Goal: Task Accomplishment & Management: Complete application form

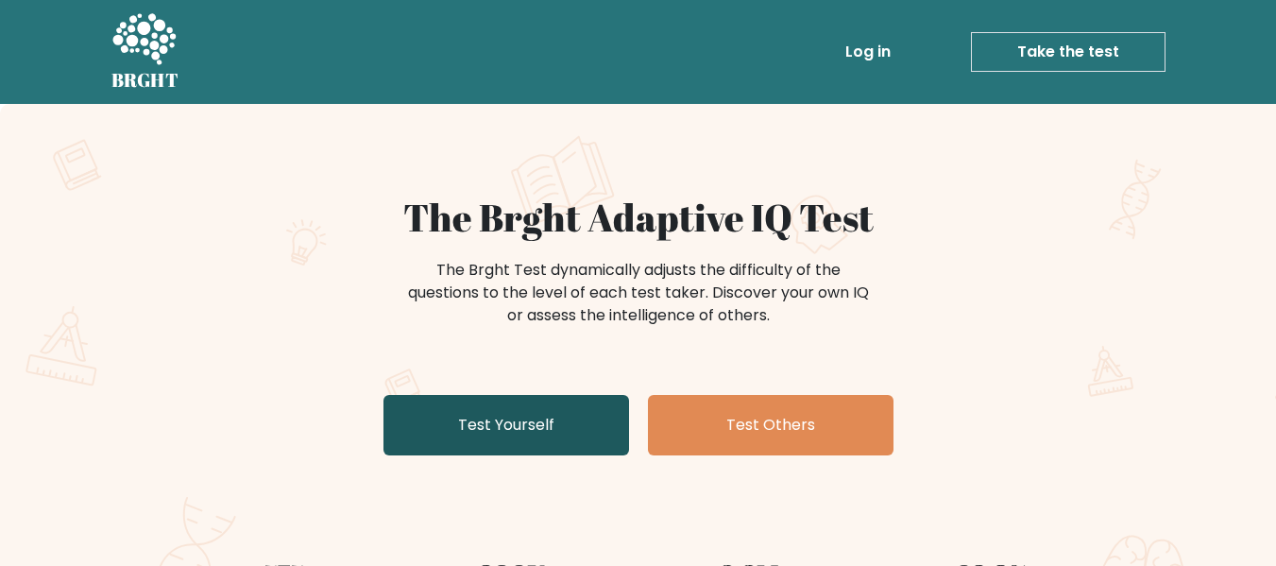
click at [512, 419] on link "Test Yourself" at bounding box center [505, 425] width 245 height 60
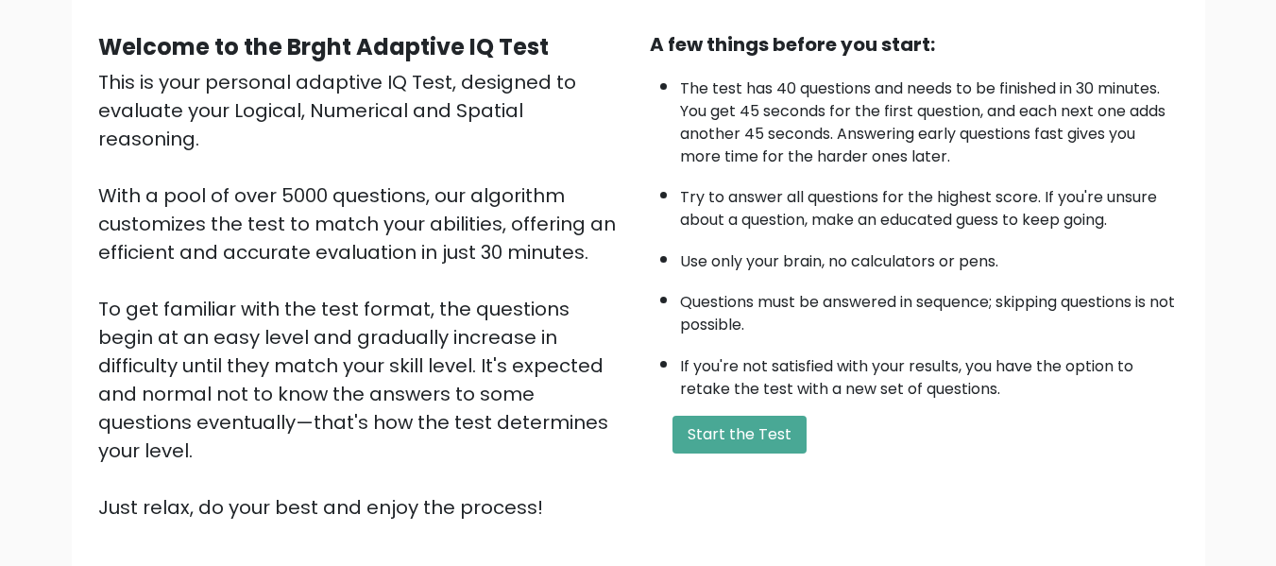
scroll to position [165, 0]
click at [730, 431] on button "Start the Test" at bounding box center [739, 433] width 134 height 38
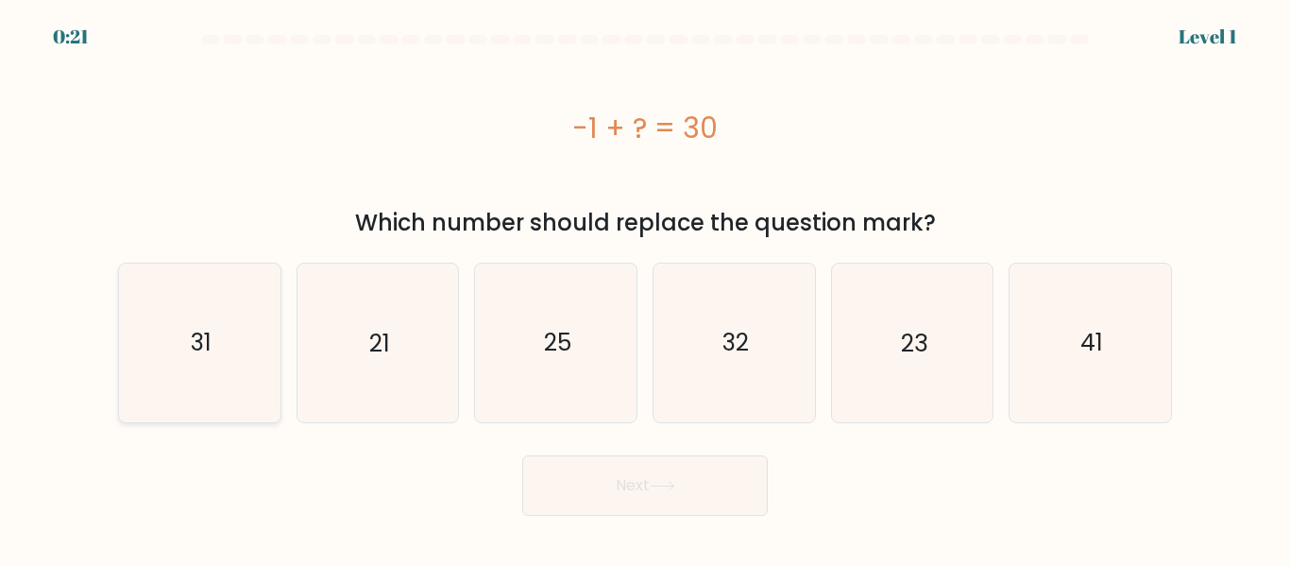
click at [234, 347] on icon "31" at bounding box center [200, 342] width 158 height 158
click at [645, 288] on input "a. 31" at bounding box center [645, 285] width 1 height 5
radio input "true"
click at [669, 486] on icon at bounding box center [662, 486] width 25 height 10
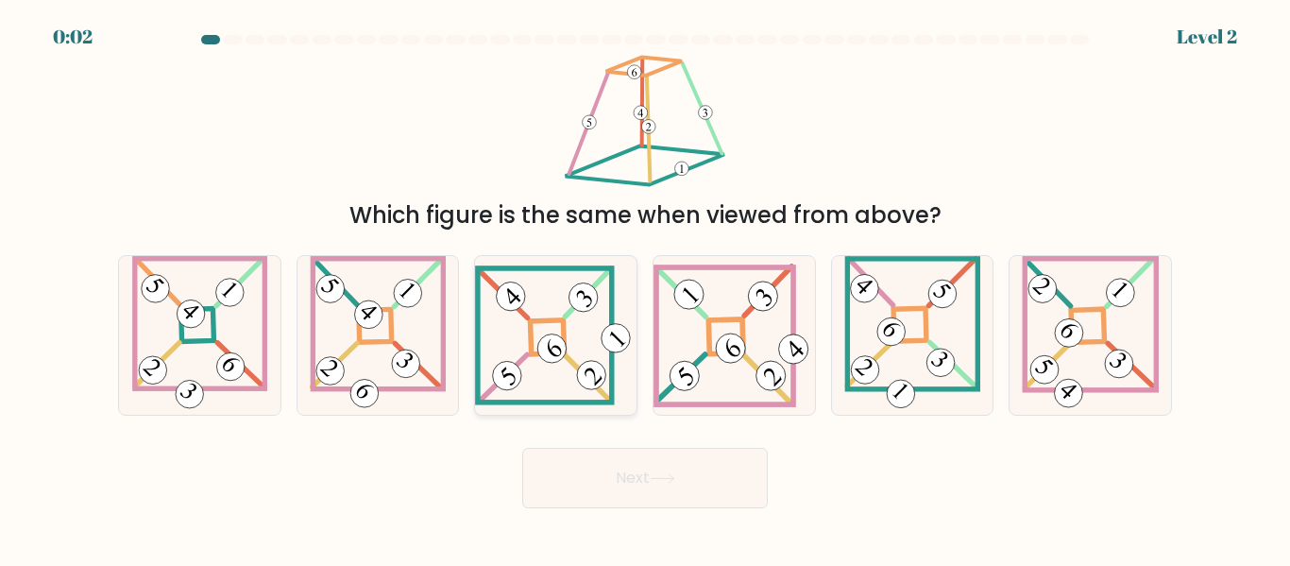
click at [538, 320] on 271 at bounding box center [548, 337] width 34 height 34
click at [645, 288] on input "c." at bounding box center [645, 285] width 1 height 5
radio input "true"
click at [640, 473] on button "Next" at bounding box center [644, 478] width 245 height 60
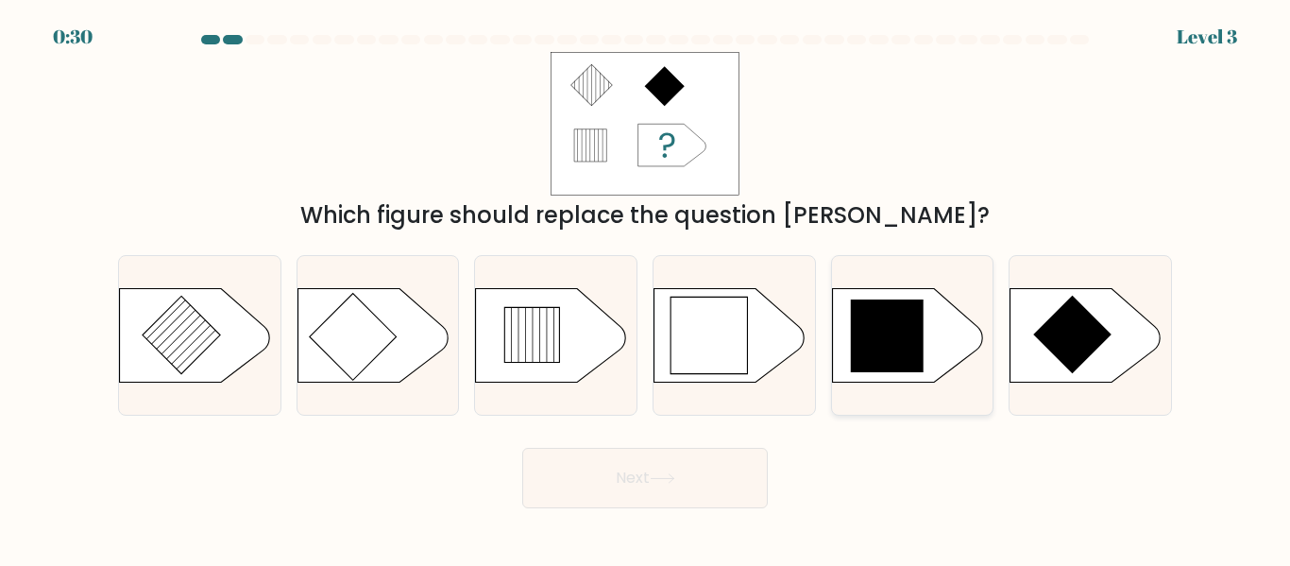
click at [873, 359] on icon at bounding box center [888, 336] width 74 height 74
click at [646, 288] on input "e." at bounding box center [645, 285] width 1 height 5
radio input "true"
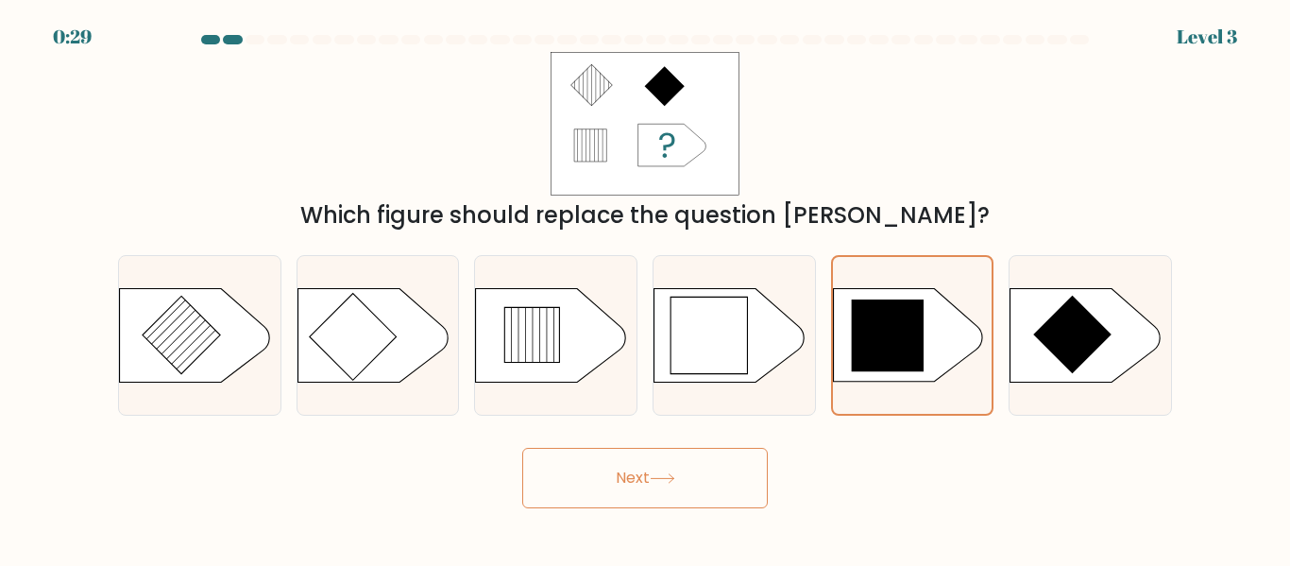
click at [649, 502] on button "Next" at bounding box center [644, 478] width 245 height 60
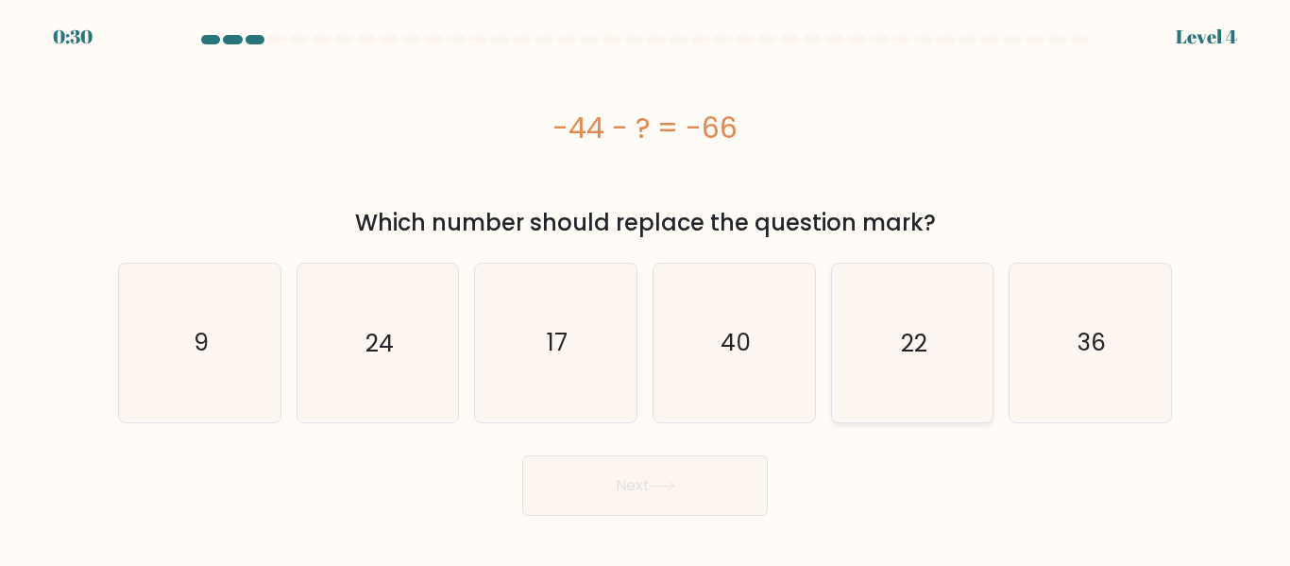
click at [946, 369] on icon "22" at bounding box center [912, 342] width 158 height 158
click at [646, 288] on input "e. 22" at bounding box center [645, 285] width 1 height 5
radio input "true"
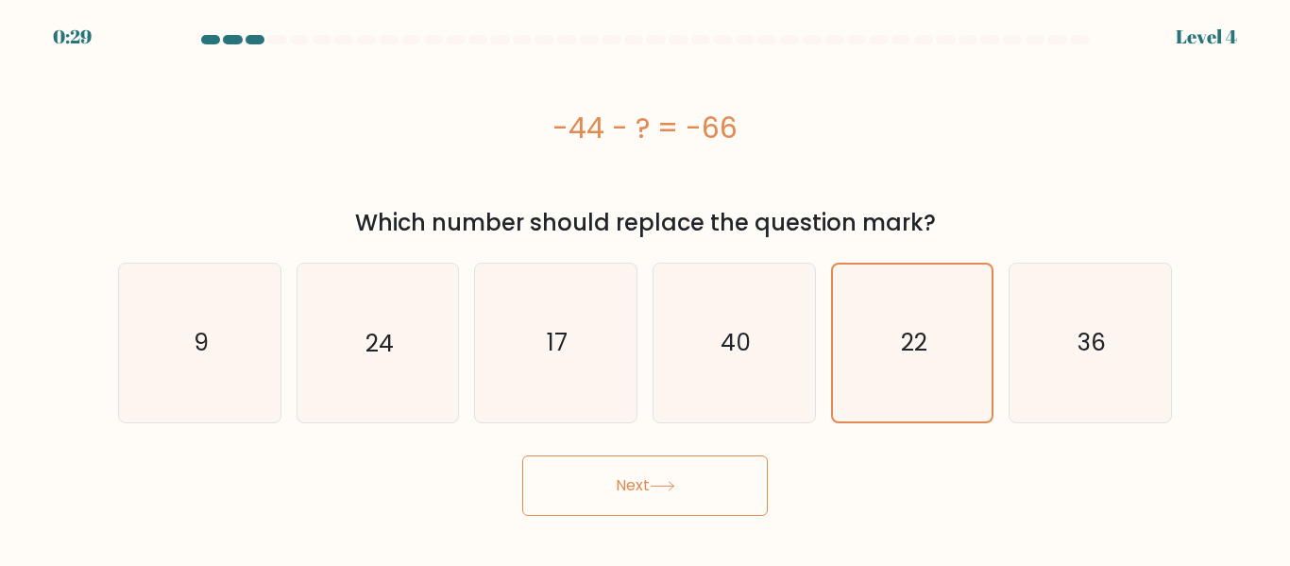
click at [609, 488] on button "Next" at bounding box center [644, 485] width 245 height 60
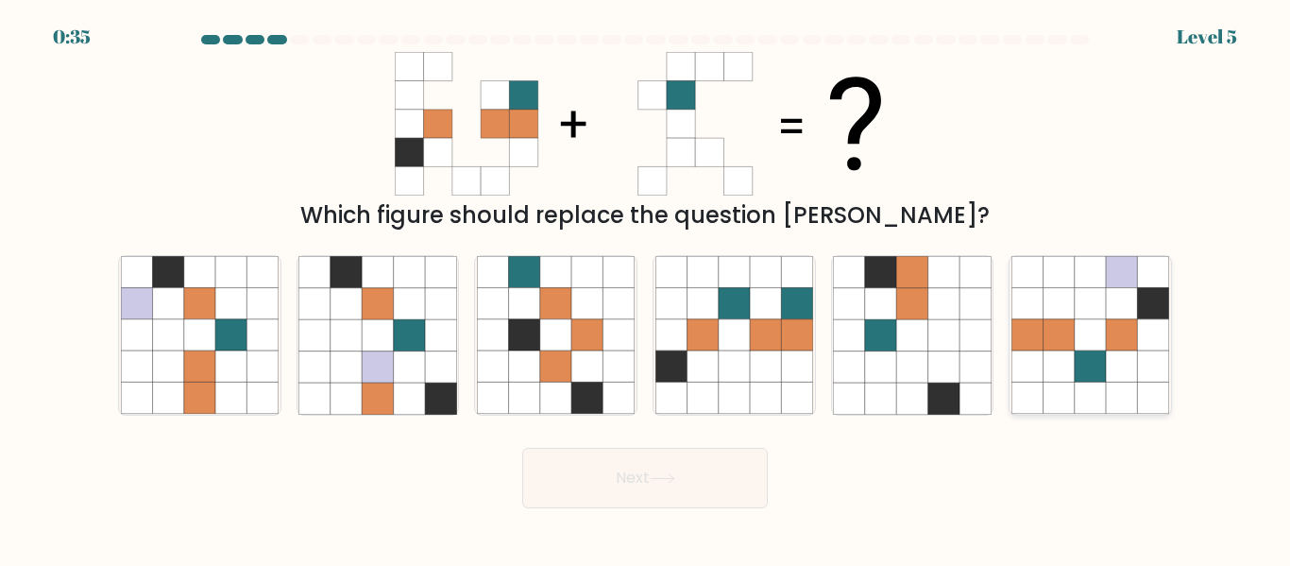
click at [1068, 374] on icon at bounding box center [1058, 366] width 31 height 31
click at [646, 288] on input "f." at bounding box center [645, 285] width 1 height 5
radio input "true"
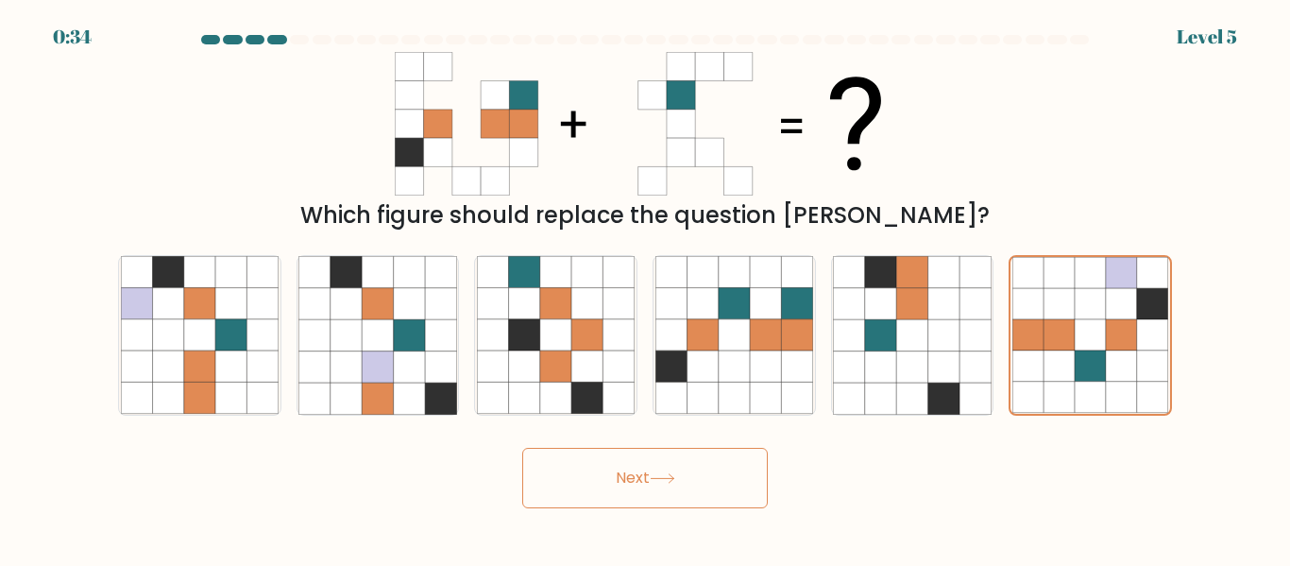
click at [604, 491] on button "Next" at bounding box center [644, 478] width 245 height 60
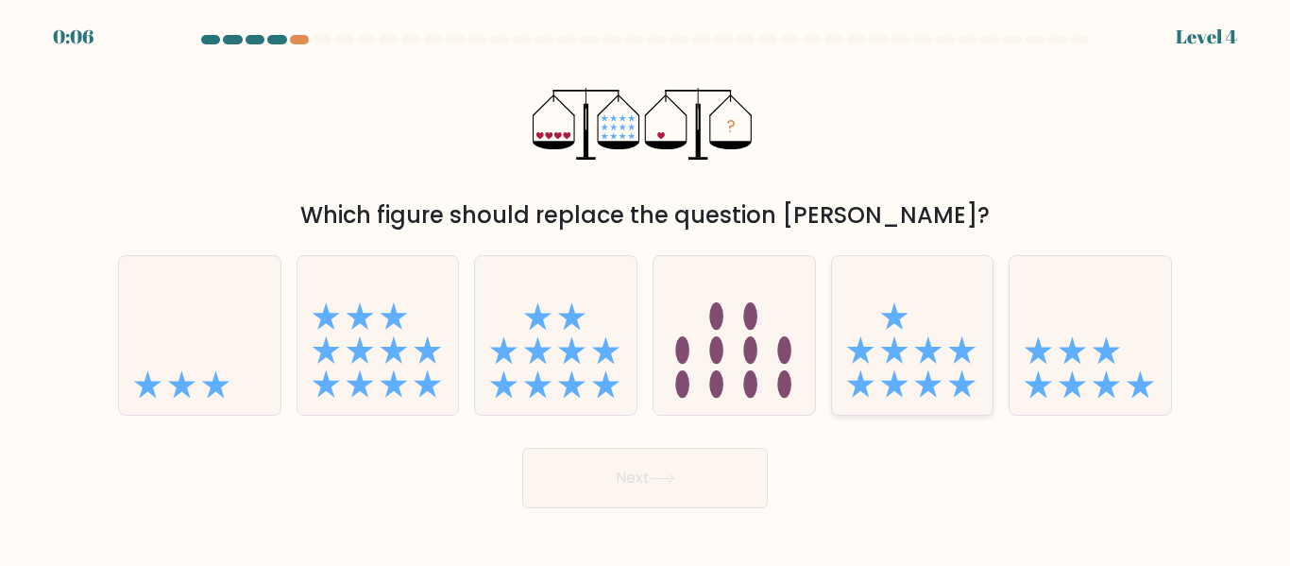
click at [879, 387] on icon at bounding box center [912, 334] width 161 height 133
click at [646, 288] on input "e." at bounding box center [645, 285] width 1 height 5
radio input "true"
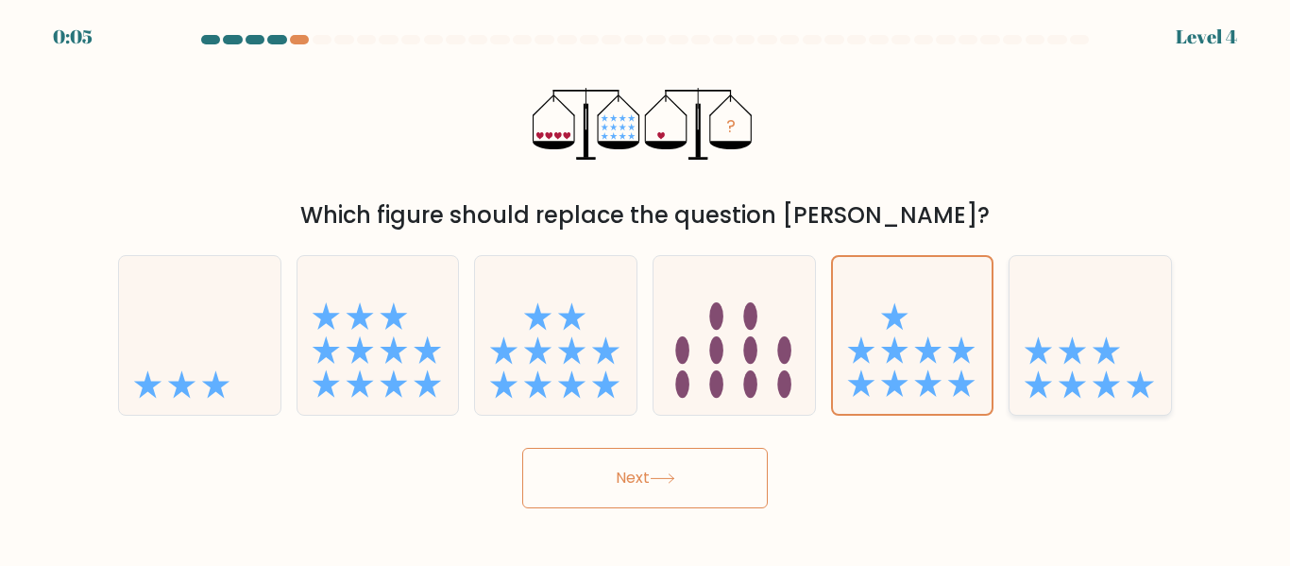
click at [1027, 389] on icon at bounding box center [1089, 334] width 161 height 133
click at [646, 288] on input "f." at bounding box center [645, 285] width 1 height 5
radio input "true"
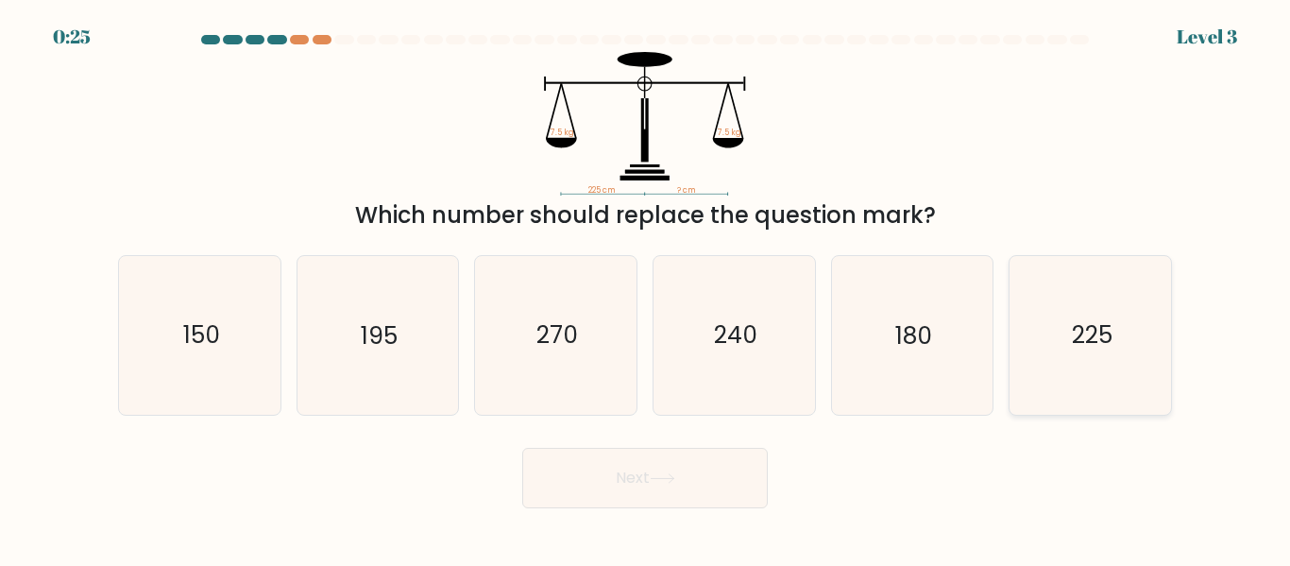
click at [1048, 278] on icon "225" at bounding box center [1090, 335] width 158 height 158
click at [646, 283] on input "f. 225" at bounding box center [645, 285] width 1 height 5
radio input "true"
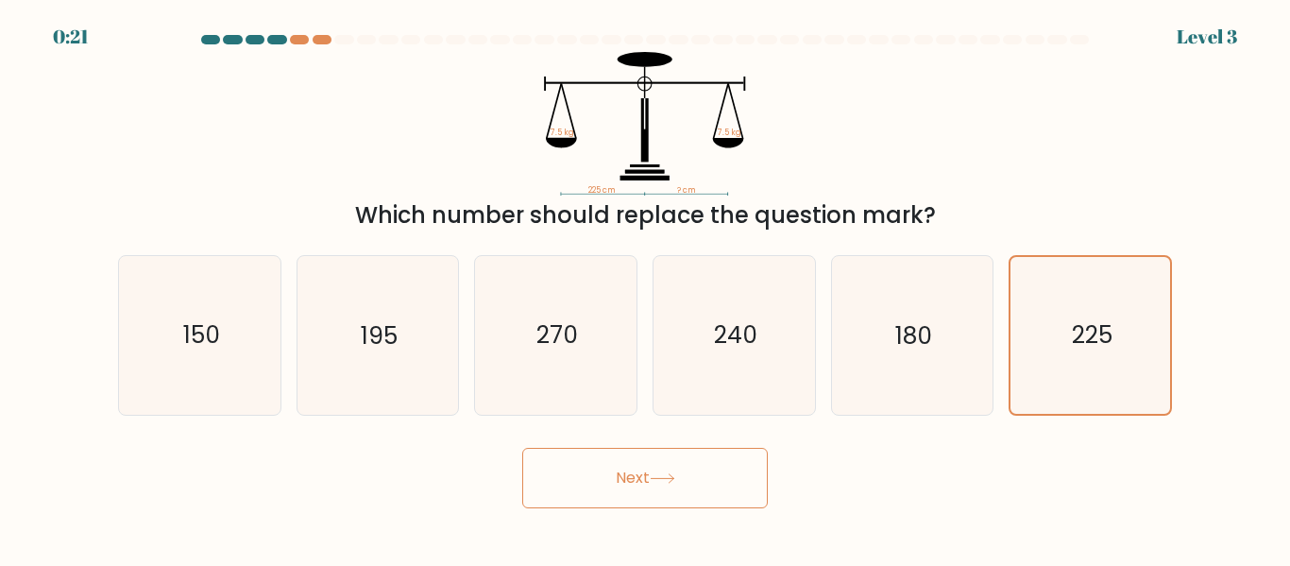
click at [665, 495] on button "Next" at bounding box center [644, 478] width 245 height 60
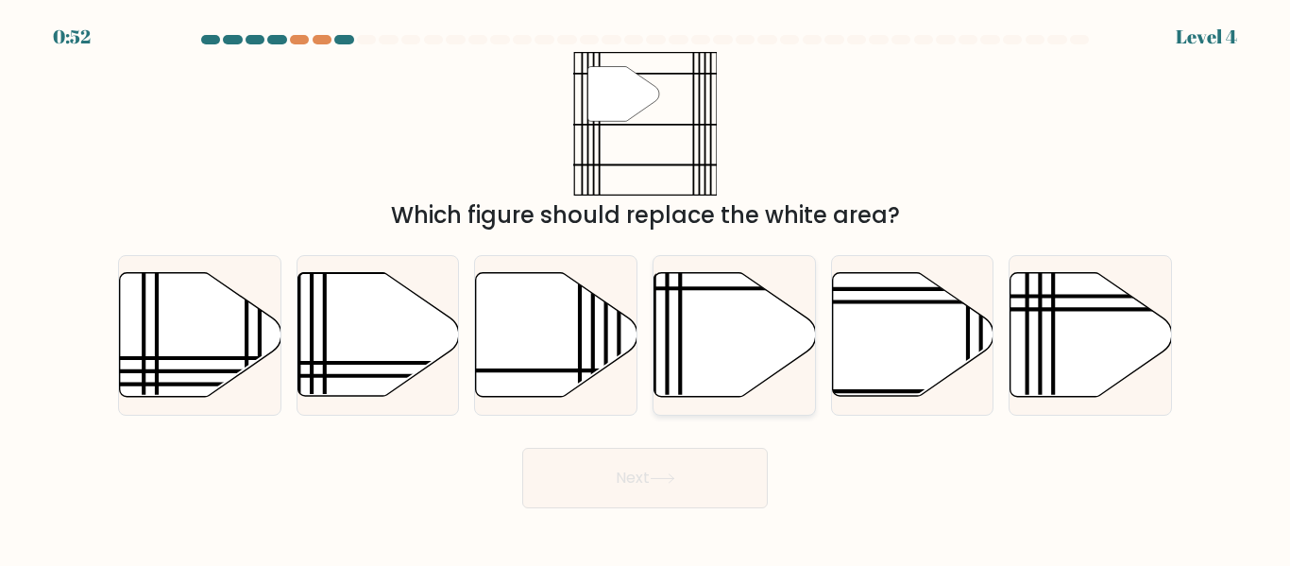
click at [735, 342] on icon at bounding box center [734, 335] width 161 height 124
click at [646, 288] on input "d." at bounding box center [645, 285] width 1 height 5
radio input "true"
click at [668, 490] on button "Next" at bounding box center [644, 478] width 245 height 60
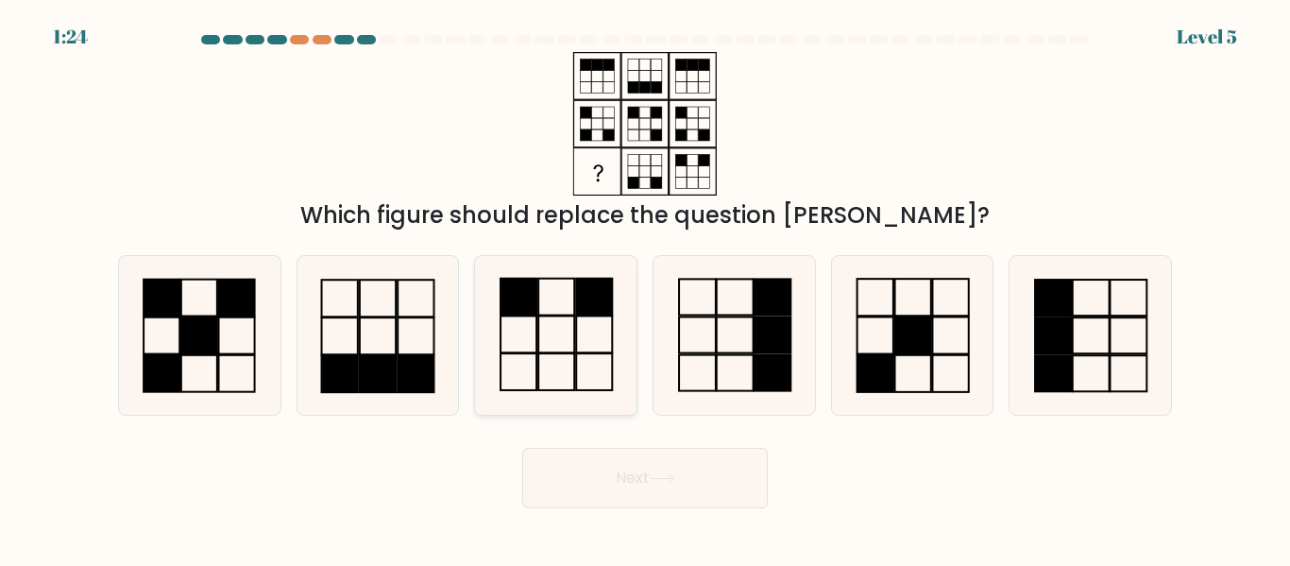
click at [582, 355] on icon at bounding box center [556, 335] width 158 height 158
click at [645, 288] on input "c." at bounding box center [645, 285] width 1 height 5
radio input "true"
click at [659, 461] on button "Next" at bounding box center [644, 478] width 245 height 60
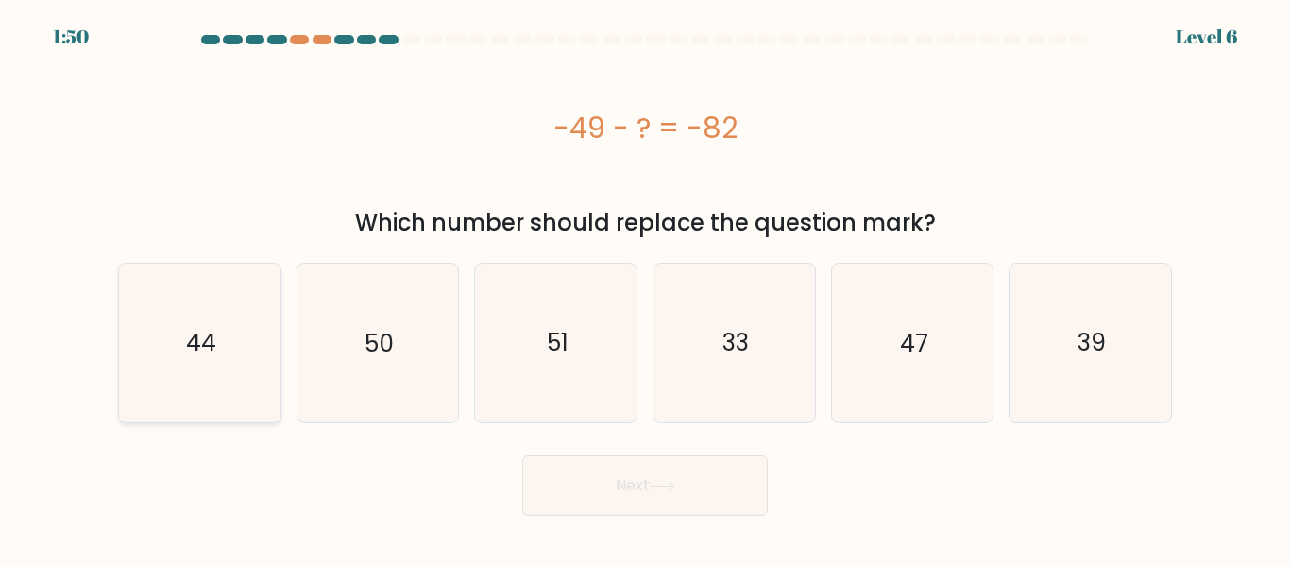
click at [268, 325] on icon "44" at bounding box center [200, 342] width 158 height 158
click at [645, 288] on input "a. 44" at bounding box center [645, 285] width 1 height 5
radio input "true"
click at [649, 479] on button "Next" at bounding box center [644, 485] width 245 height 60
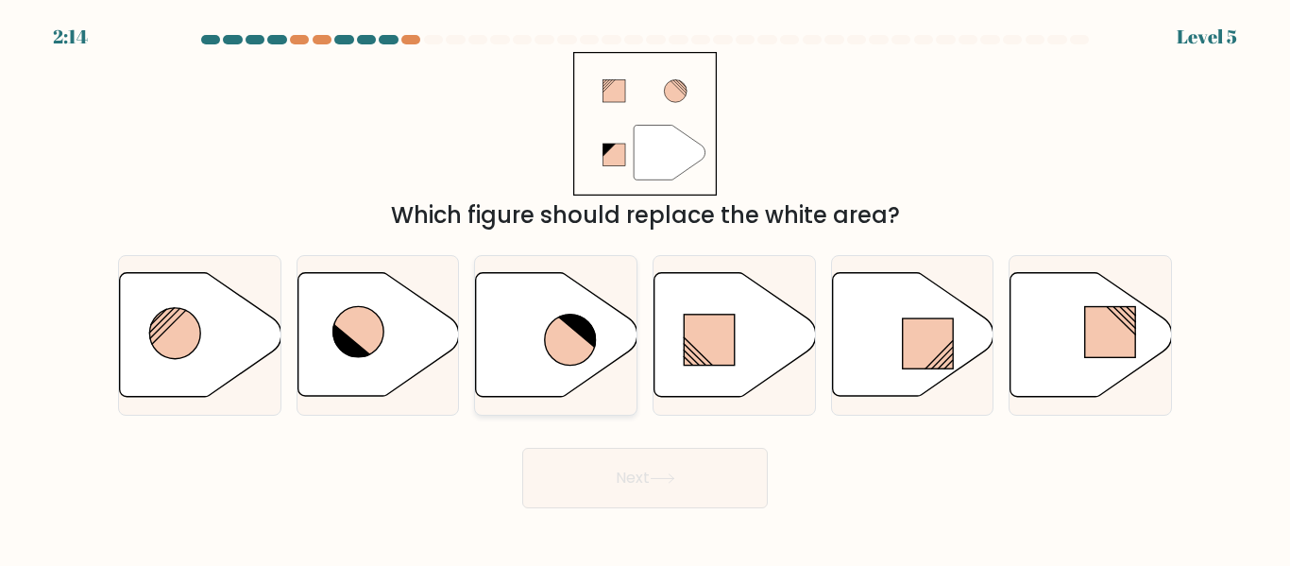
click at [565, 367] on icon at bounding box center [556, 335] width 161 height 124
click at [645, 288] on input "c." at bounding box center [645, 285] width 1 height 5
radio input "true"
click at [650, 482] on button "Next" at bounding box center [644, 478] width 245 height 60
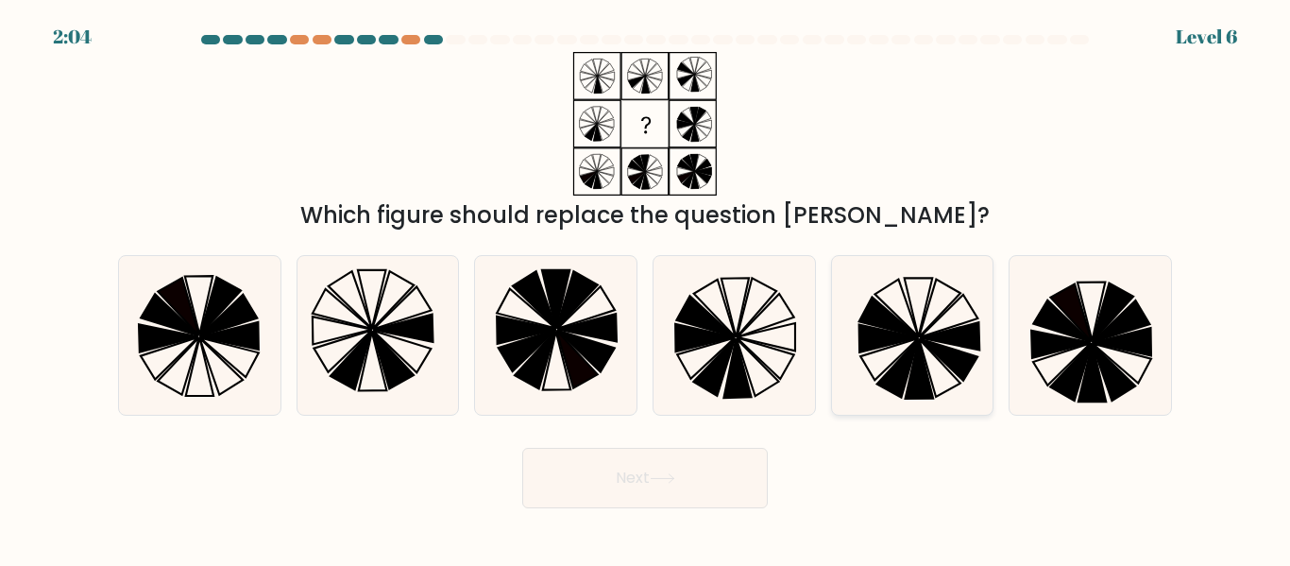
click at [874, 354] on icon at bounding box center [912, 335] width 158 height 158
click at [646, 288] on input "e." at bounding box center [645, 285] width 1 height 5
radio input "true"
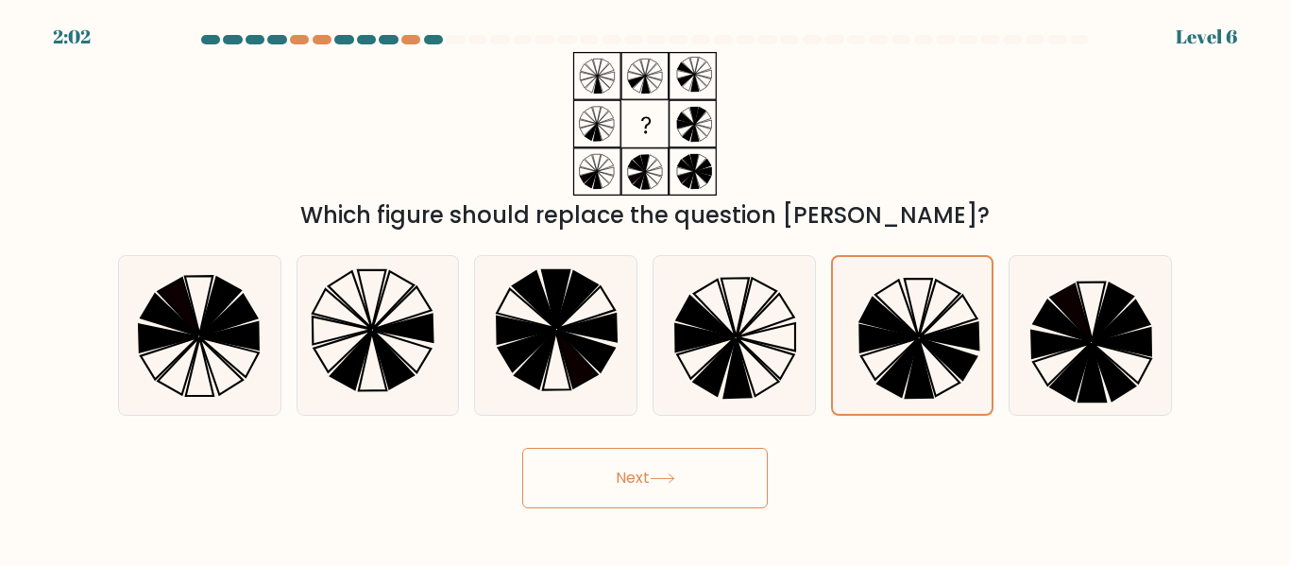
click at [630, 481] on button "Next" at bounding box center [644, 478] width 245 height 60
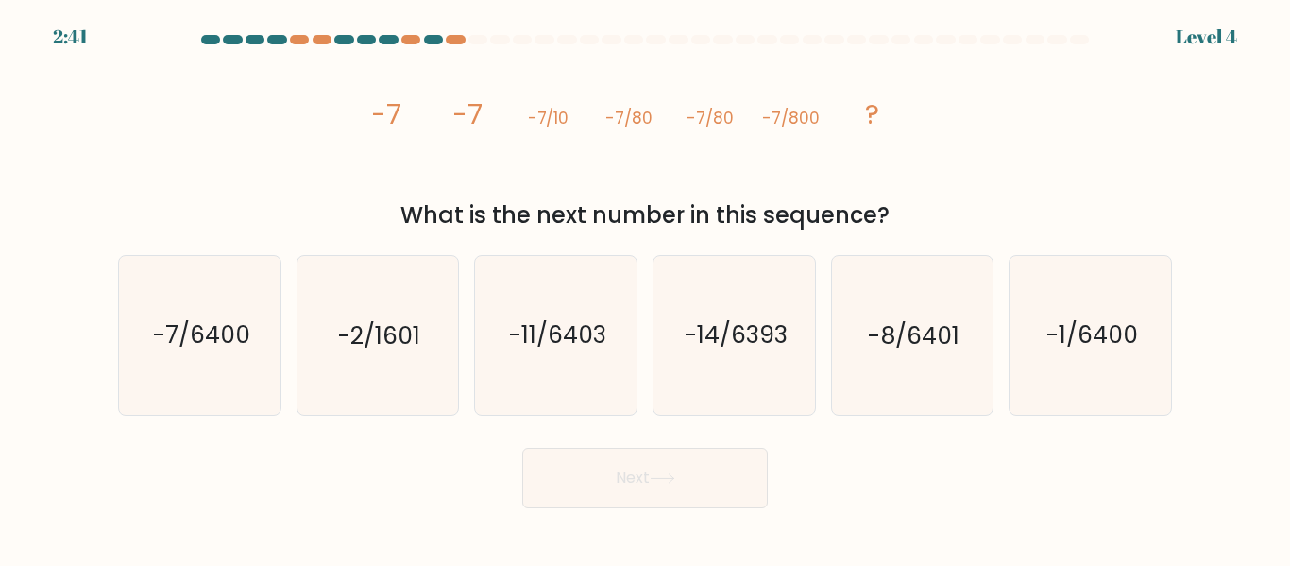
drag, startPoint x: 628, startPoint y: 481, endPoint x: 630, endPoint y: 497, distance: 16.2
click at [1104, 132] on div "image/svg+xml -7 -7 -7/10 -7/80 -7/80 -7/800 ? What is the next number in this …" at bounding box center [645, 142] width 1076 height 180
click at [1046, 159] on div "image/svg+xml -7 -7 -7/10 -7/80 -7/80 -7/800 ? What is the next number in this …" at bounding box center [645, 142] width 1076 height 180
click at [226, 348] on text "-7/6400" at bounding box center [200, 335] width 97 height 33
click at [645, 288] on input "a. -7/6400" at bounding box center [645, 285] width 1 height 5
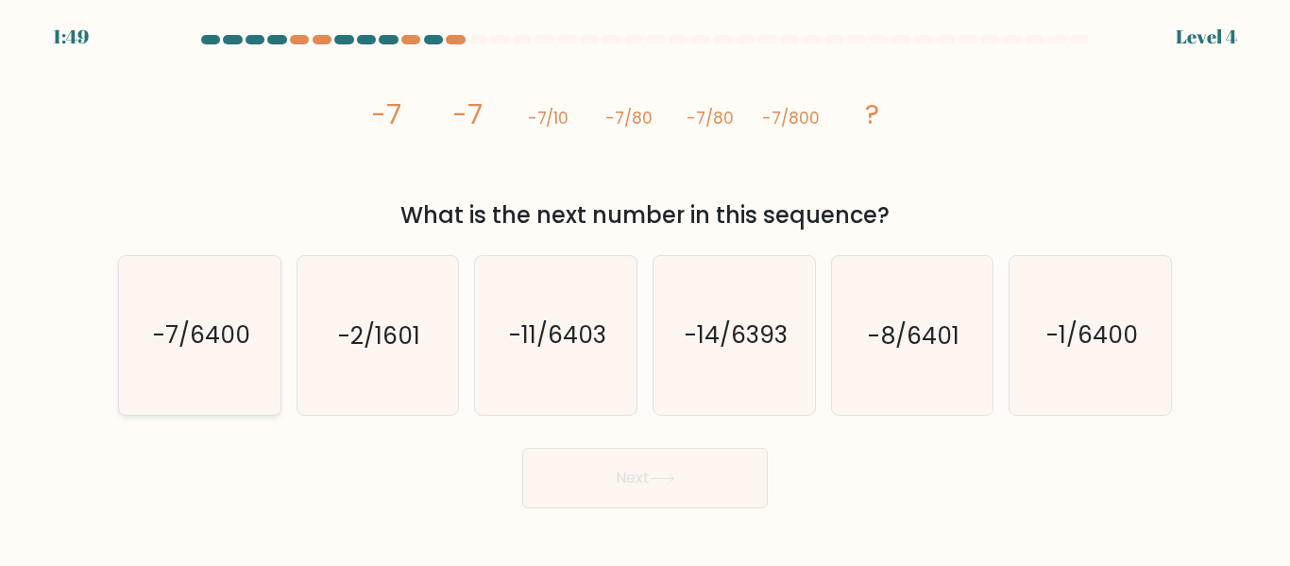
radio input "true"
click at [641, 483] on button "Next" at bounding box center [644, 478] width 245 height 60
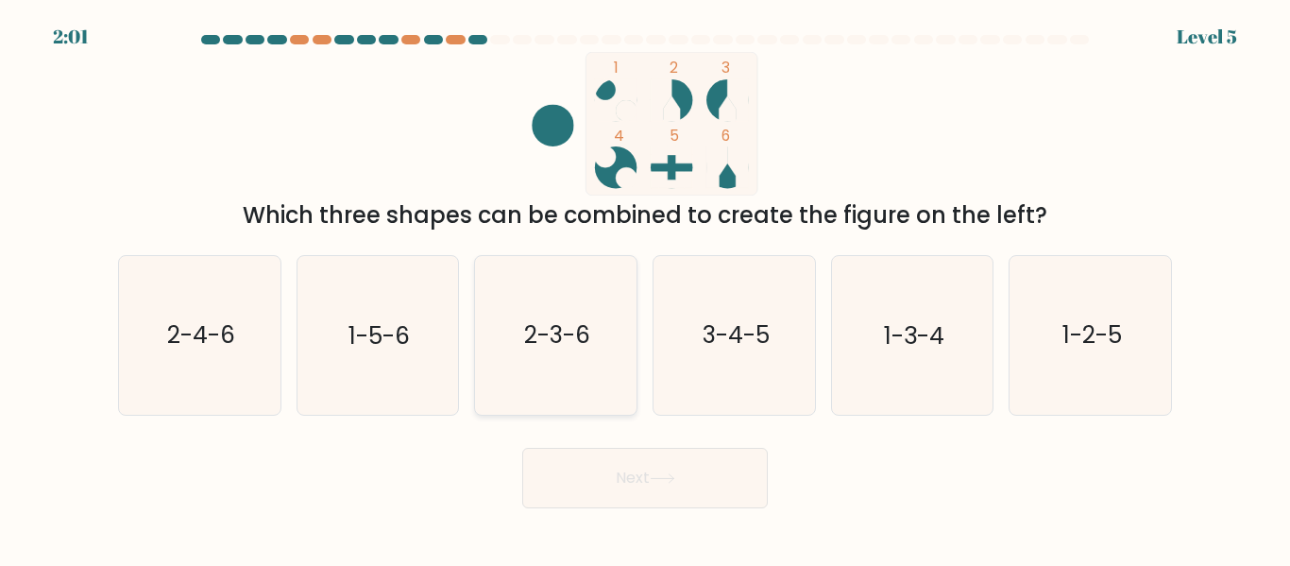
click at [604, 349] on icon "2-3-6" at bounding box center [556, 335] width 158 height 158
click at [645, 288] on input "c. 2-3-6" at bounding box center [645, 285] width 1 height 5
radio input "true"
click at [709, 483] on button "Next" at bounding box center [644, 478] width 245 height 60
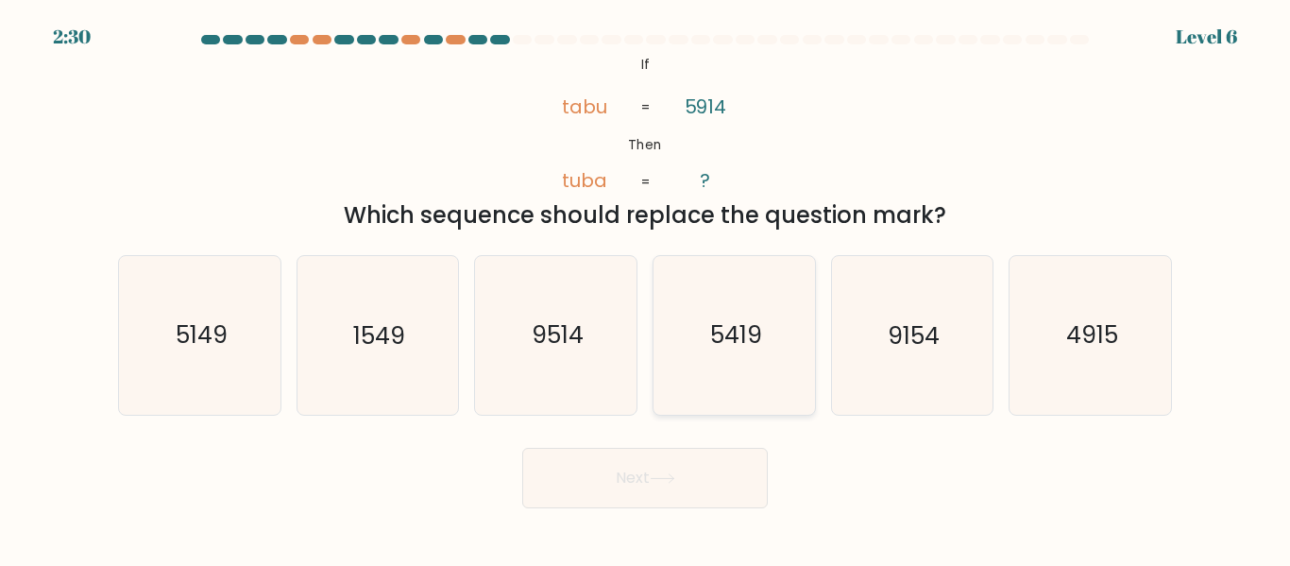
click at [722, 349] on text "5419" at bounding box center [735, 335] width 52 height 33
click at [646, 288] on input "d. 5419" at bounding box center [645, 285] width 1 height 5
radio input "true"
click at [721, 475] on button "Next" at bounding box center [644, 478] width 245 height 60
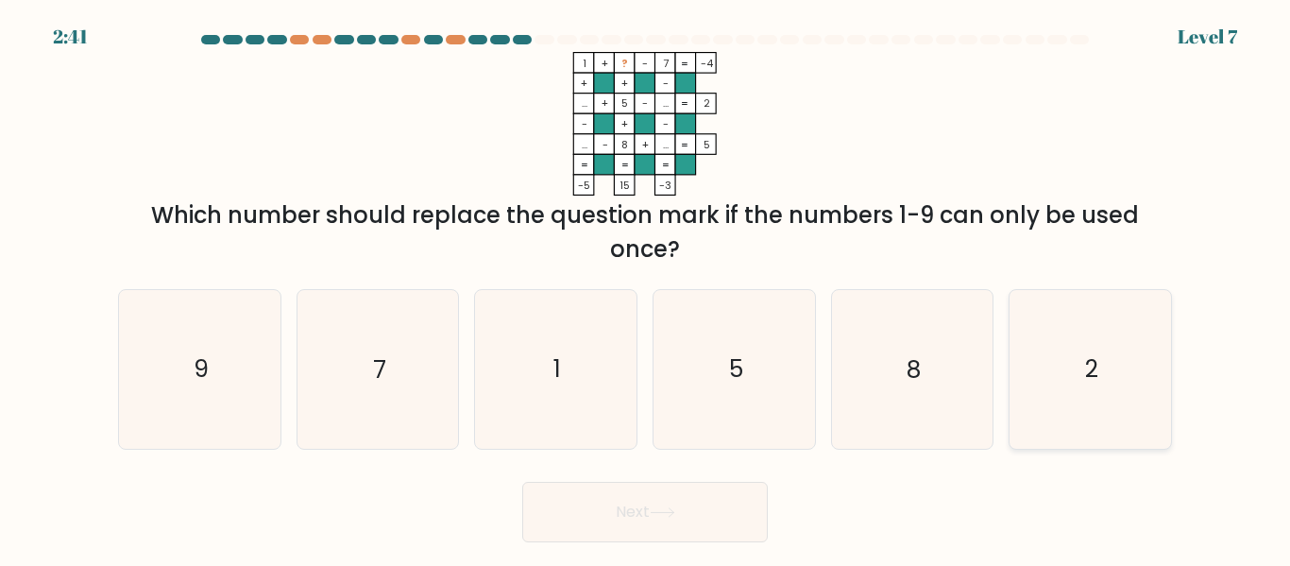
click at [1087, 373] on text "2" at bounding box center [1091, 369] width 13 height 33
click at [646, 288] on input "f. 2" at bounding box center [645, 285] width 1 height 5
radio input "true"
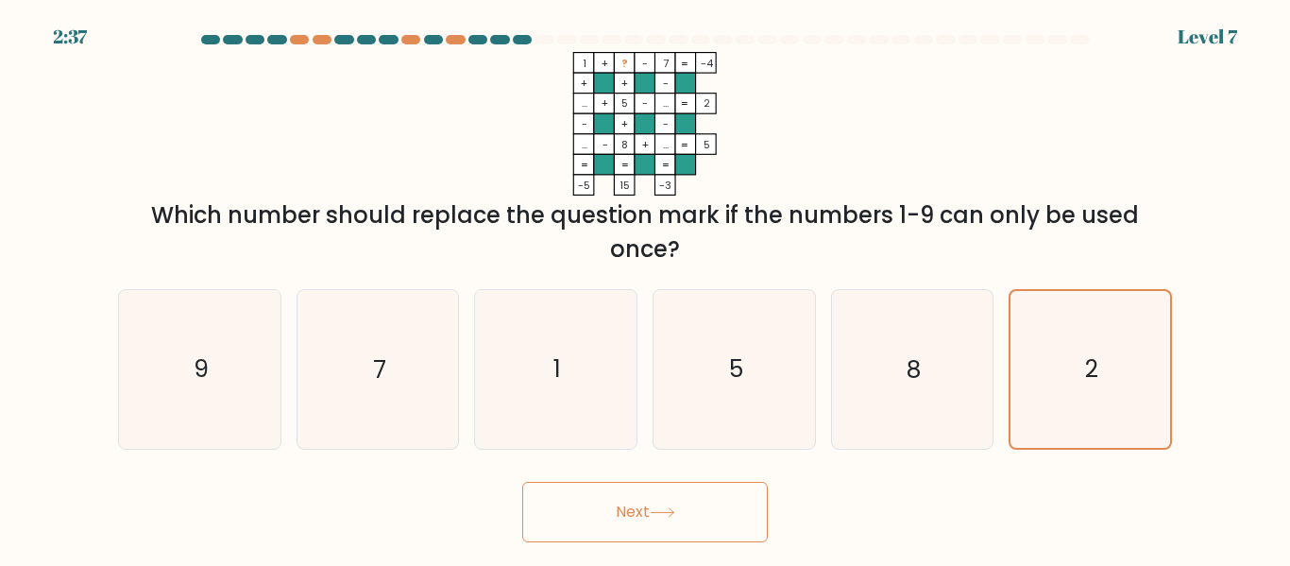
click at [659, 511] on icon at bounding box center [662, 512] width 25 height 10
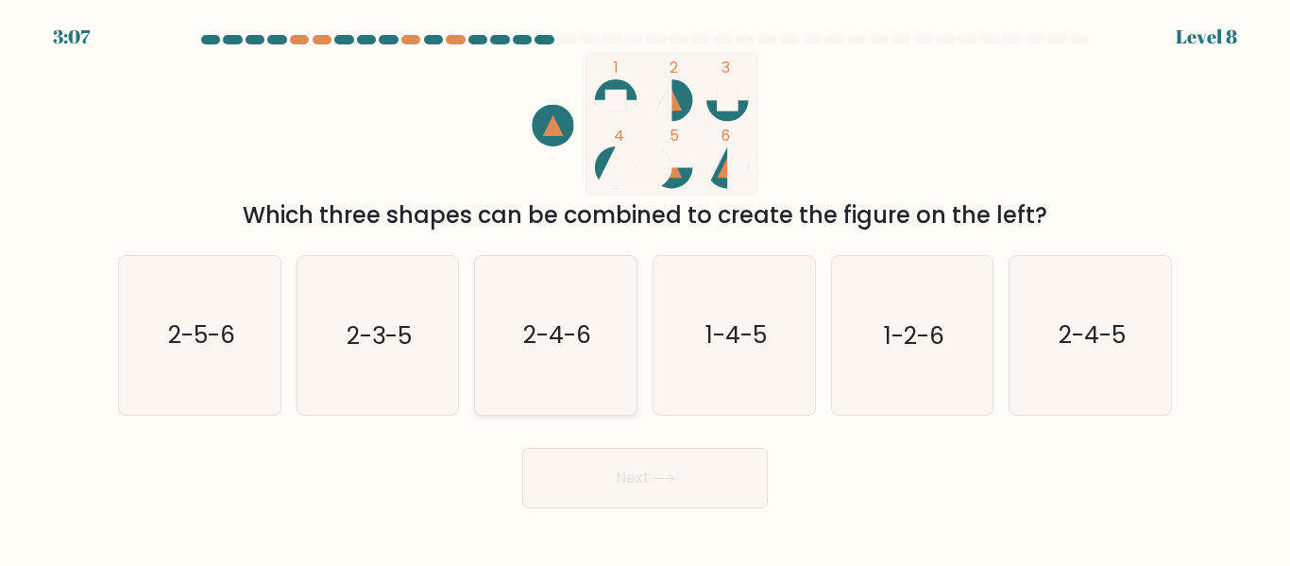
click at [592, 363] on icon "2-4-6" at bounding box center [556, 335] width 158 height 158
click at [645, 288] on input "c. 2-4-6" at bounding box center [645, 285] width 1 height 5
radio input "true"
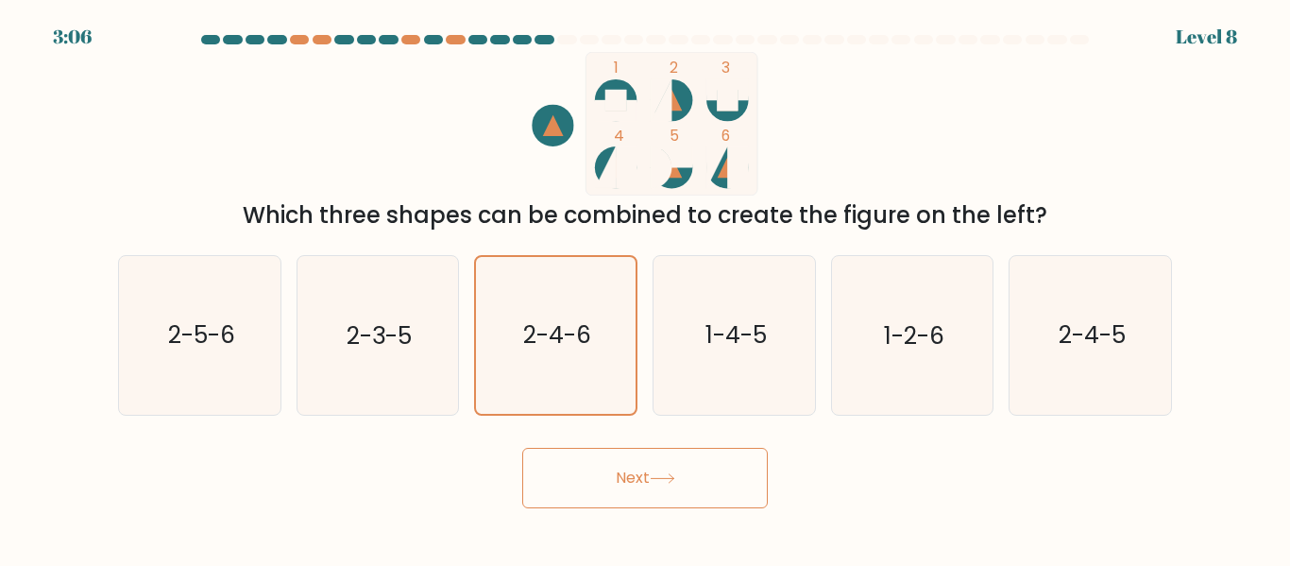
click at [629, 489] on button "Next" at bounding box center [644, 478] width 245 height 60
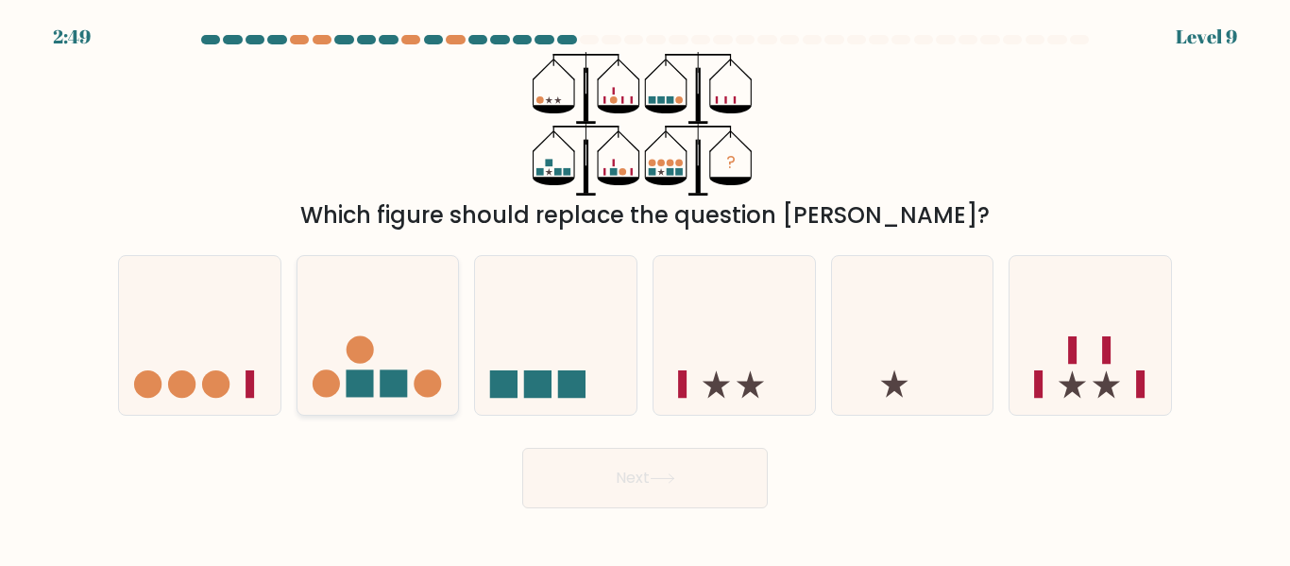
click at [364, 356] on circle at bounding box center [360, 349] width 27 height 27
click at [645, 288] on input "b." at bounding box center [645, 285] width 1 height 5
radio input "true"
click at [682, 472] on button "Next" at bounding box center [644, 478] width 245 height 60
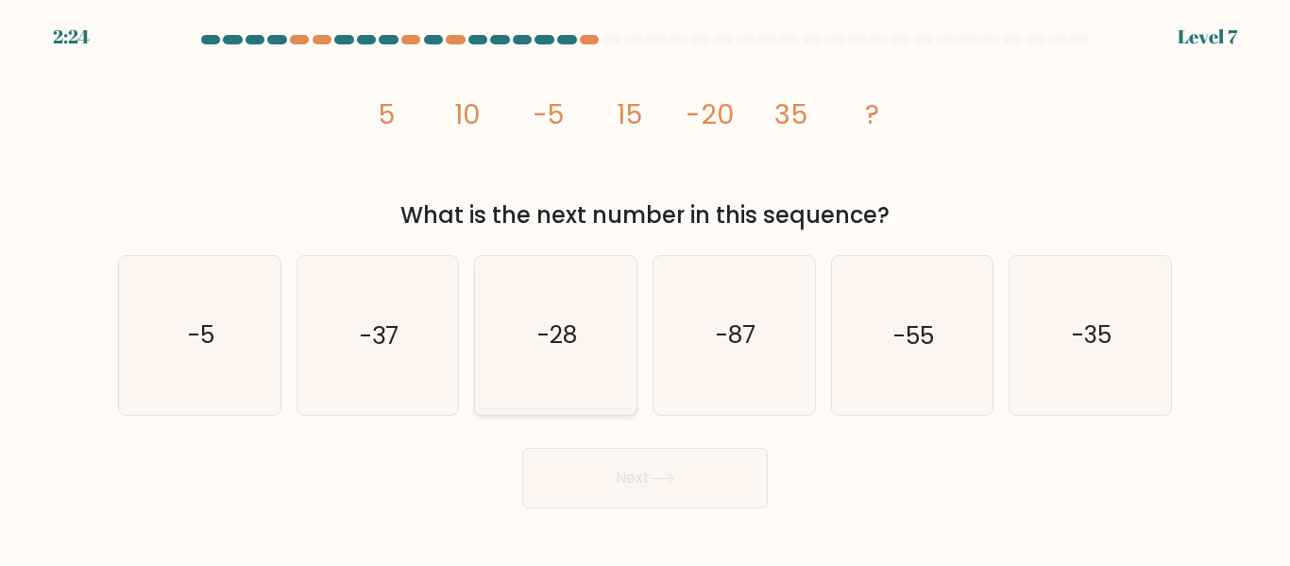
click at [541, 350] on text "-28" at bounding box center [557, 335] width 40 height 33
click at [645, 288] on input "c. -28" at bounding box center [645, 285] width 1 height 5
radio input "true"
click at [1102, 337] on text "-35" at bounding box center [1092, 335] width 40 height 33
click at [646, 288] on input "f. -35" at bounding box center [645, 285] width 1 height 5
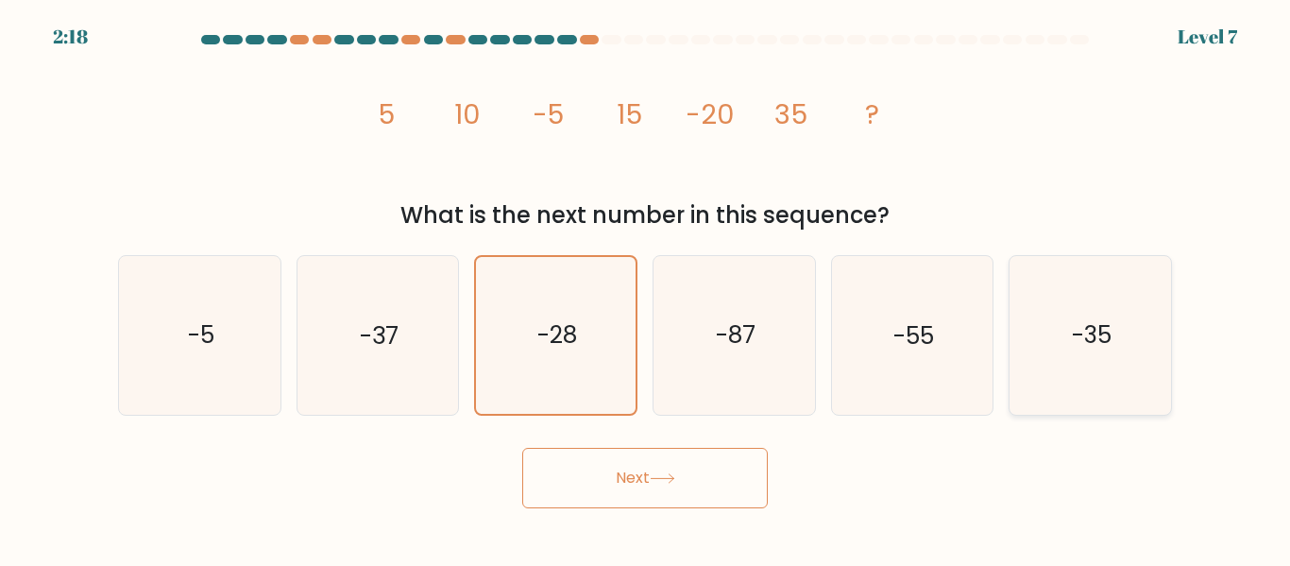
radio input "true"
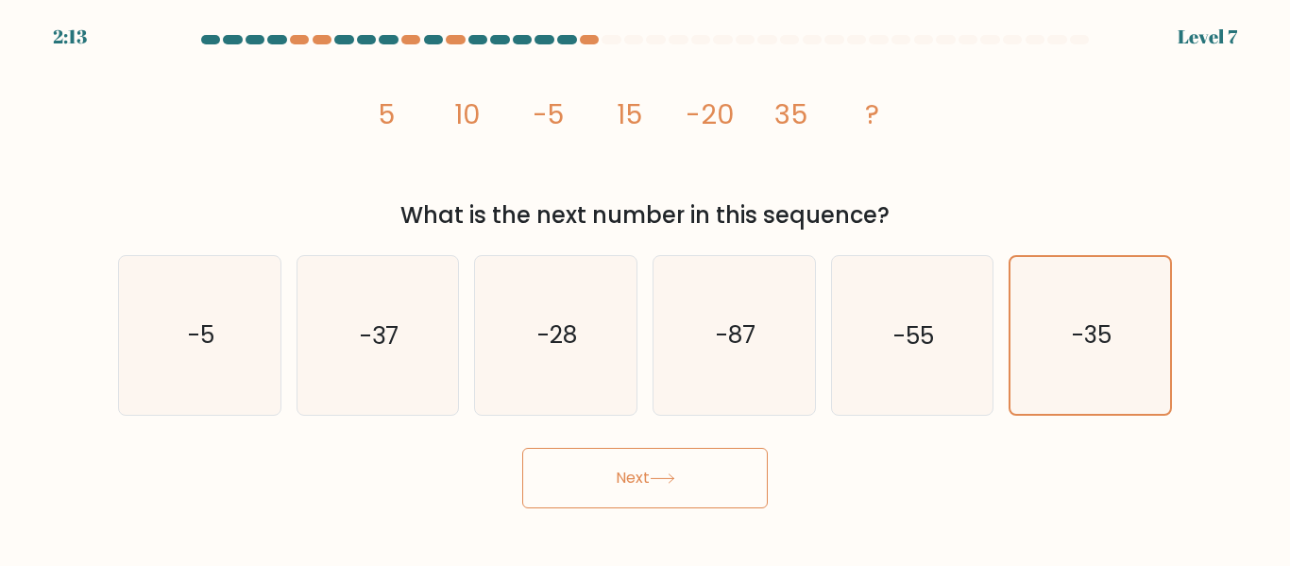
click at [651, 472] on button "Next" at bounding box center [644, 478] width 245 height 60
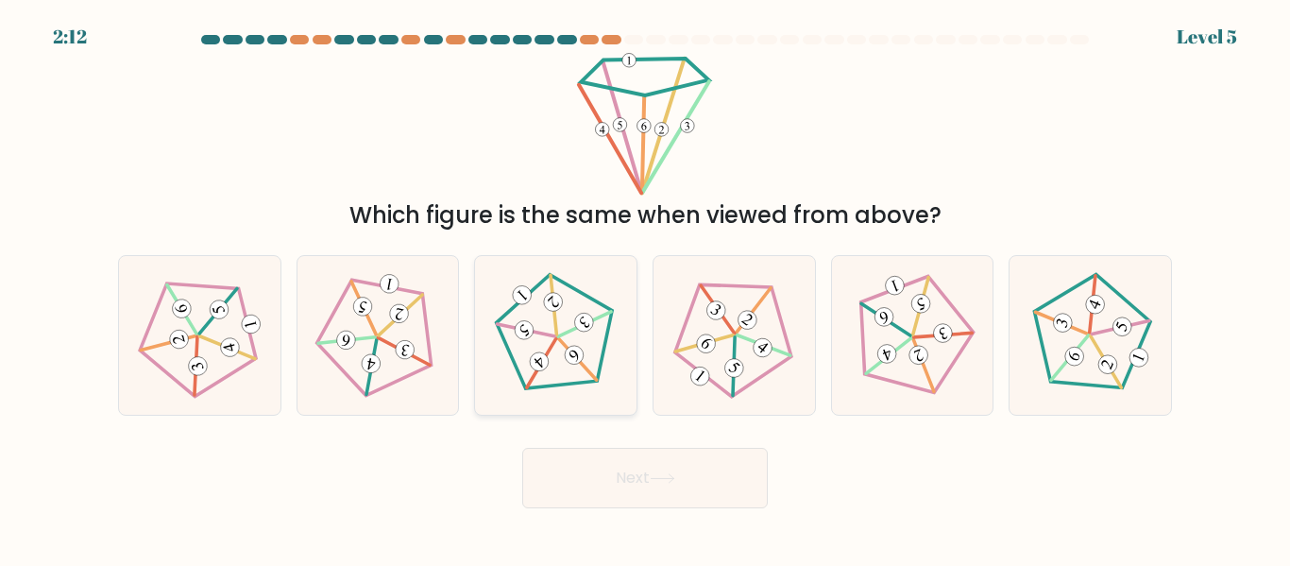
click at [576, 340] on icon at bounding box center [556, 335] width 127 height 127
click at [645, 288] on input "c." at bounding box center [645, 285] width 1 height 5
radio input "true"
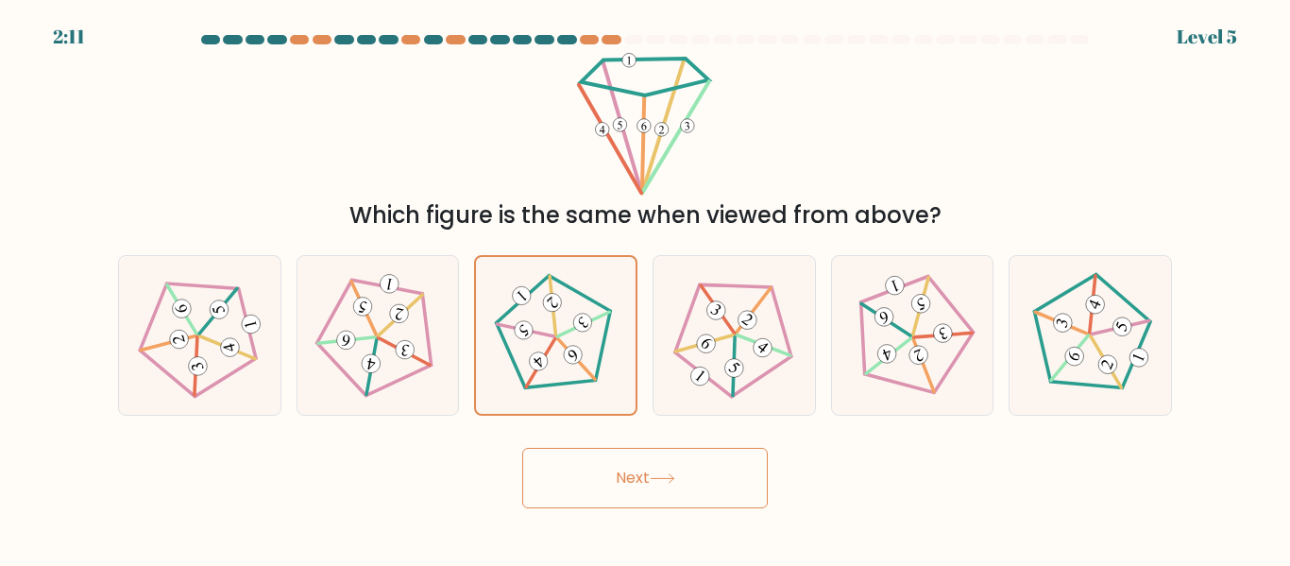
click at [661, 468] on button "Next" at bounding box center [644, 478] width 245 height 60
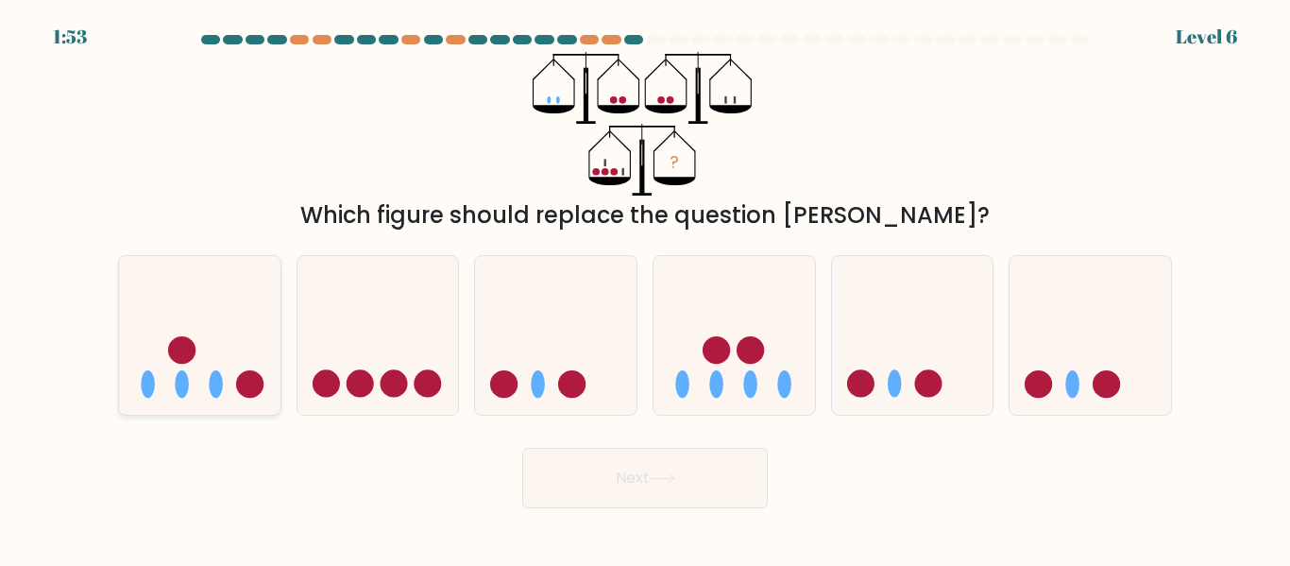
click at [224, 385] on icon at bounding box center [199, 334] width 161 height 133
click at [645, 288] on input "a." at bounding box center [645, 285] width 1 height 5
radio input "true"
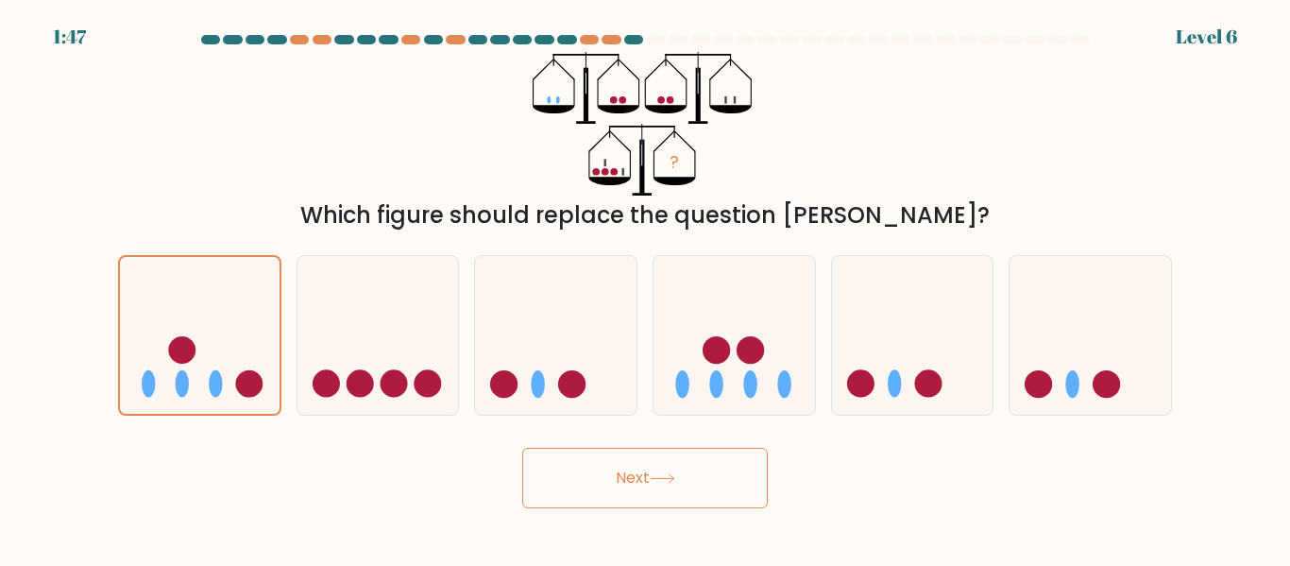
click at [675, 486] on button "Next" at bounding box center [644, 478] width 245 height 60
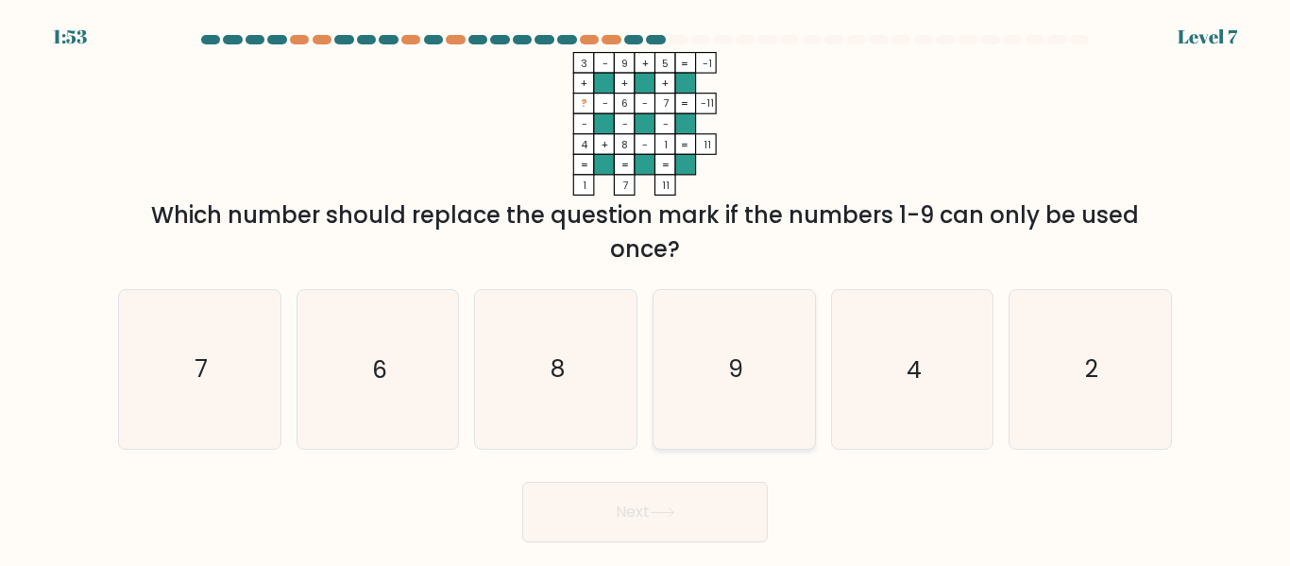
click at [746, 380] on icon "9" at bounding box center [734, 369] width 158 height 158
click at [646, 288] on input "d. 9" at bounding box center [645, 285] width 1 height 5
radio input "true"
click at [686, 504] on button "Next" at bounding box center [644, 512] width 245 height 60
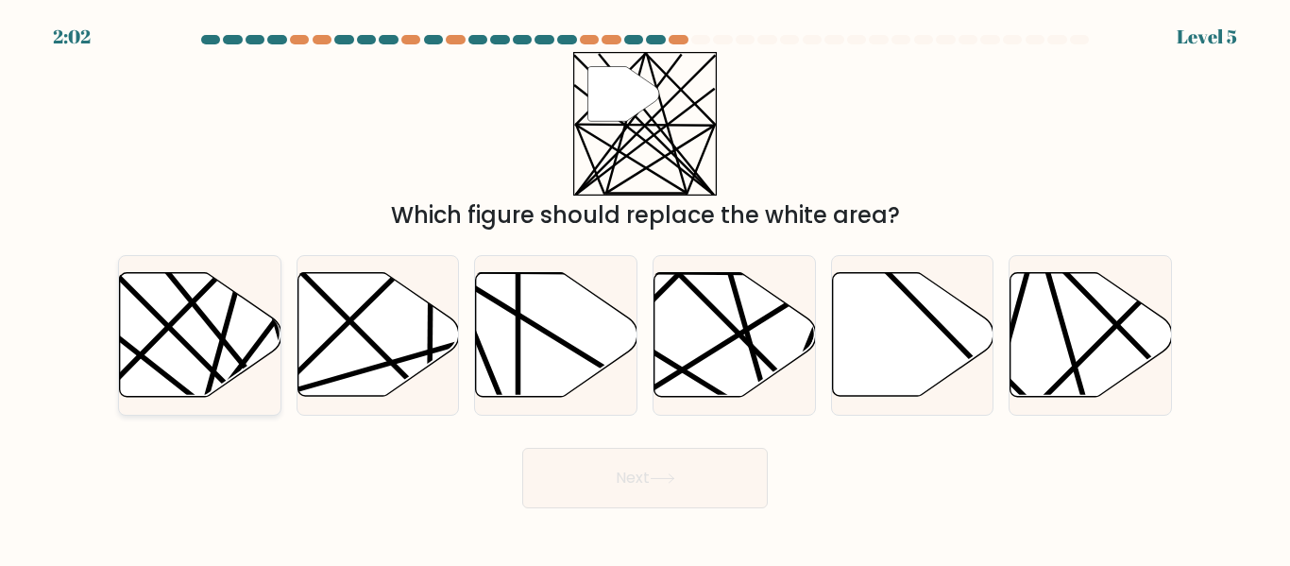
click at [222, 292] on icon at bounding box center [200, 335] width 161 height 124
click at [645, 288] on input "a." at bounding box center [645, 285] width 1 height 5
radio input "true"
click at [687, 482] on button "Next" at bounding box center [644, 478] width 245 height 60
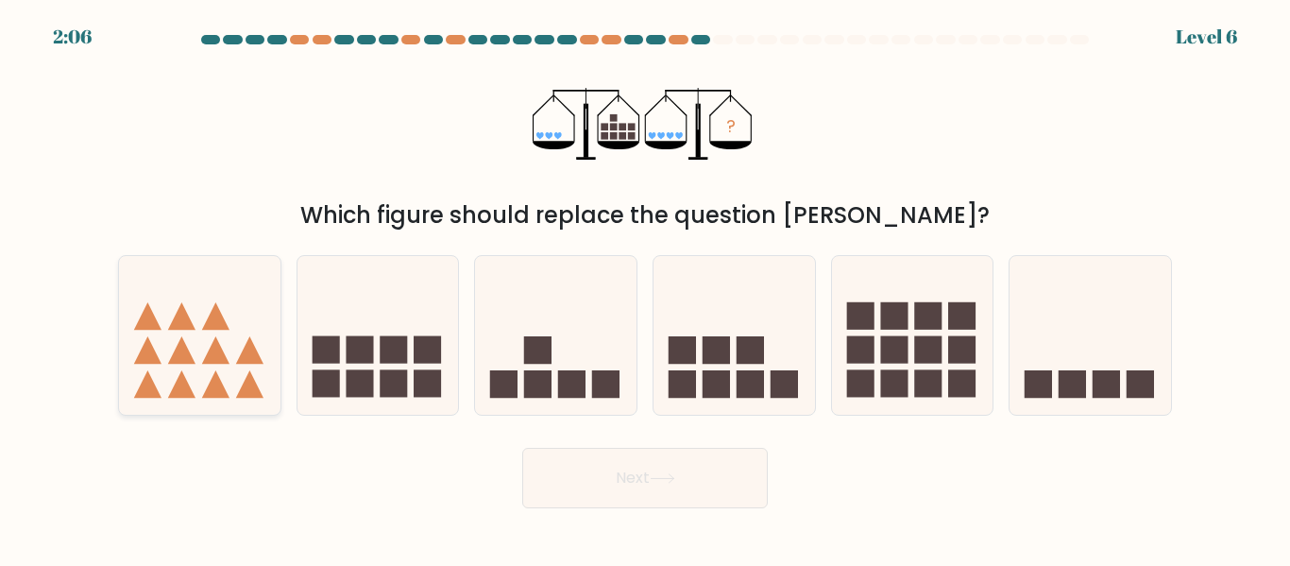
click at [188, 355] on icon at bounding box center [181, 349] width 27 height 27
click at [645, 288] on input "a." at bounding box center [645, 285] width 1 height 5
radio input "true"
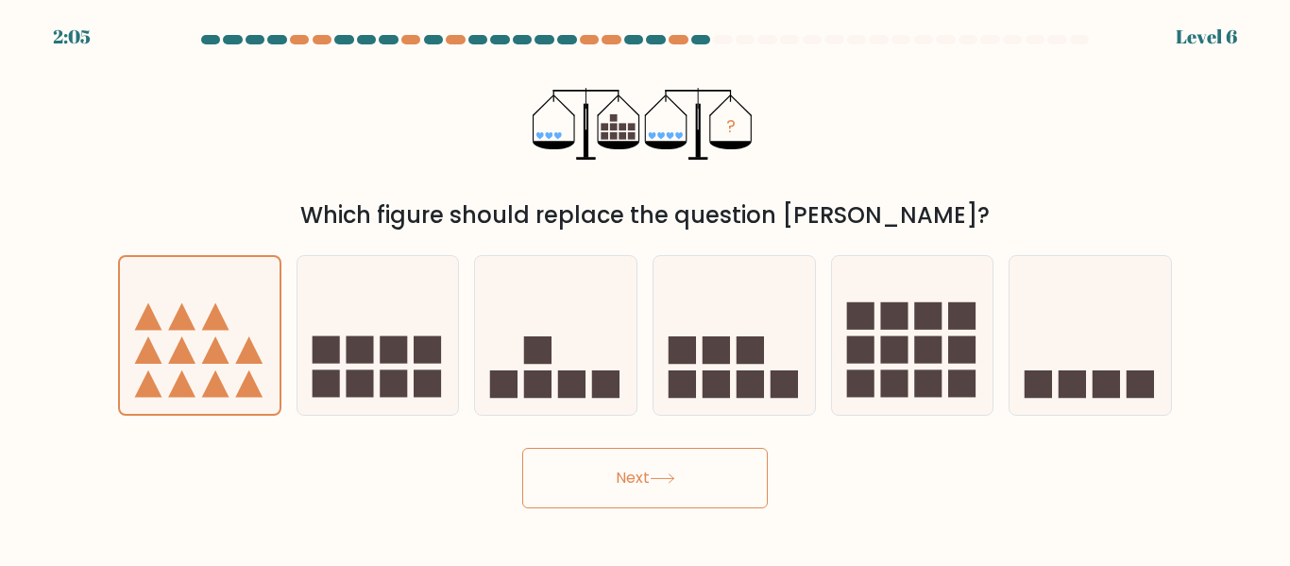
click at [668, 473] on icon at bounding box center [662, 478] width 25 height 10
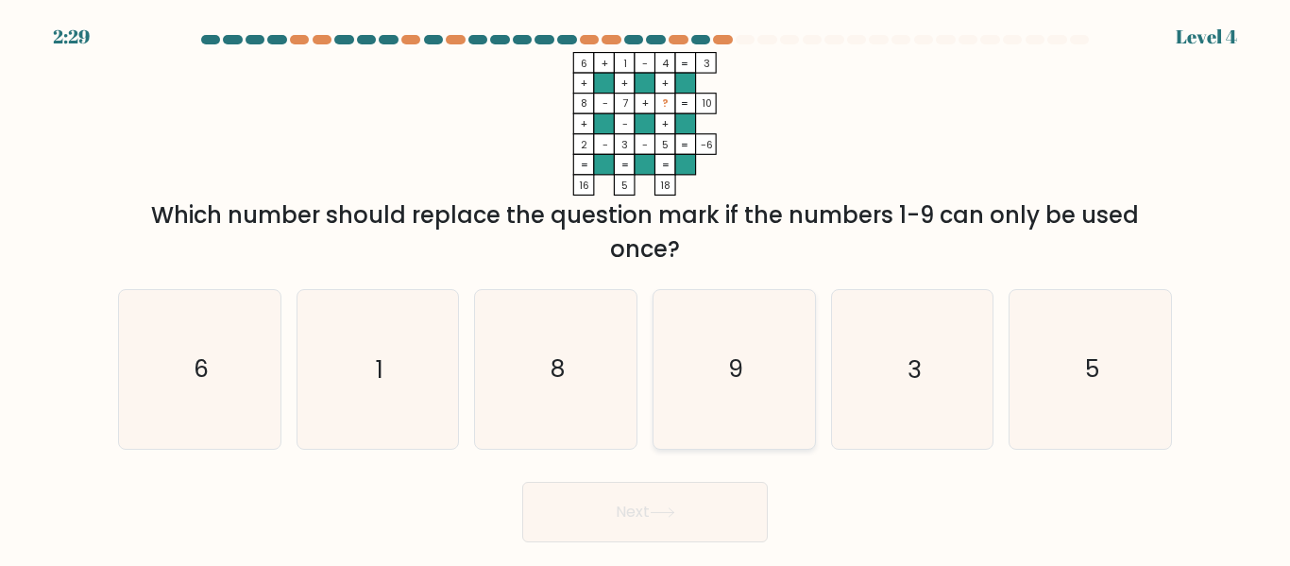
click at [762, 377] on icon "9" at bounding box center [734, 369] width 158 height 158
click at [646, 288] on input "d. 9" at bounding box center [645, 285] width 1 height 5
radio input "true"
click at [677, 499] on button "Next" at bounding box center [644, 512] width 245 height 60
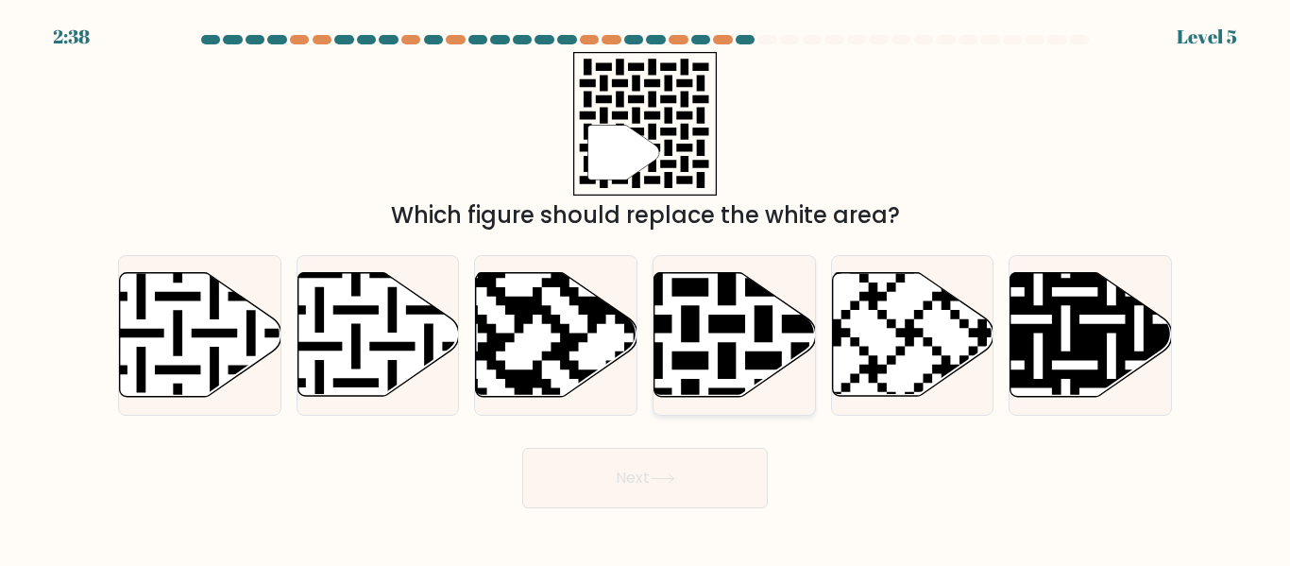
click at [716, 344] on icon at bounding box center [734, 335] width 161 height 124
click at [646, 288] on input "d." at bounding box center [645, 285] width 1 height 5
radio input "true"
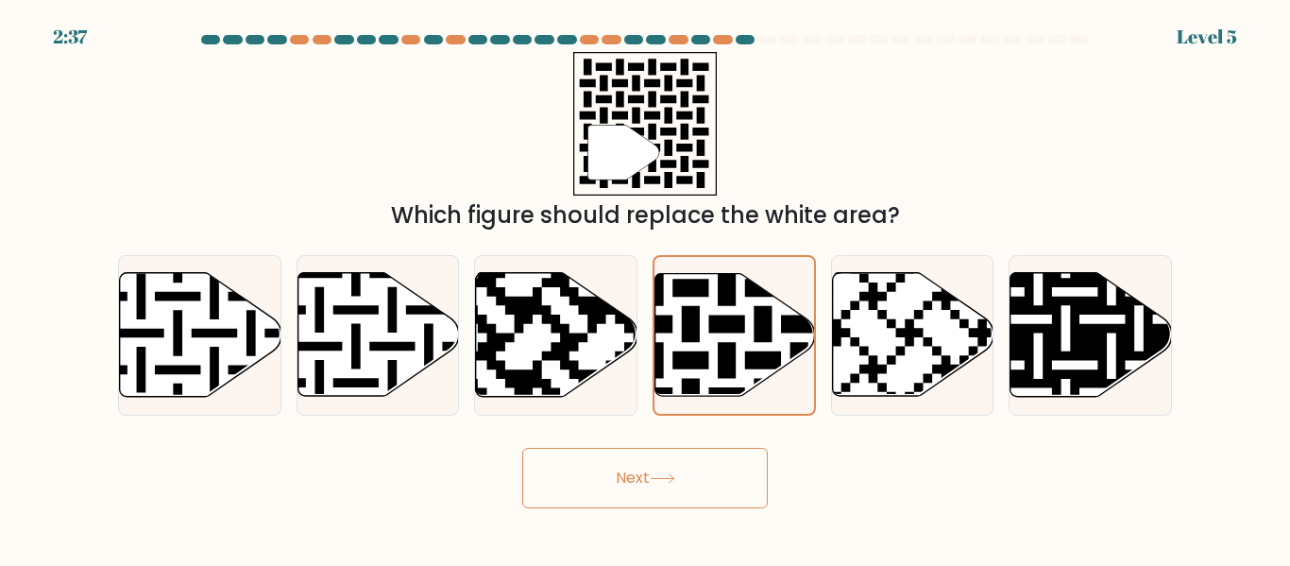
click at [727, 489] on button "Next" at bounding box center [644, 478] width 245 height 60
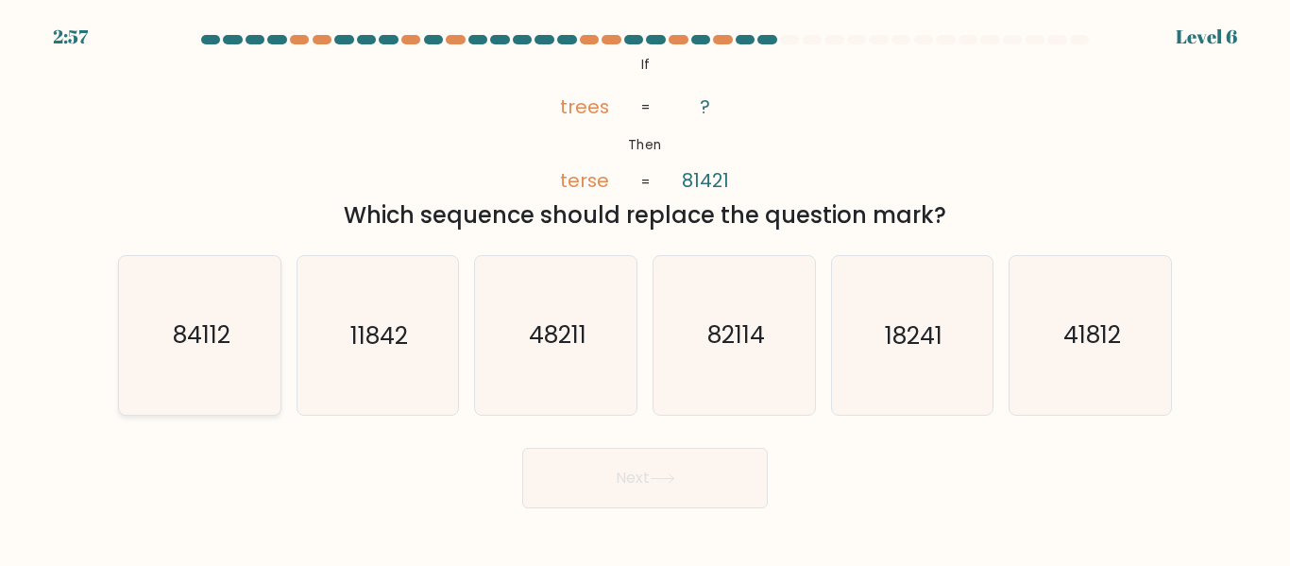
click at [256, 347] on icon "84112" at bounding box center [200, 335] width 158 height 158
click at [645, 288] on input "a. 84112" at bounding box center [645, 285] width 1 height 5
radio input "true"
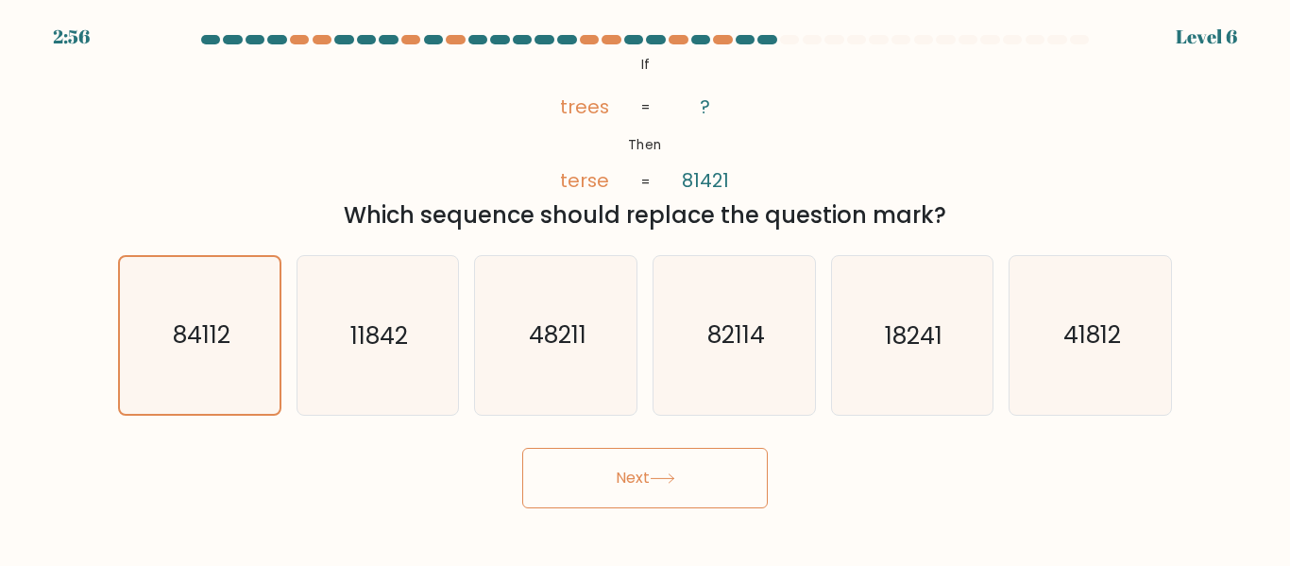
click at [707, 478] on button "Next" at bounding box center [644, 478] width 245 height 60
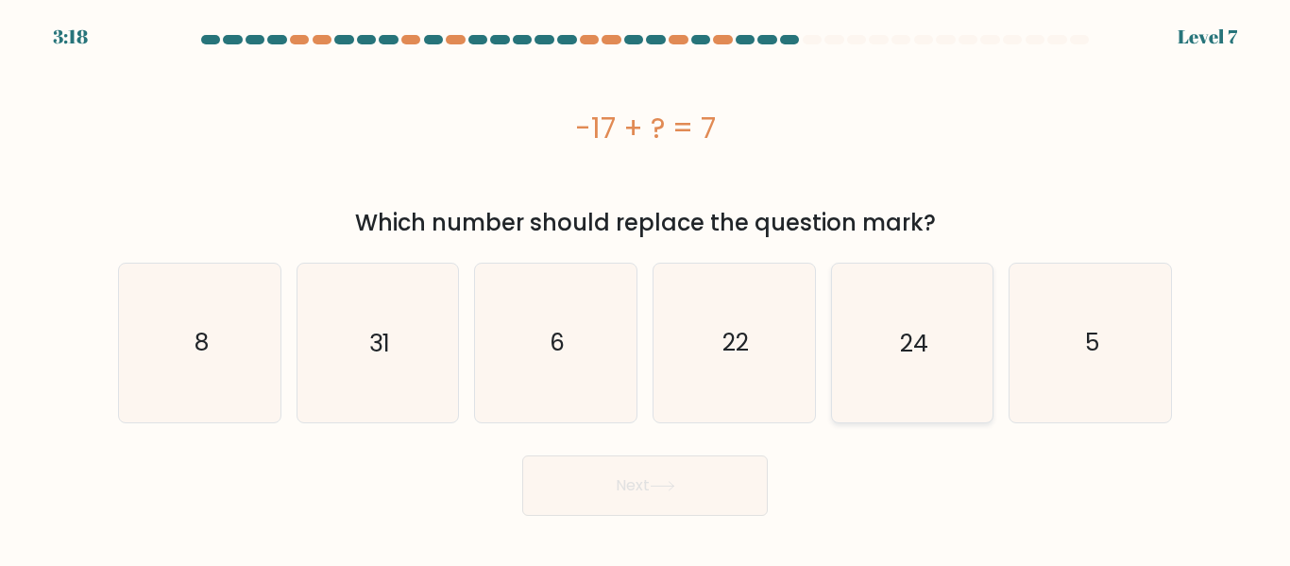
click at [892, 348] on icon "24" at bounding box center [912, 342] width 158 height 158
click at [646, 288] on input "e. 24" at bounding box center [645, 285] width 1 height 5
radio input "true"
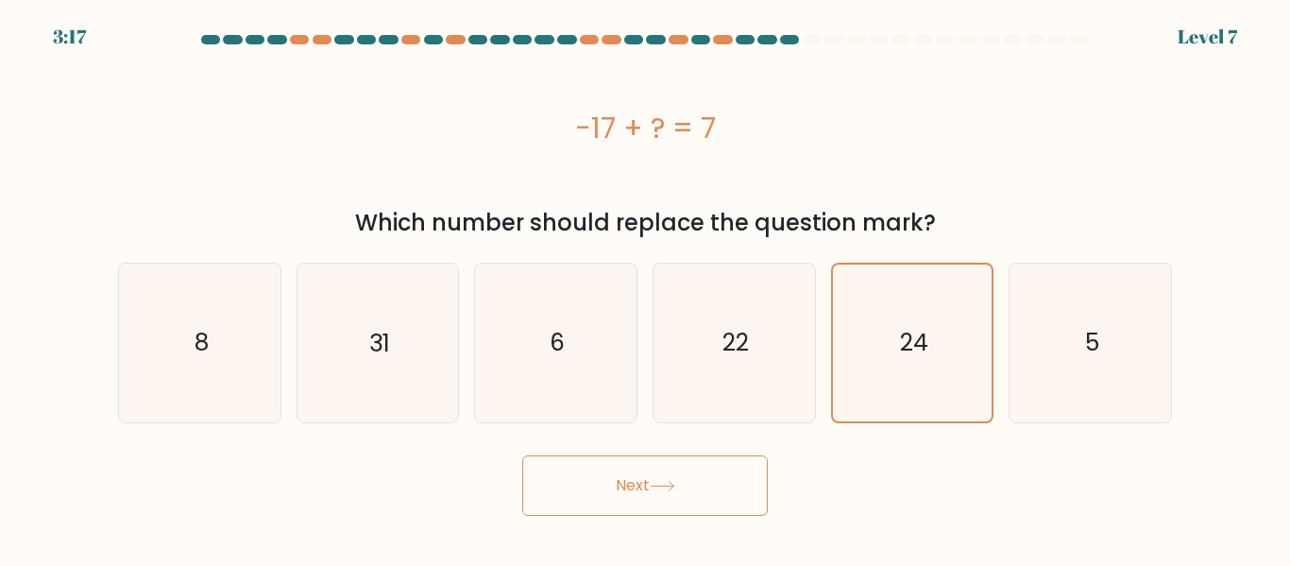
click at [693, 484] on button "Next" at bounding box center [644, 485] width 245 height 60
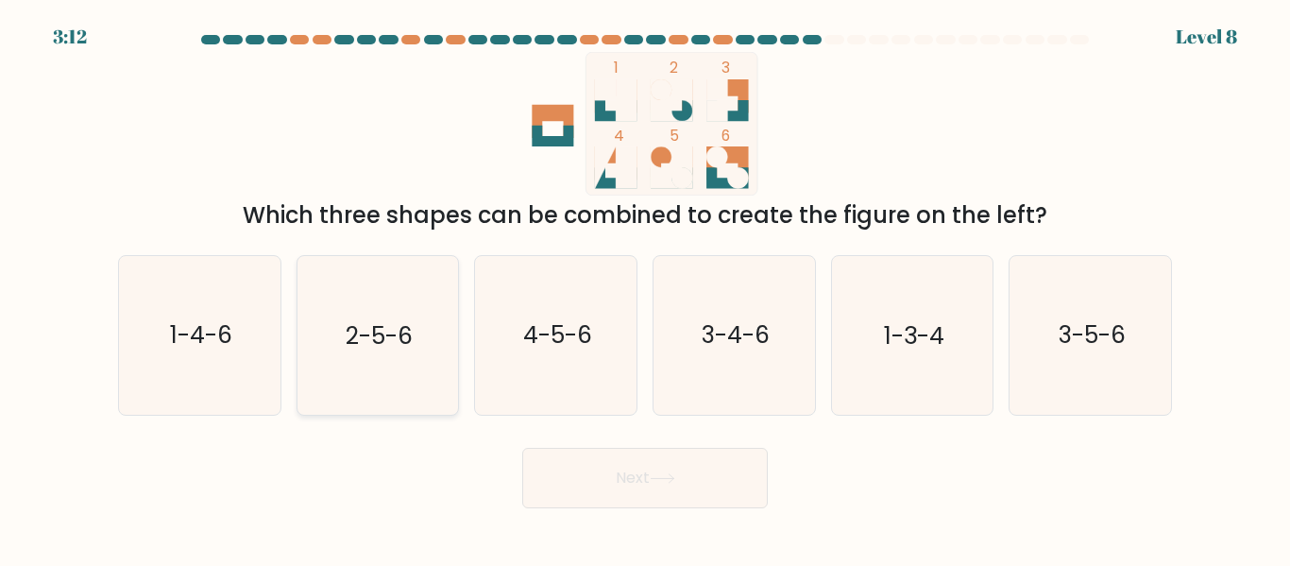
click at [428, 345] on icon "2-5-6" at bounding box center [377, 335] width 158 height 158
click at [645, 288] on input "b. 2-5-6" at bounding box center [645, 285] width 1 height 5
radio input "true"
click at [657, 483] on button "Next" at bounding box center [644, 478] width 245 height 60
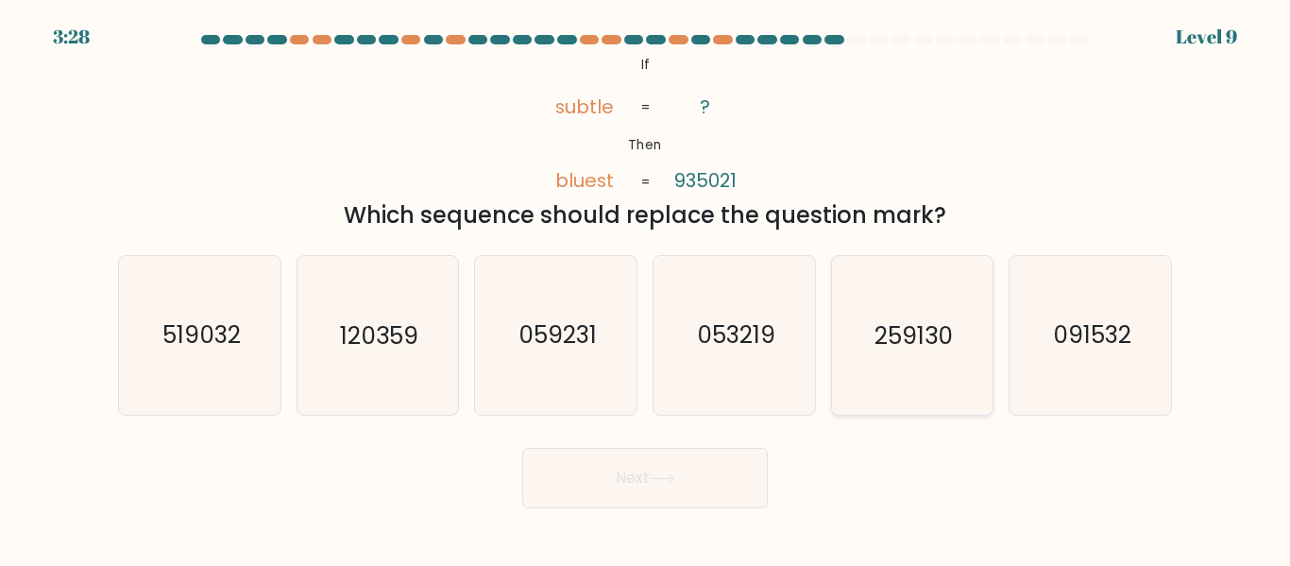
click at [914, 361] on icon "259130" at bounding box center [912, 335] width 158 height 158
click at [646, 288] on input "e. 259130" at bounding box center [645, 285] width 1 height 5
radio input "true"
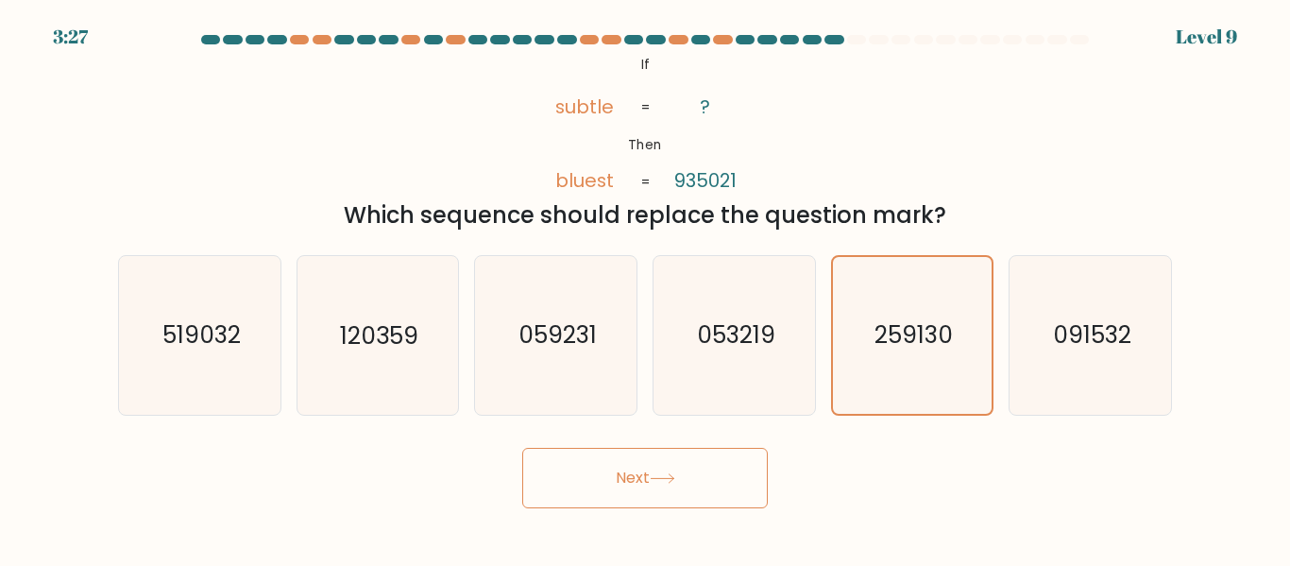
click at [659, 479] on icon at bounding box center [662, 478] width 25 height 10
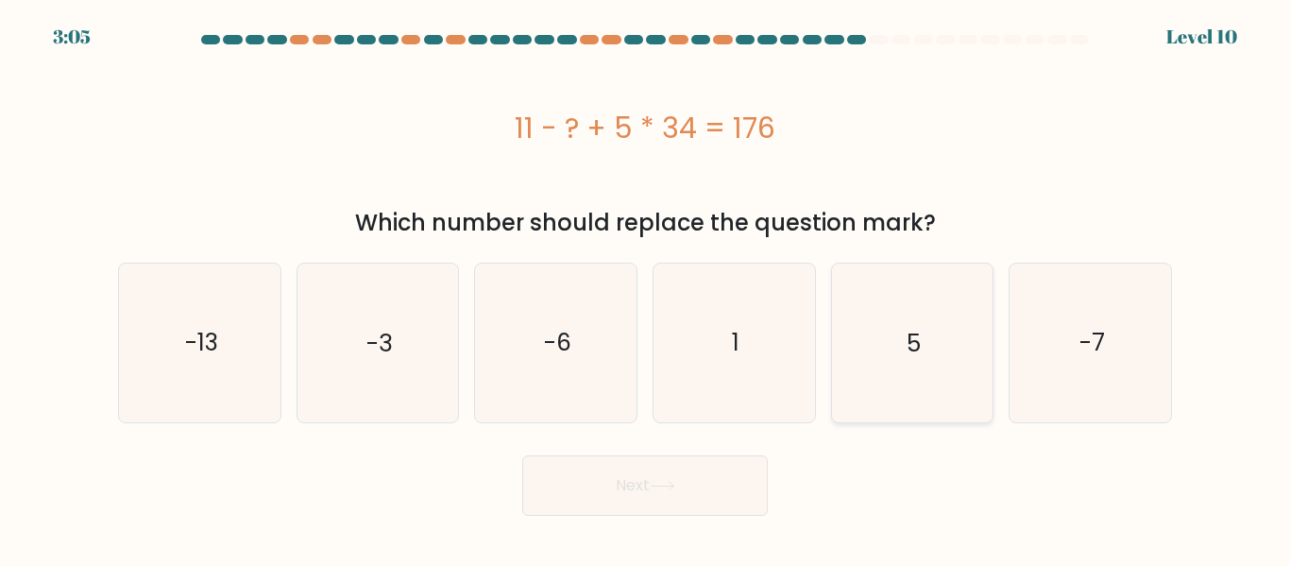
click at [902, 357] on icon "5" at bounding box center [912, 342] width 158 height 158
click at [646, 288] on input "e. 5" at bounding box center [645, 285] width 1 height 5
radio input "true"
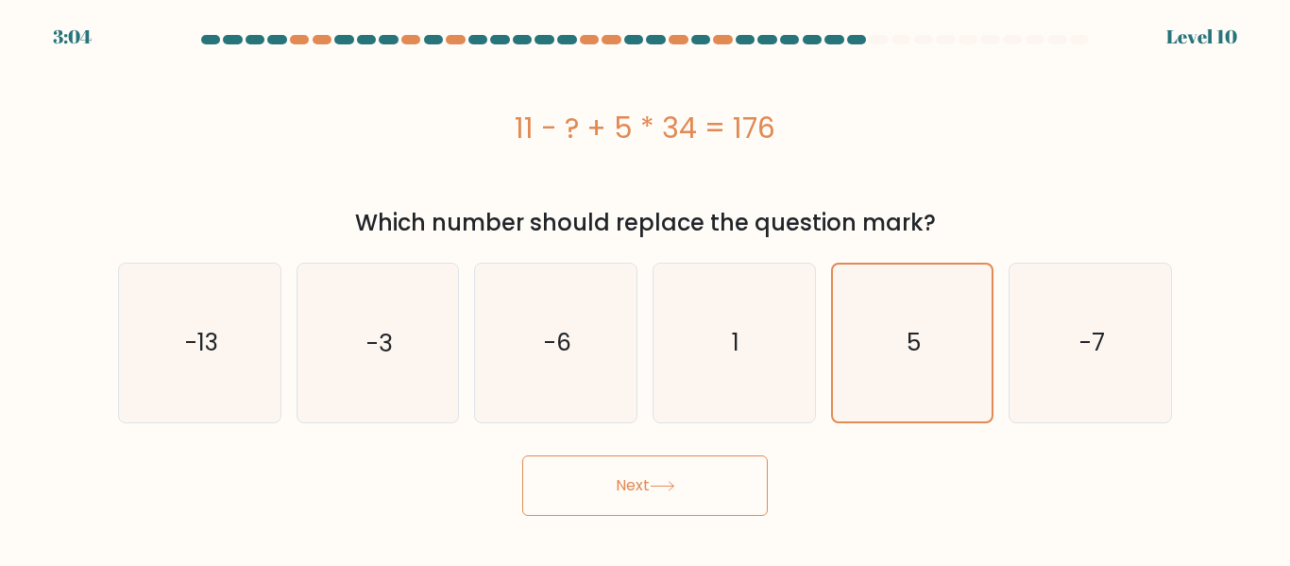
click at [685, 479] on button "Next" at bounding box center [644, 485] width 245 height 60
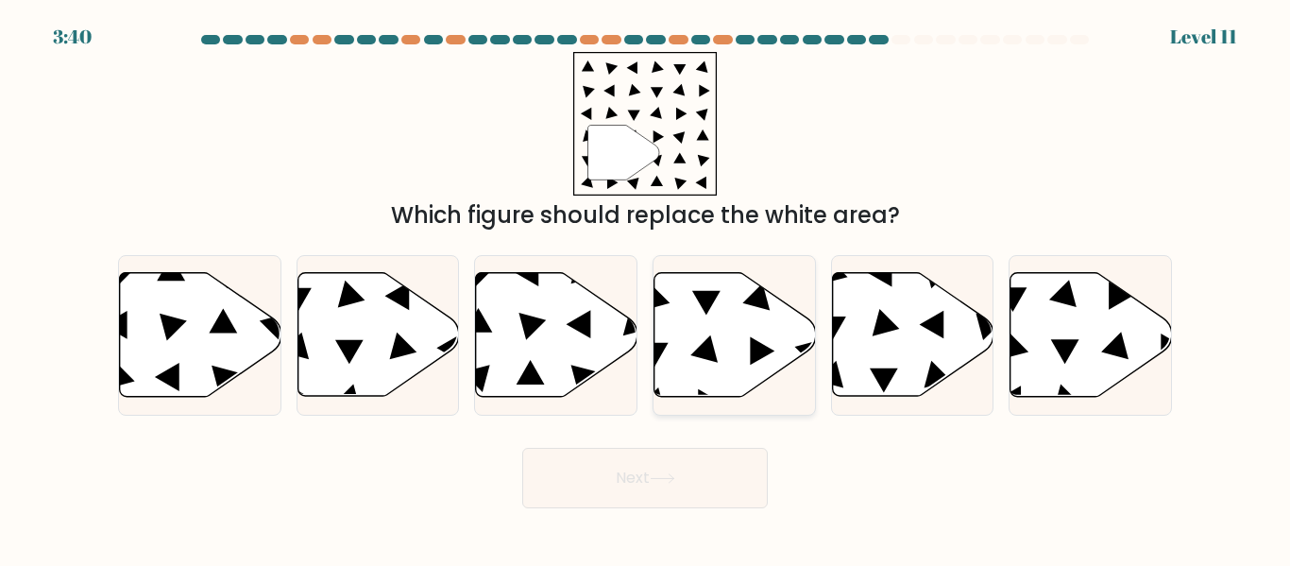
click at [711, 348] on icon at bounding box center [703, 348] width 27 height 27
click at [646, 288] on input "d." at bounding box center [645, 285] width 1 height 5
radio input "true"
click at [668, 482] on icon at bounding box center [662, 478] width 25 height 10
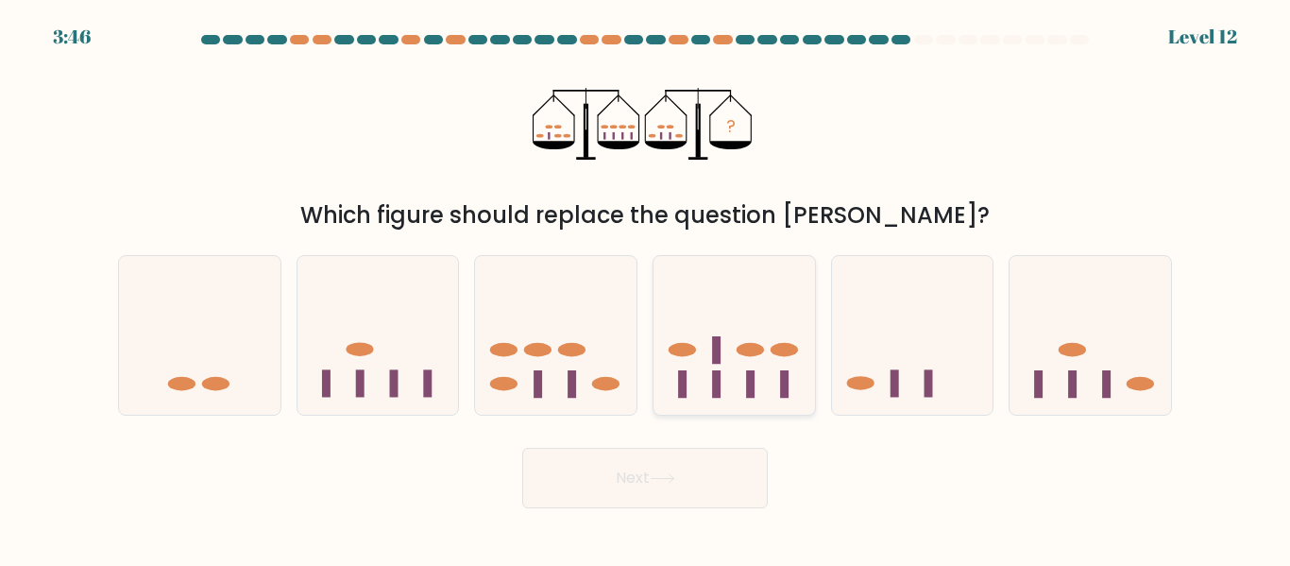
click at [735, 385] on icon at bounding box center [733, 334] width 161 height 133
click at [646, 288] on input "d." at bounding box center [645, 285] width 1 height 5
radio input "true"
click at [685, 480] on button "Next" at bounding box center [644, 478] width 245 height 60
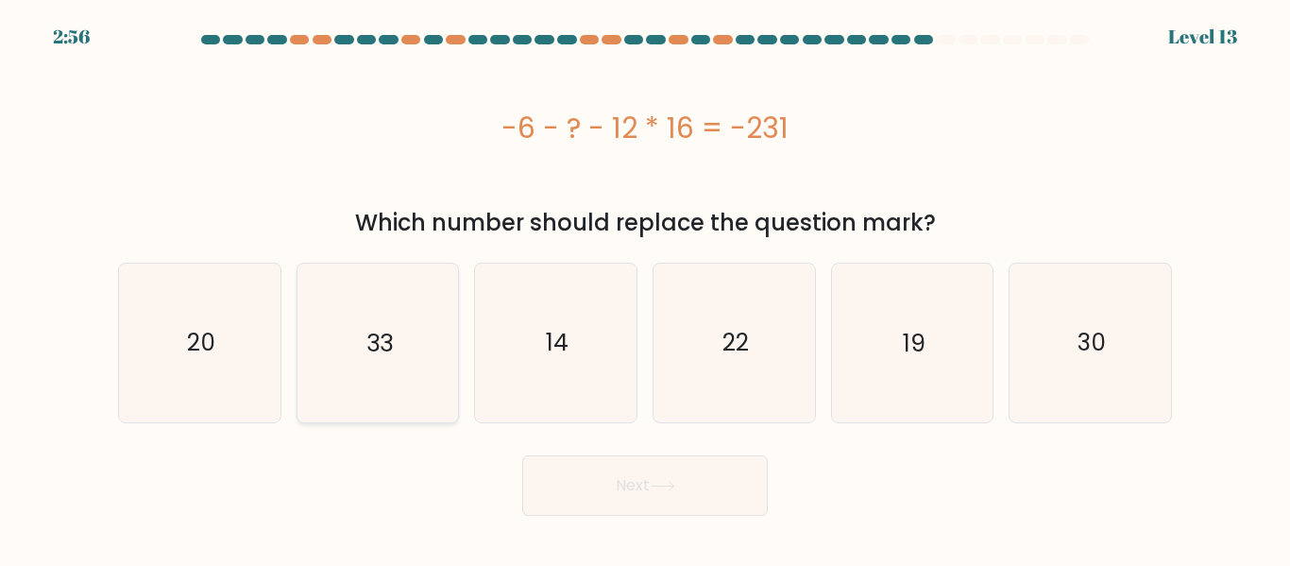
click at [346, 355] on icon "33" at bounding box center [377, 342] width 158 height 158
click at [645, 288] on input "b. 33" at bounding box center [645, 285] width 1 height 5
radio input "true"
click at [655, 497] on button "Next" at bounding box center [644, 485] width 245 height 60
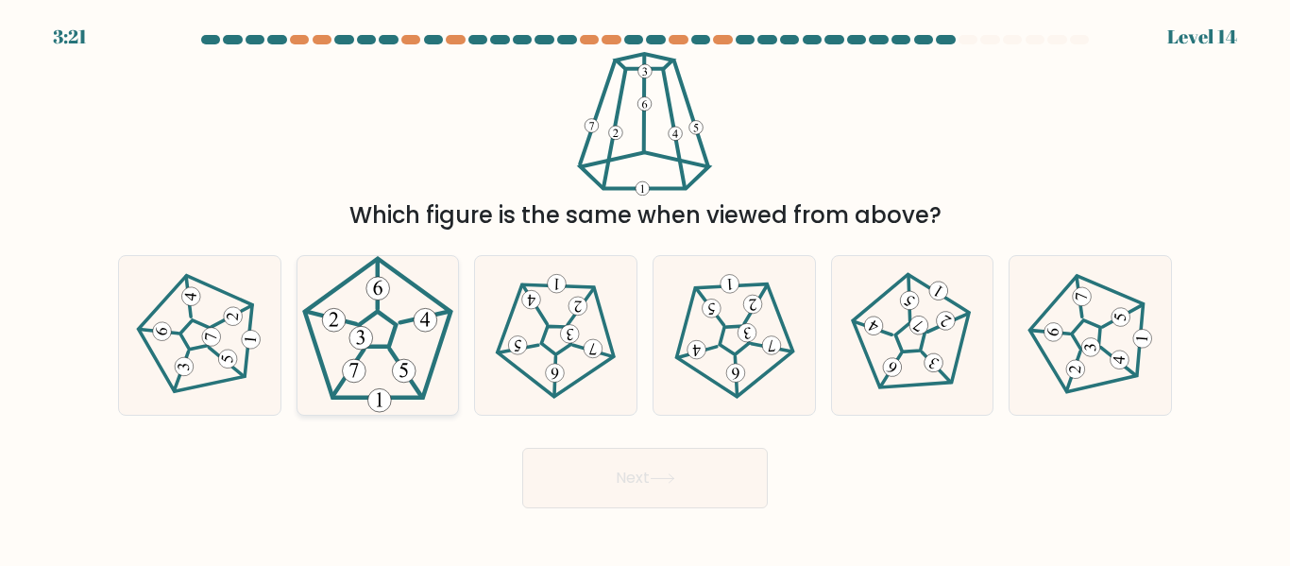
click at [412, 397] on 250 at bounding box center [377, 328] width 145 height 138
click at [645, 288] on input "b." at bounding box center [645, 285] width 1 height 5
radio input "true"
click at [647, 469] on button "Next" at bounding box center [644, 478] width 245 height 60
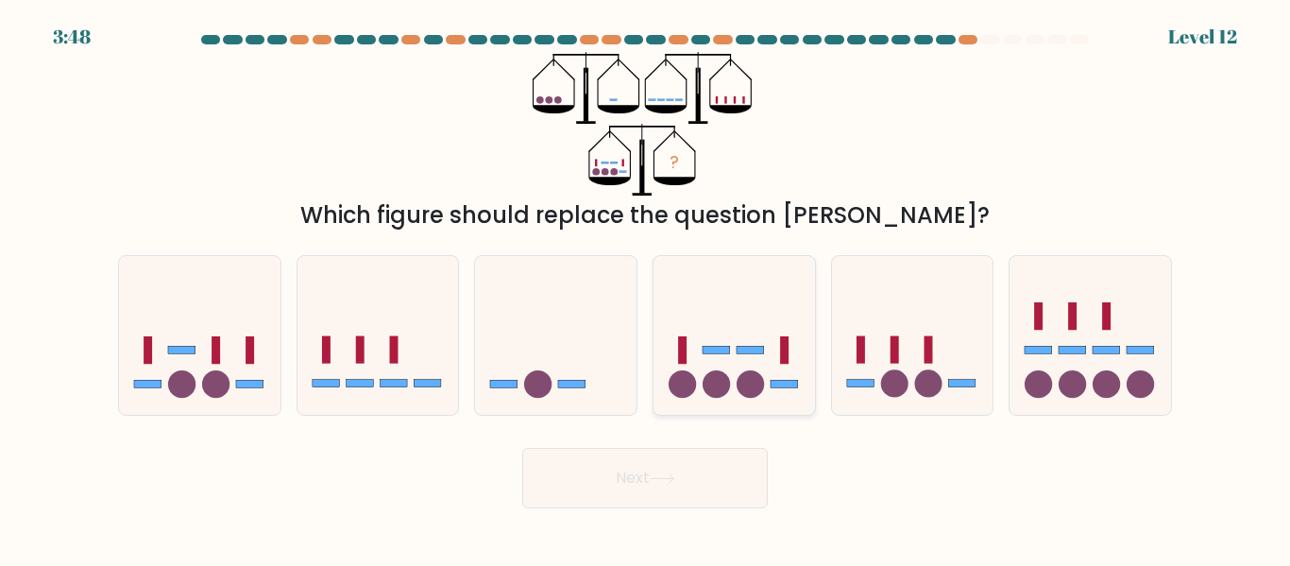
click at [718, 363] on icon at bounding box center [733, 334] width 161 height 133
click at [646, 288] on input "d." at bounding box center [645, 285] width 1 height 5
radio input "true"
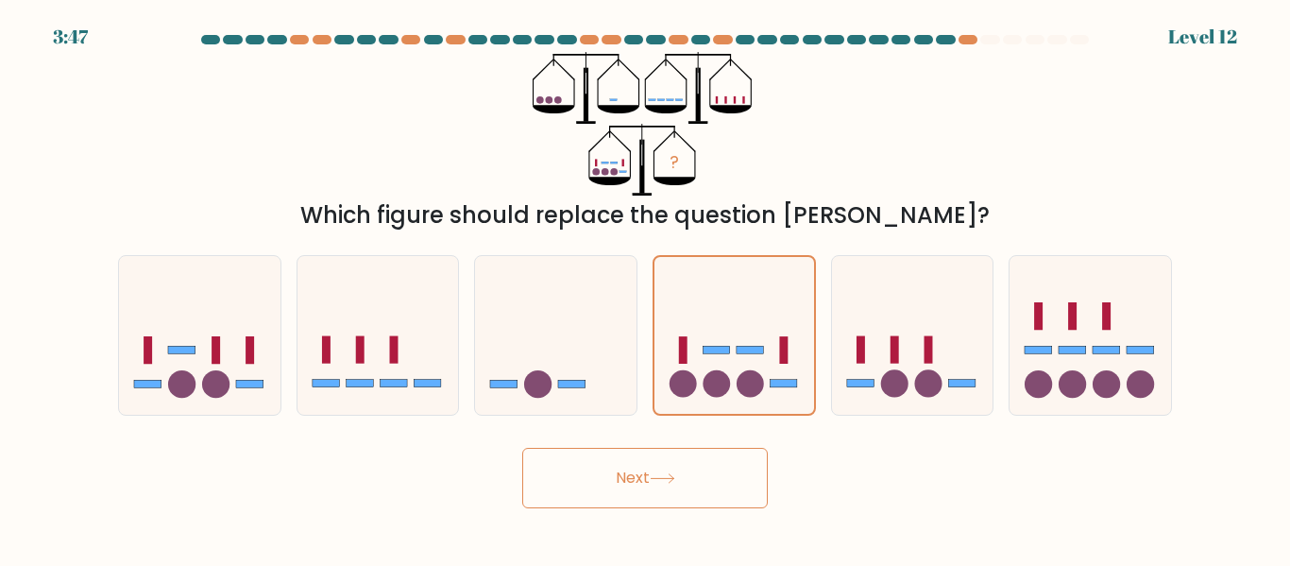
click at [716, 483] on button "Next" at bounding box center [644, 478] width 245 height 60
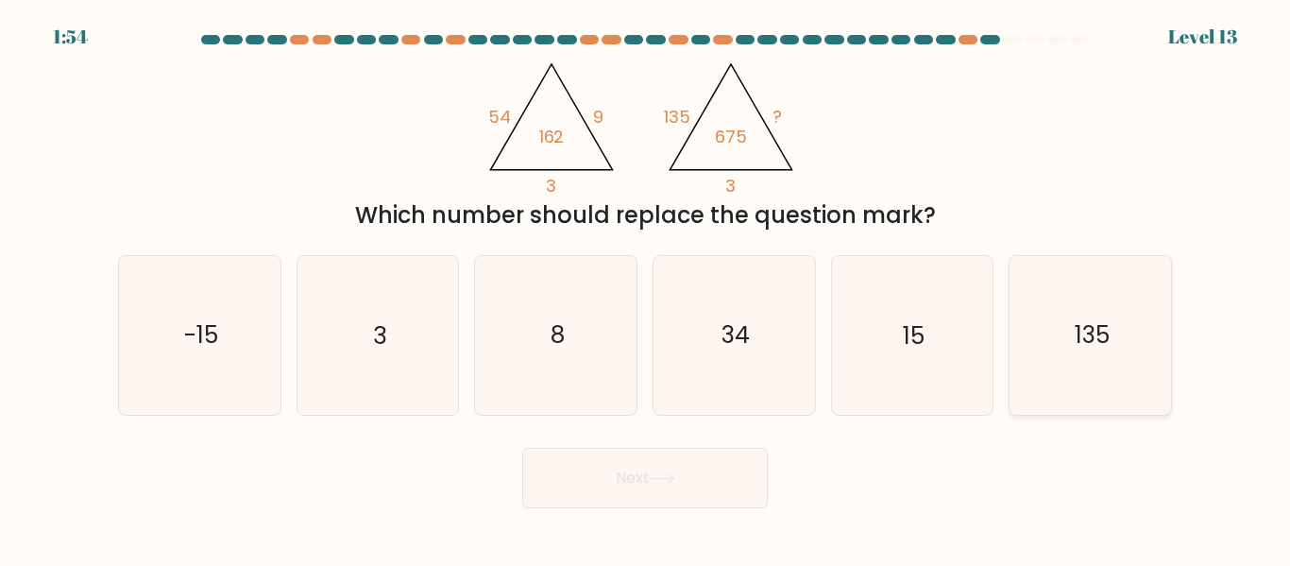
click at [1022, 348] on icon "135" at bounding box center [1090, 335] width 158 height 158
click at [646, 288] on input "f. 135" at bounding box center [645, 285] width 1 height 5
radio input "true"
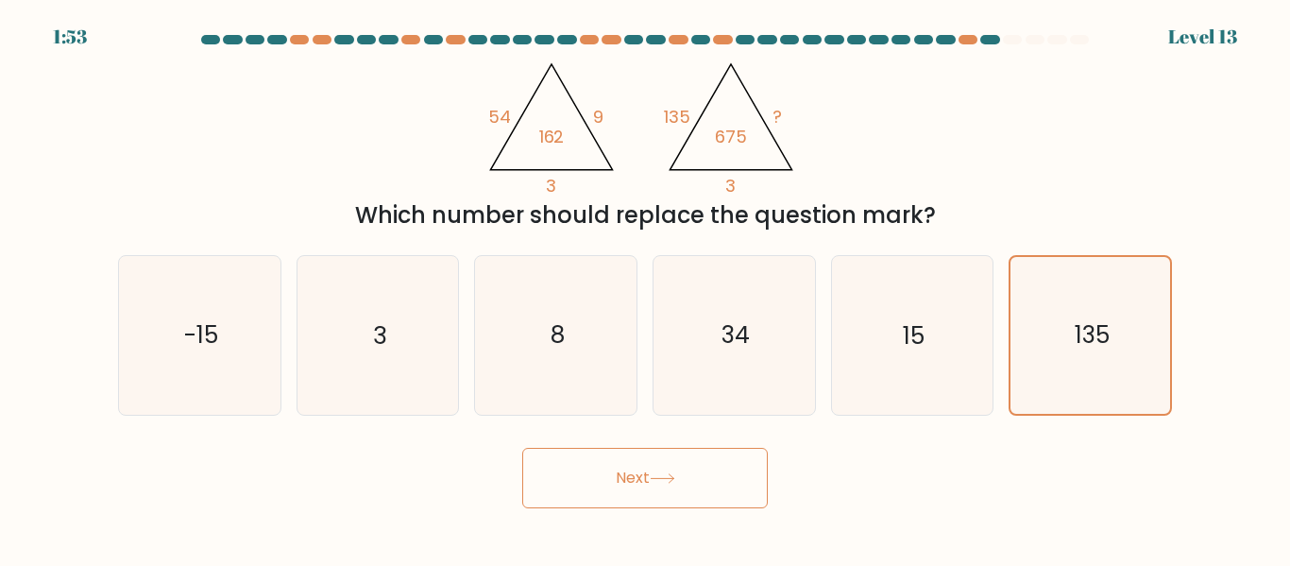
click at [701, 480] on button "Next" at bounding box center [644, 478] width 245 height 60
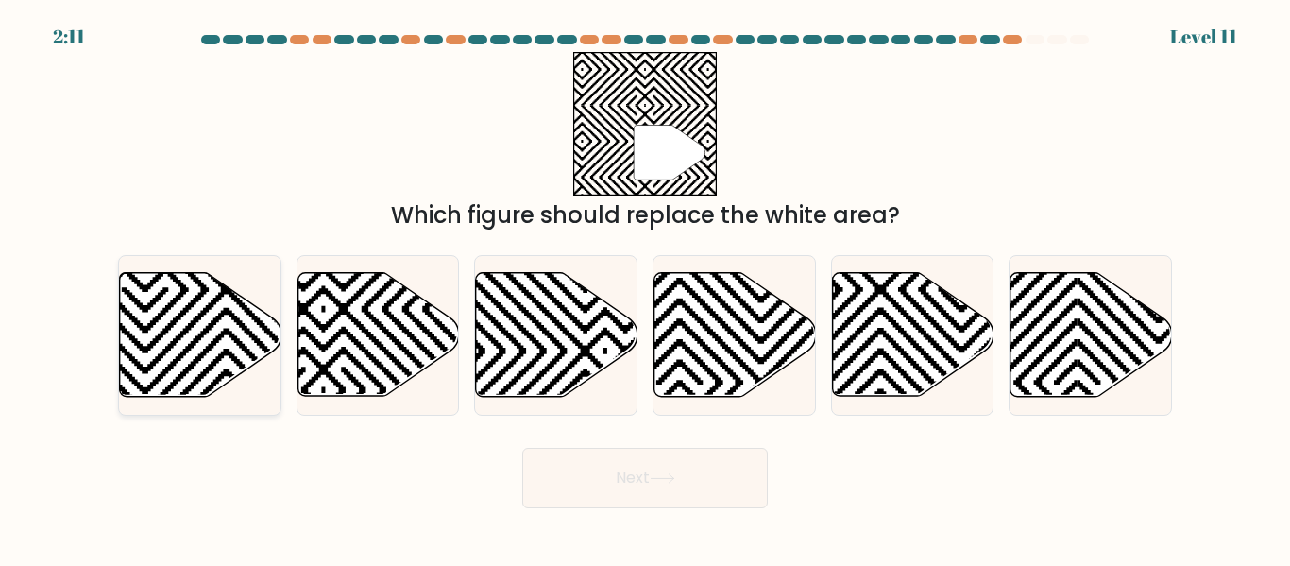
click at [156, 337] on icon at bounding box center [145, 270] width 325 height 325
click at [645, 288] on input "a." at bounding box center [645, 285] width 1 height 5
radio input "true"
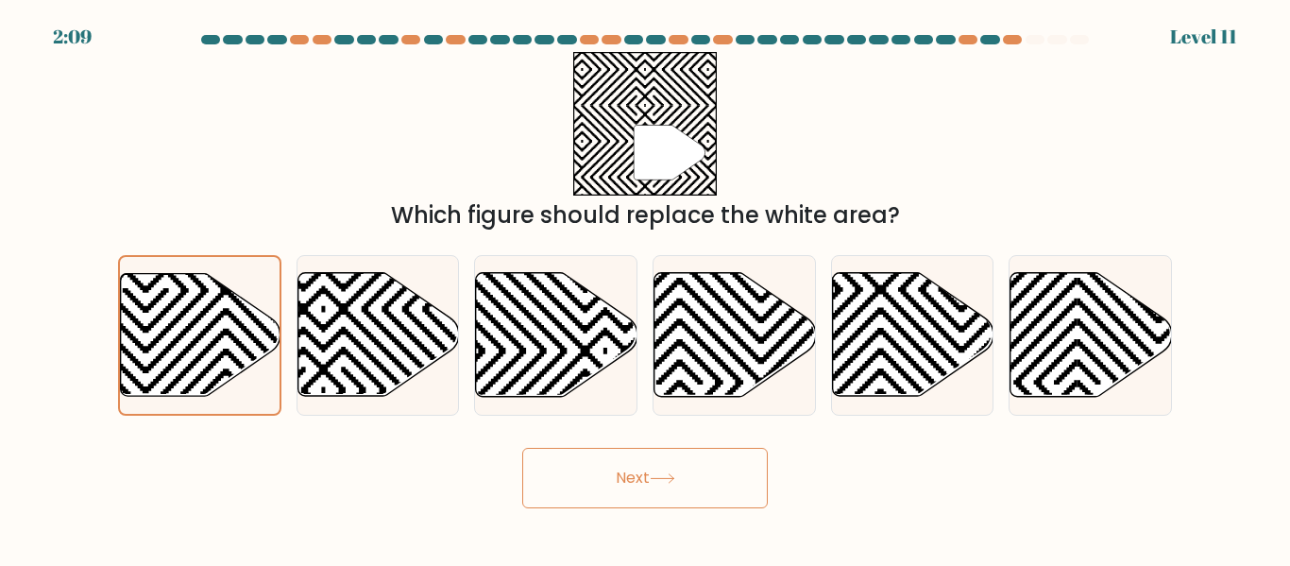
click at [662, 481] on icon at bounding box center [662, 478] width 25 height 10
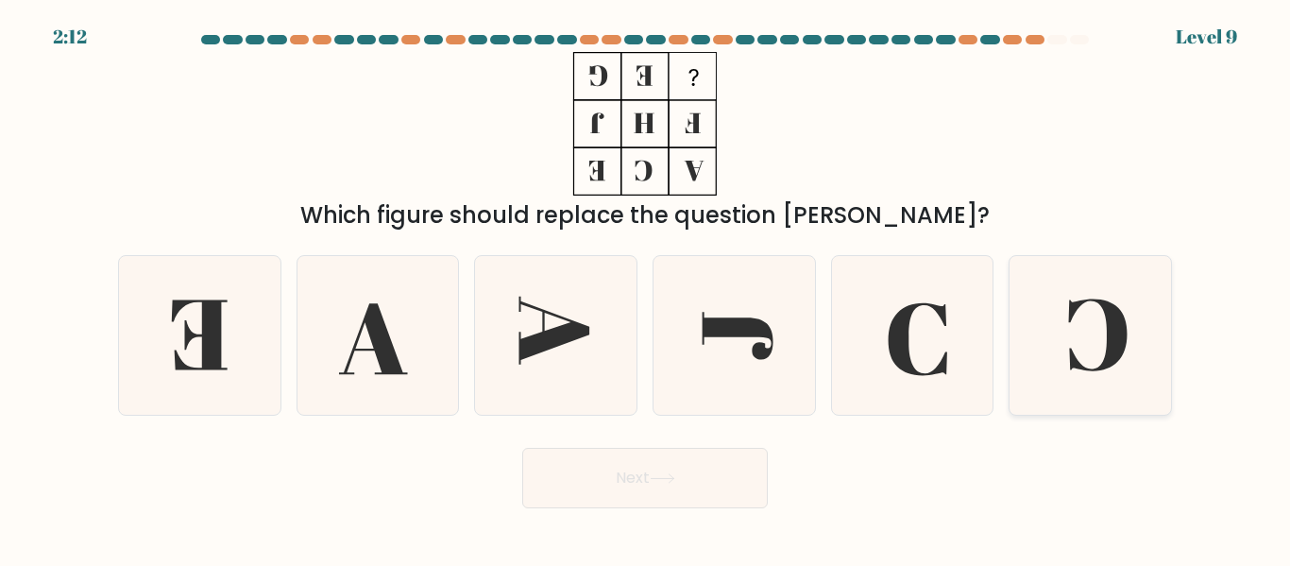
click at [1082, 314] on icon at bounding box center [1090, 335] width 158 height 158
click at [646, 288] on input "f." at bounding box center [645, 285] width 1 height 5
radio input "true"
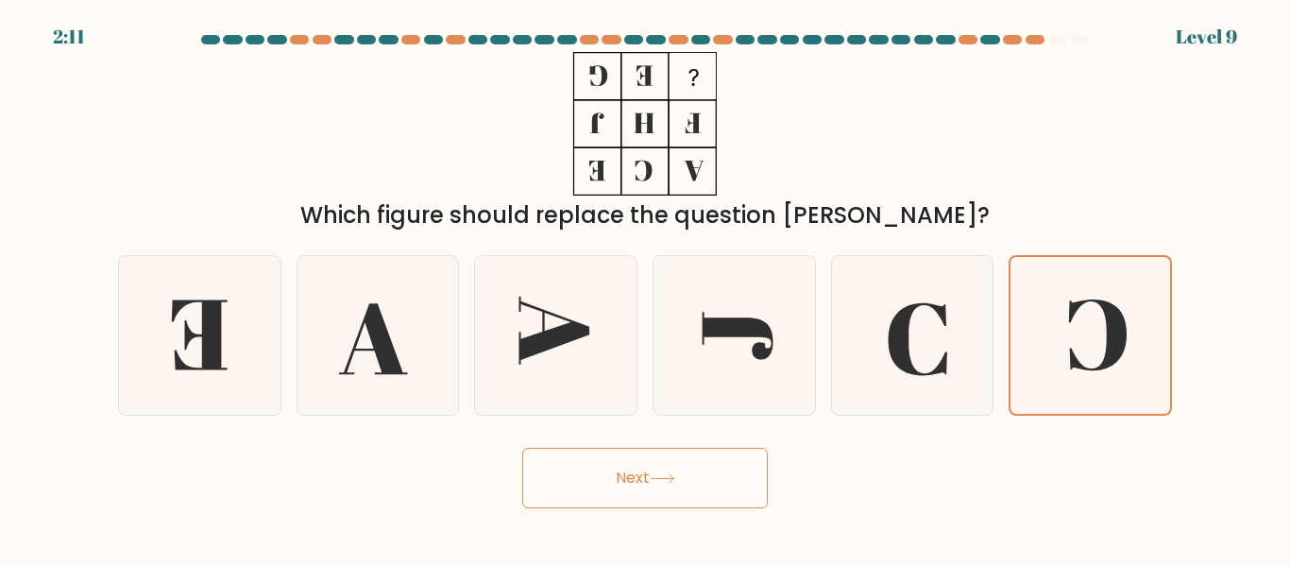
click at [600, 484] on button "Next" at bounding box center [644, 478] width 245 height 60
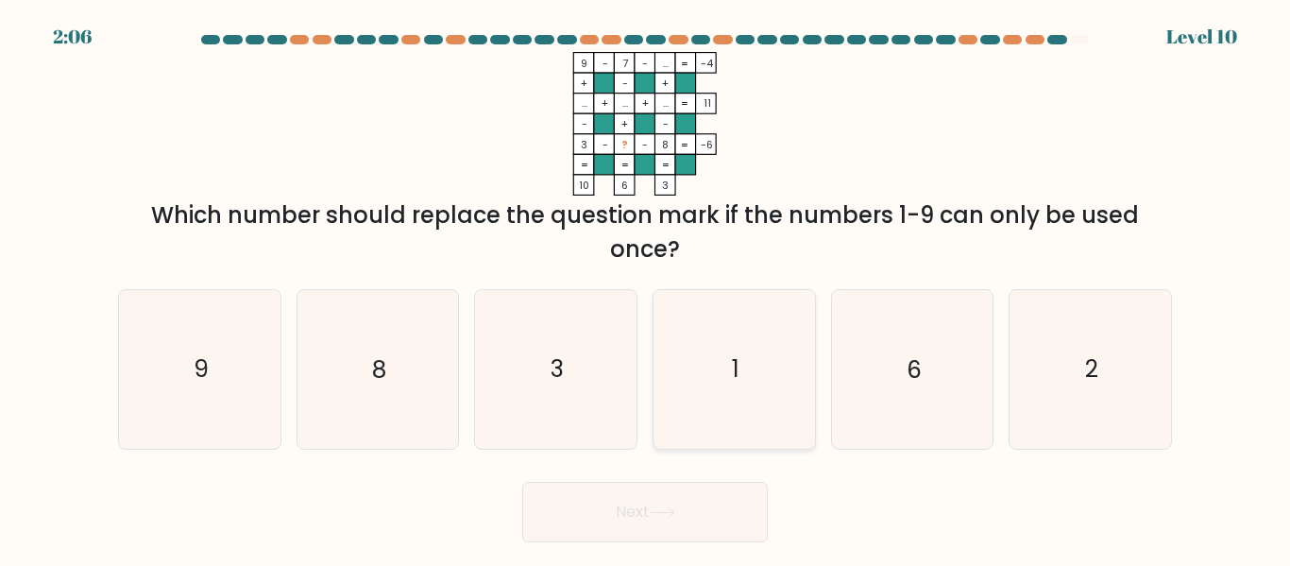
click at [758, 410] on icon "1" at bounding box center [734, 369] width 158 height 158
click at [646, 288] on input "d. 1" at bounding box center [645, 285] width 1 height 5
radio input "true"
click at [684, 516] on button "Next" at bounding box center [644, 512] width 245 height 60
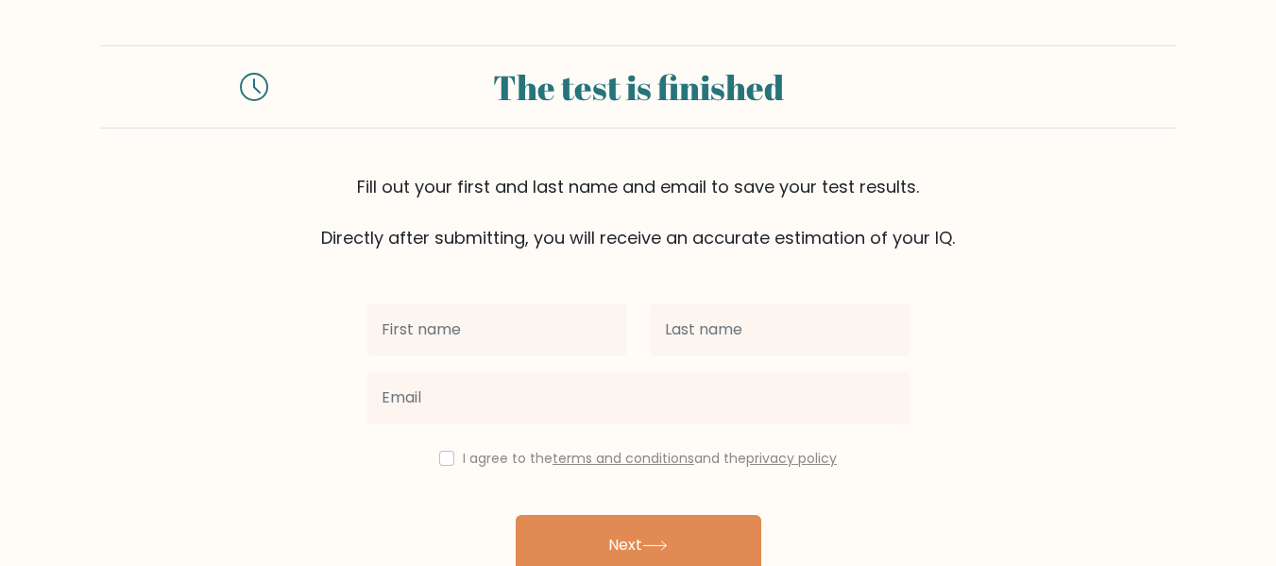
click at [509, 333] on input "text" at bounding box center [496, 329] width 261 height 53
type input "n"
type input "[PERSON_NAME]"
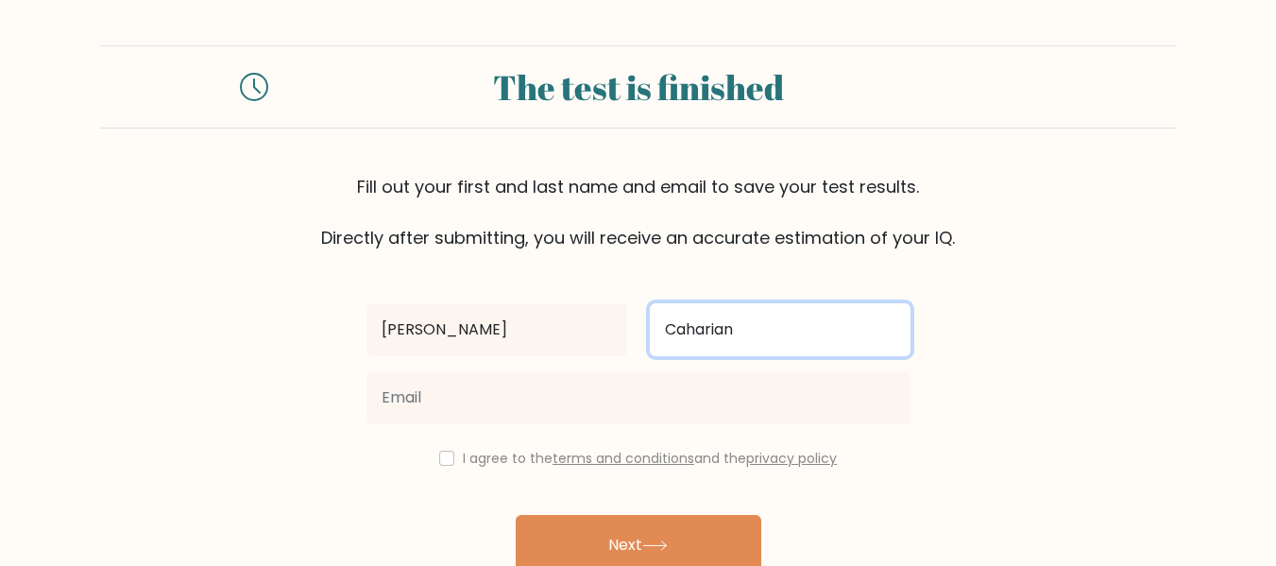
type input "Caharian"
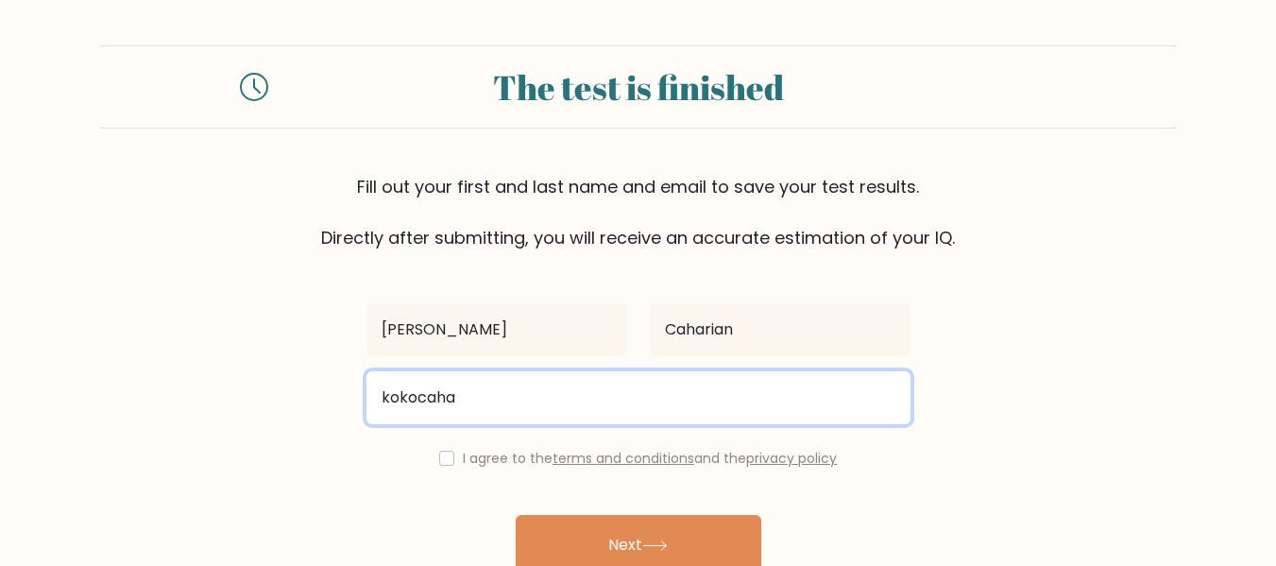
type input "kokocaharian@gmail.com"
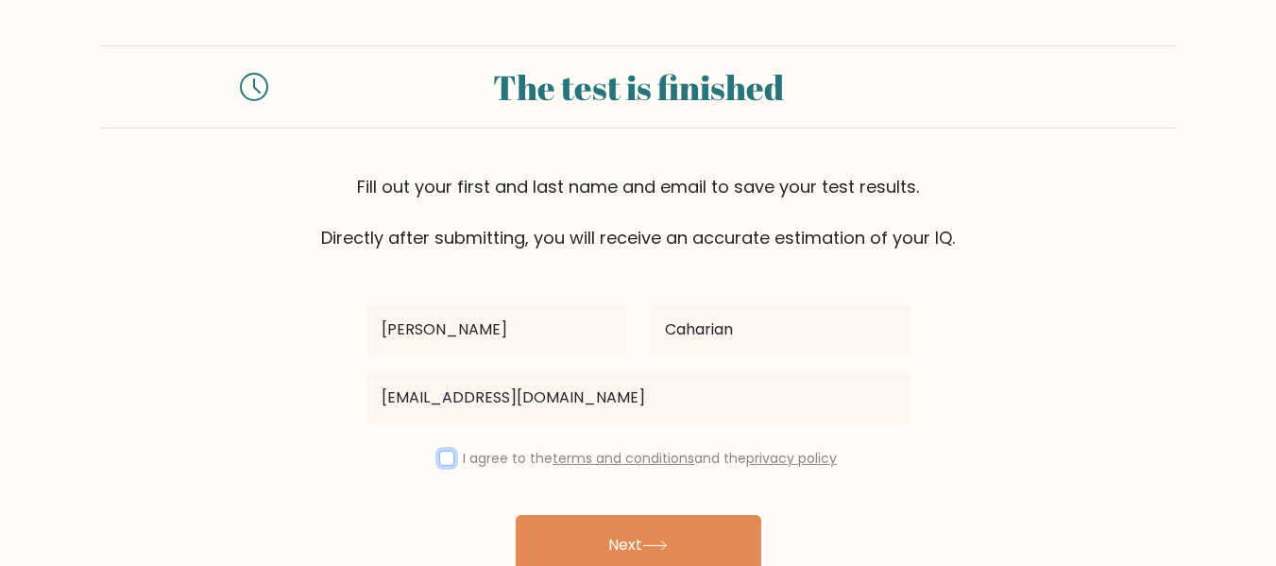
click at [440, 460] on input "checkbox" at bounding box center [446, 457] width 15 height 15
checkbox input "true"
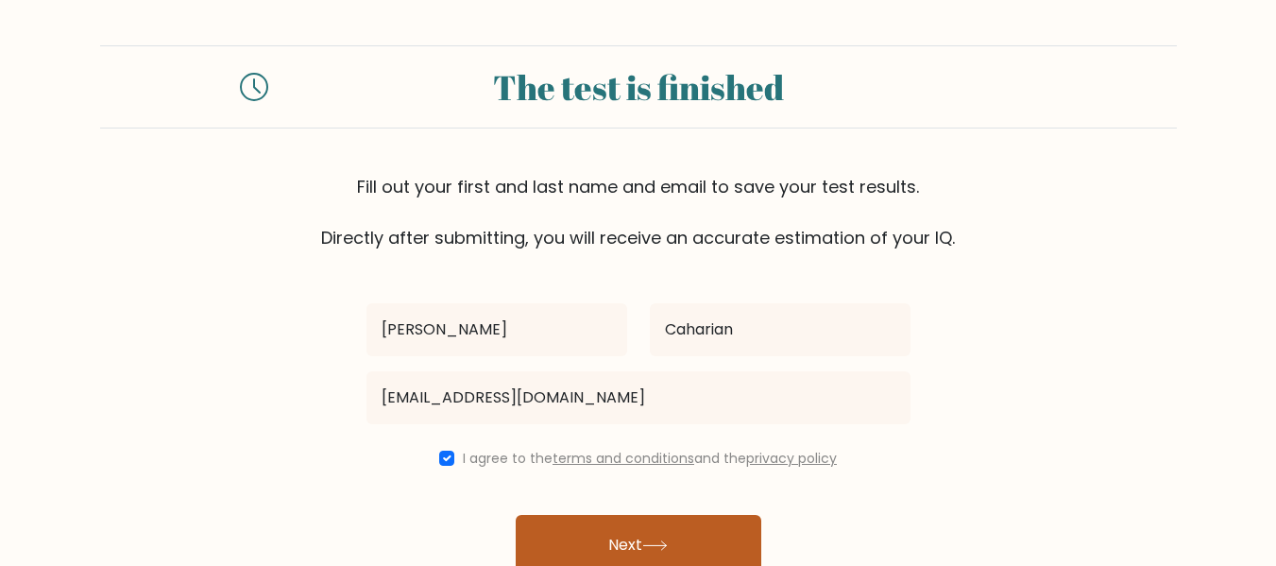
click at [642, 548] on button "Next" at bounding box center [638, 545] width 245 height 60
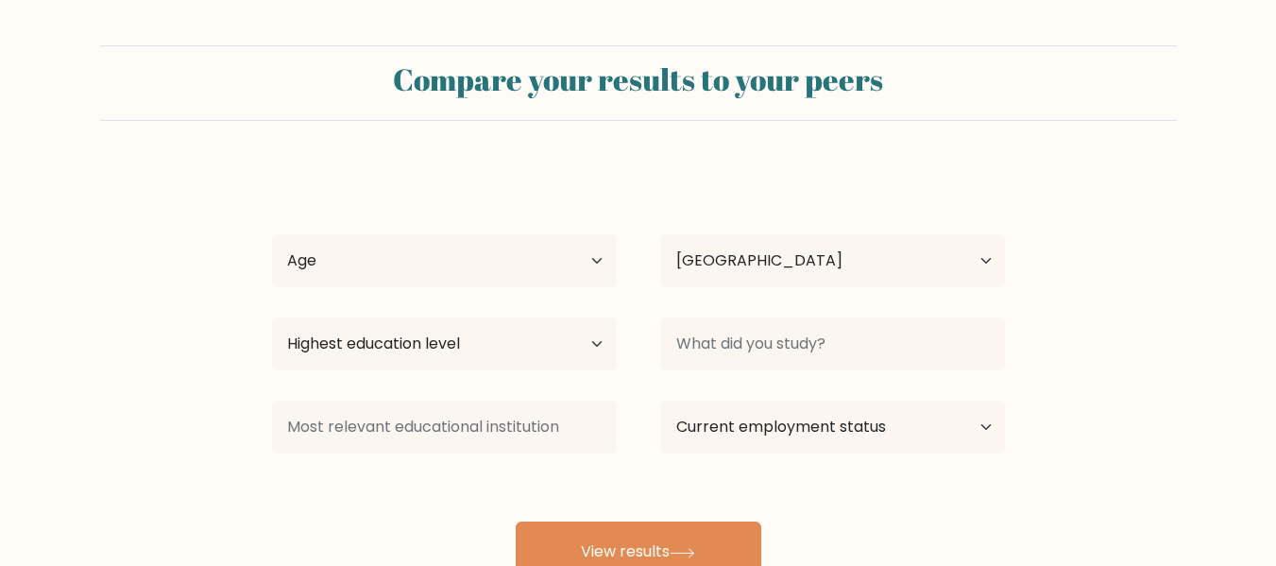
select select "PH"
click at [560, 270] on select "Age Under [DEMOGRAPHIC_DATA] [DEMOGRAPHIC_DATA] [DEMOGRAPHIC_DATA] [DEMOGRAPHIC…" at bounding box center [444, 260] width 344 height 53
select select "35_44"
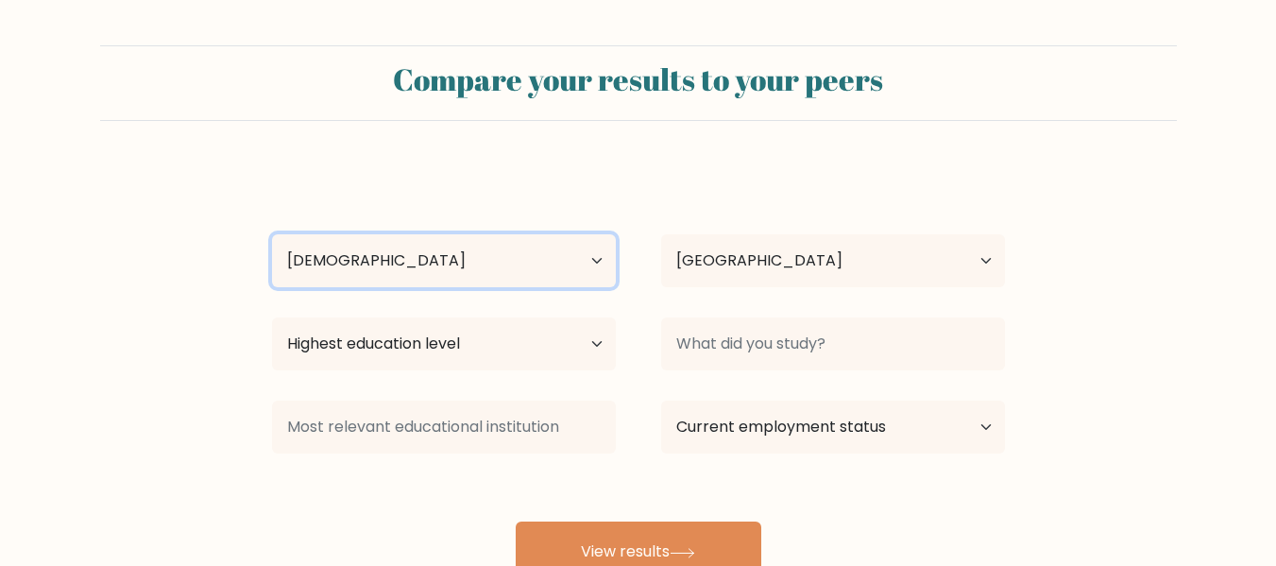
click at [272, 234] on select "Age Under 18 years old 18-24 years old 25-34 years old 35-44 years old 45-54 ye…" at bounding box center [444, 260] width 344 height 53
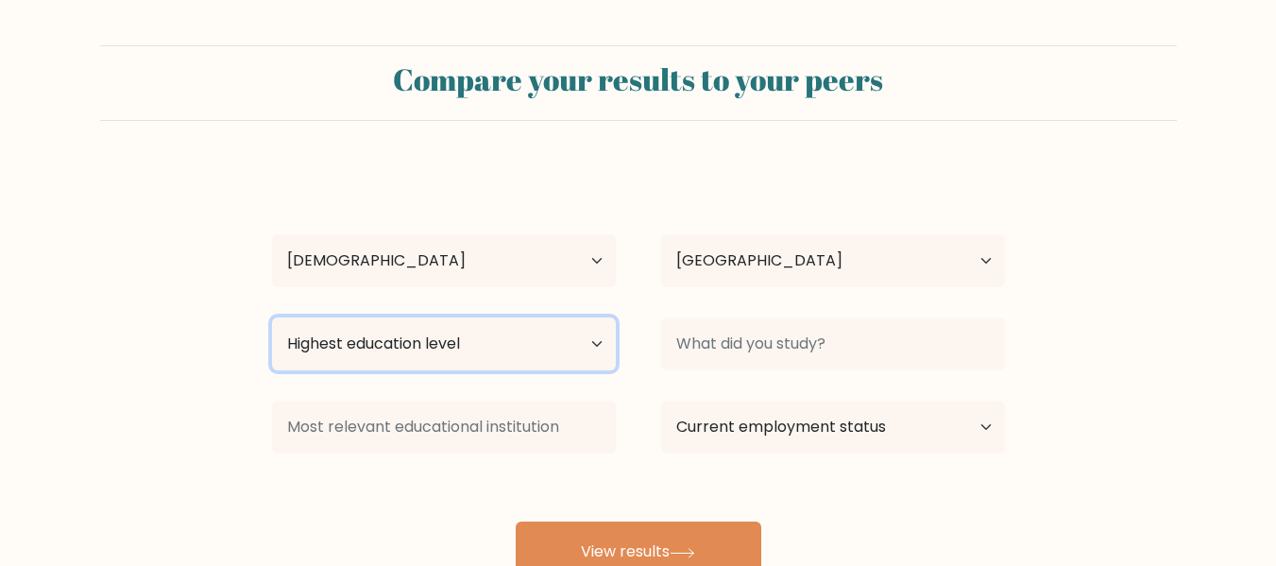
click at [582, 350] on select "Highest education level No schooling Primary Lower Secondary Upper Secondary Oc…" at bounding box center [444, 343] width 344 height 53
select select "occupation_specific"
click at [272, 317] on select "Highest education level No schooling Primary Lower Secondary Upper Secondary Oc…" at bounding box center [444, 343] width 344 height 53
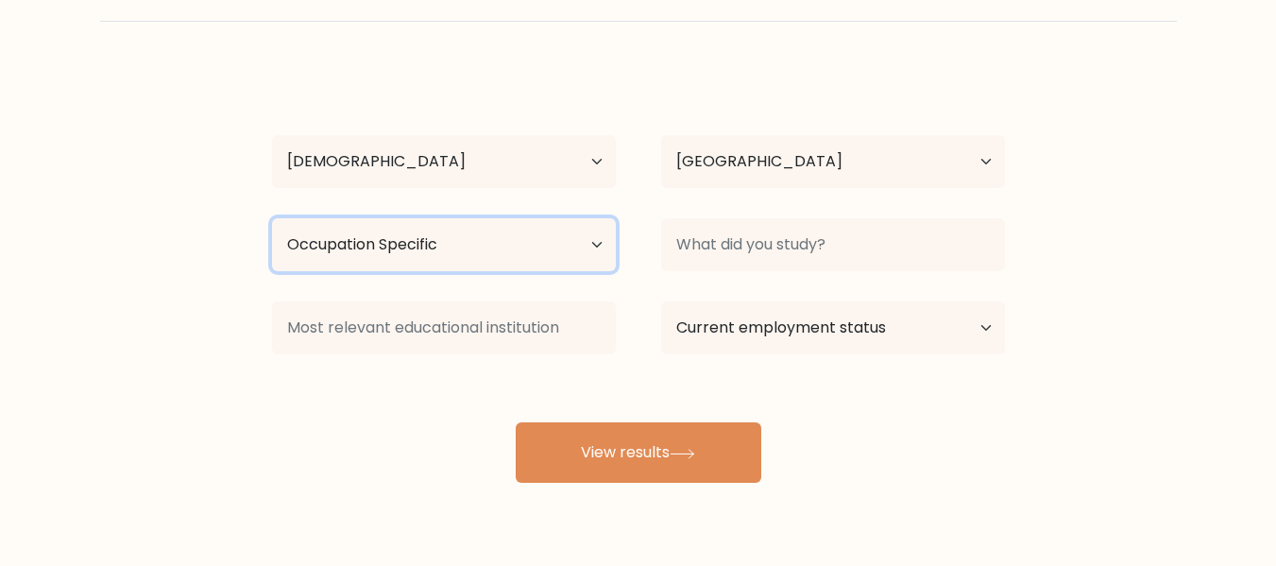
scroll to position [116, 0]
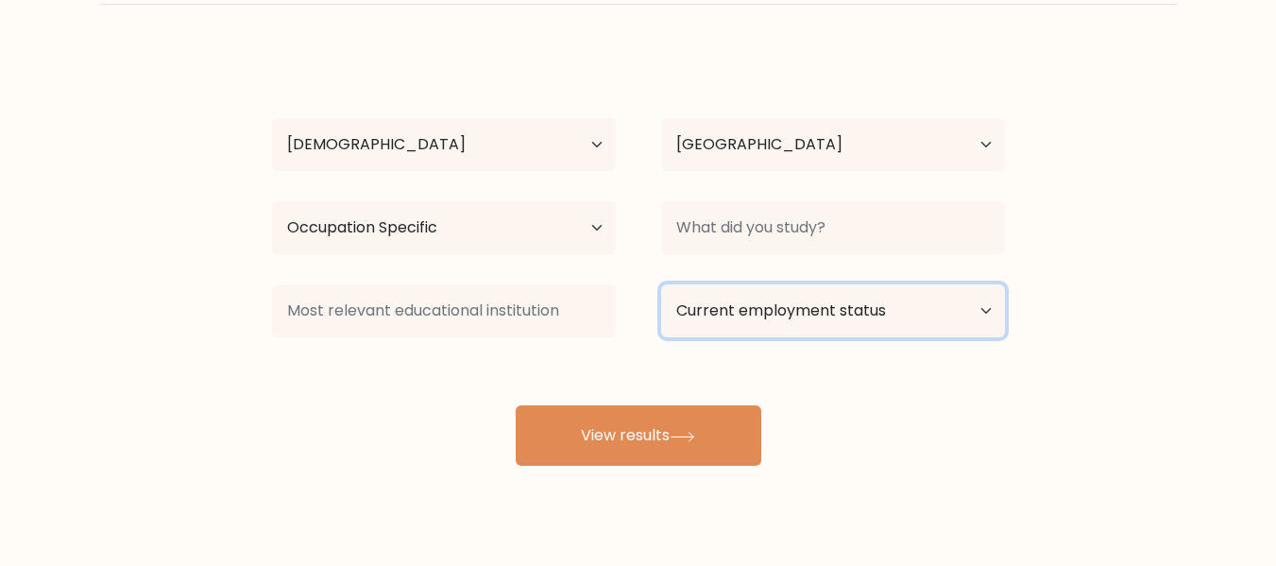
click at [974, 312] on select "Current employment status Employed Student Retired Other / prefer not to answer" at bounding box center [833, 310] width 344 height 53
select select "other"
click at [661, 284] on select "Current employment status Employed Student Retired Other / prefer not to answer" at bounding box center [833, 310] width 344 height 53
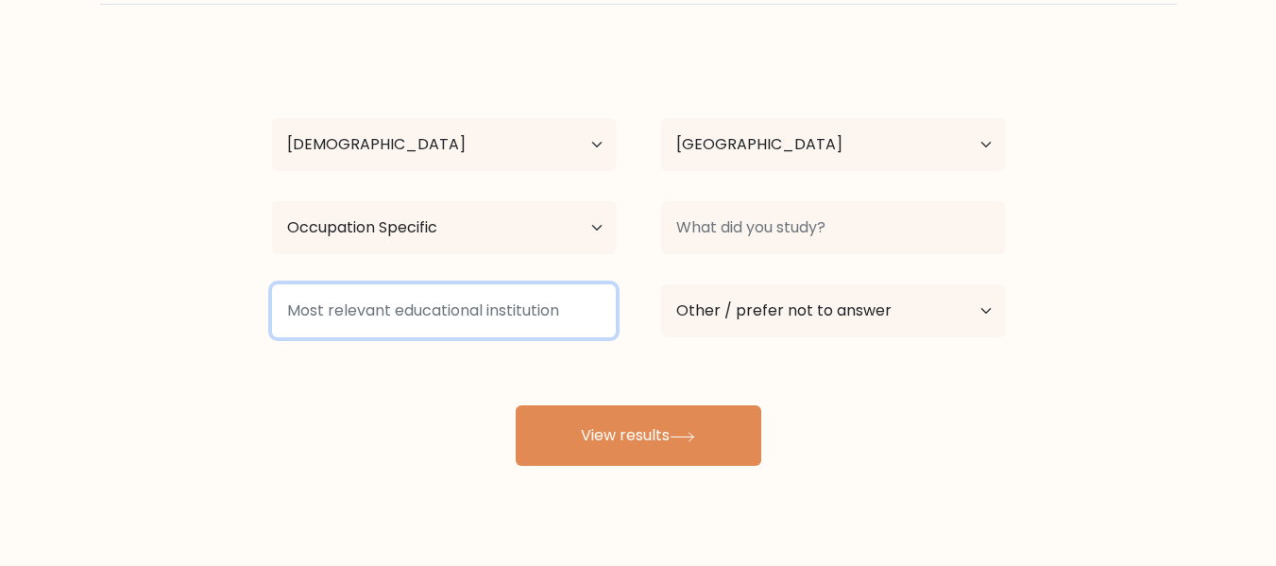
click at [447, 321] on input at bounding box center [444, 310] width 344 height 53
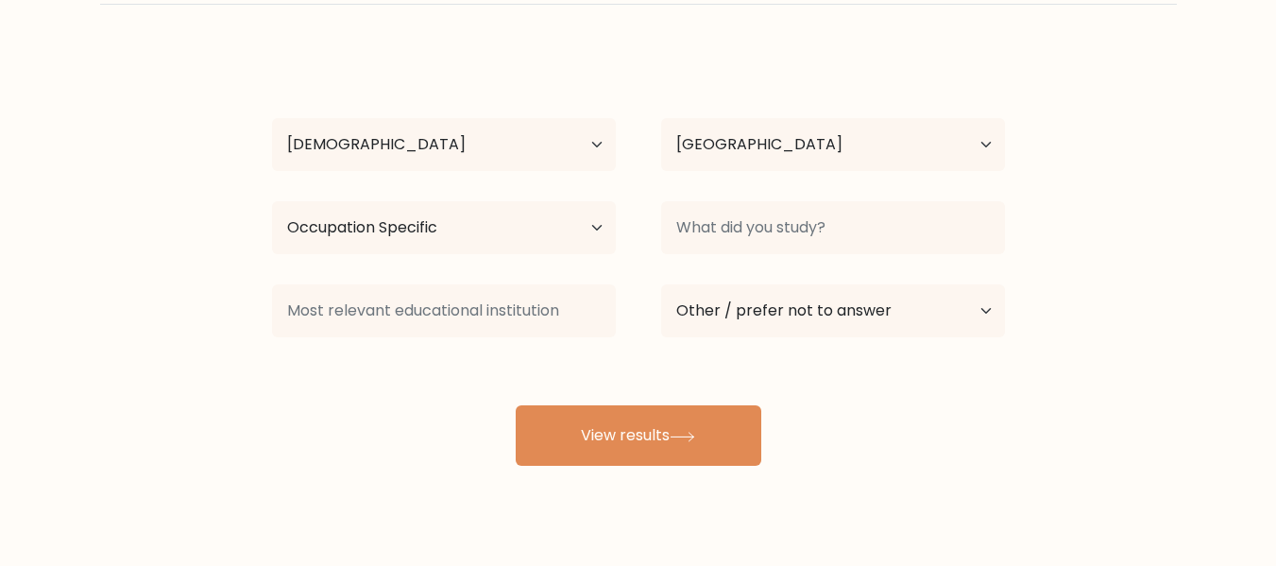
click at [408, 443] on div "Fernando Martin Caharian Age Under 18 years old 18-24 years old 25-34 years old…" at bounding box center [638, 257] width 755 height 415
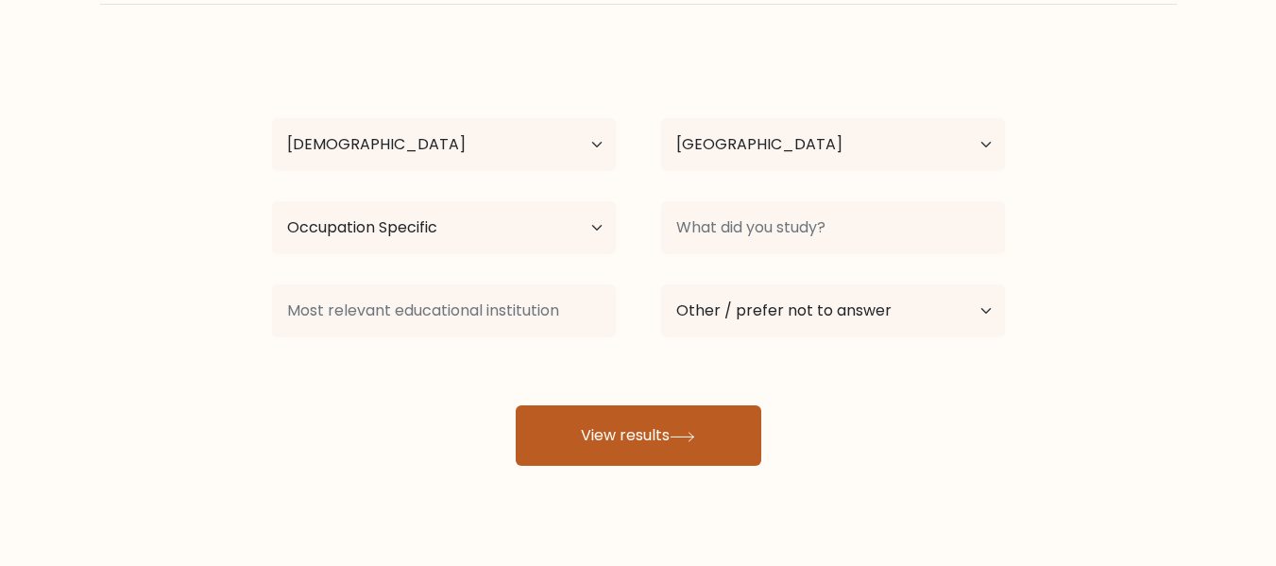
click at [714, 447] on button "View results" at bounding box center [638, 435] width 245 height 60
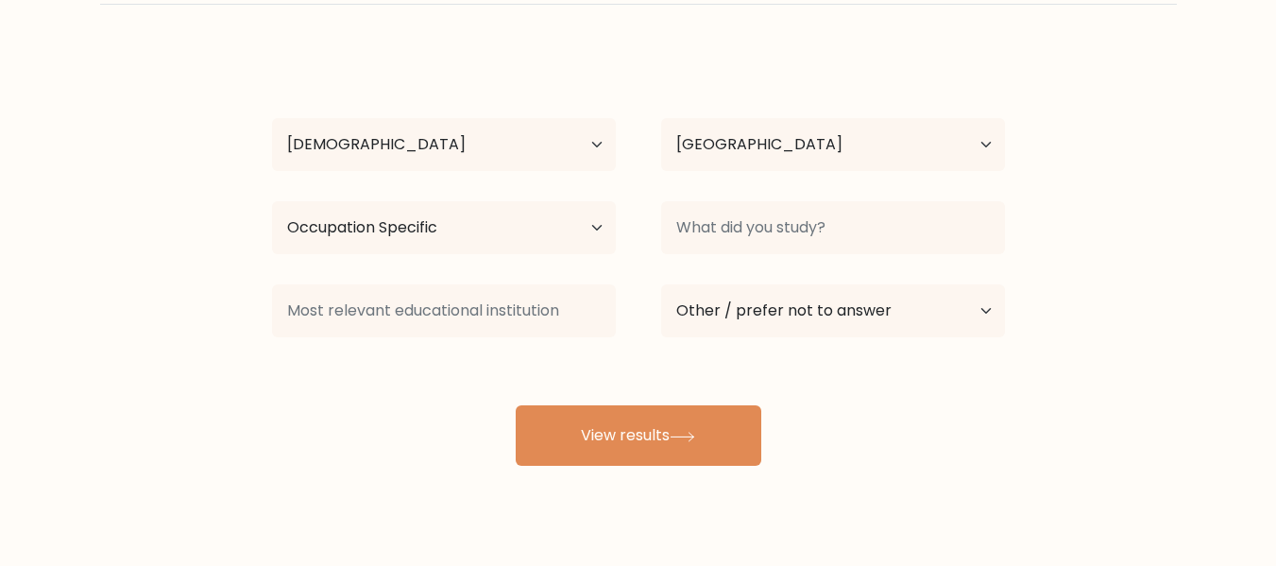
click at [1109, 403] on form "Compare your results to your peers Fernando Martin Caharian Age Under 18 years …" at bounding box center [638, 197] width 1276 height 536
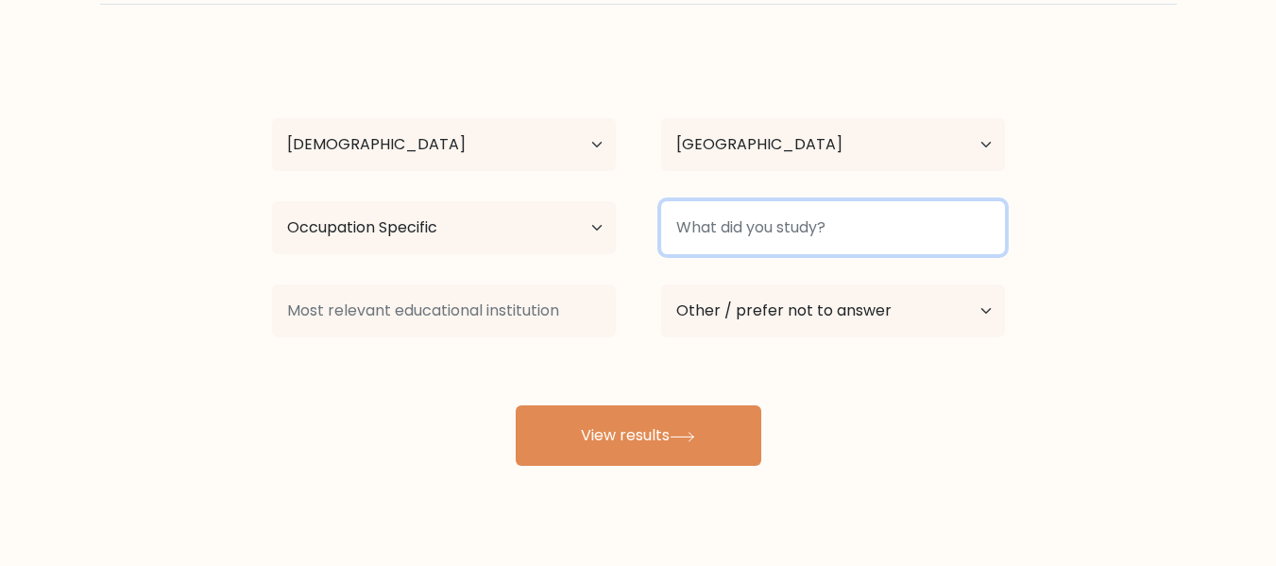
click at [763, 221] on input at bounding box center [833, 227] width 344 height 53
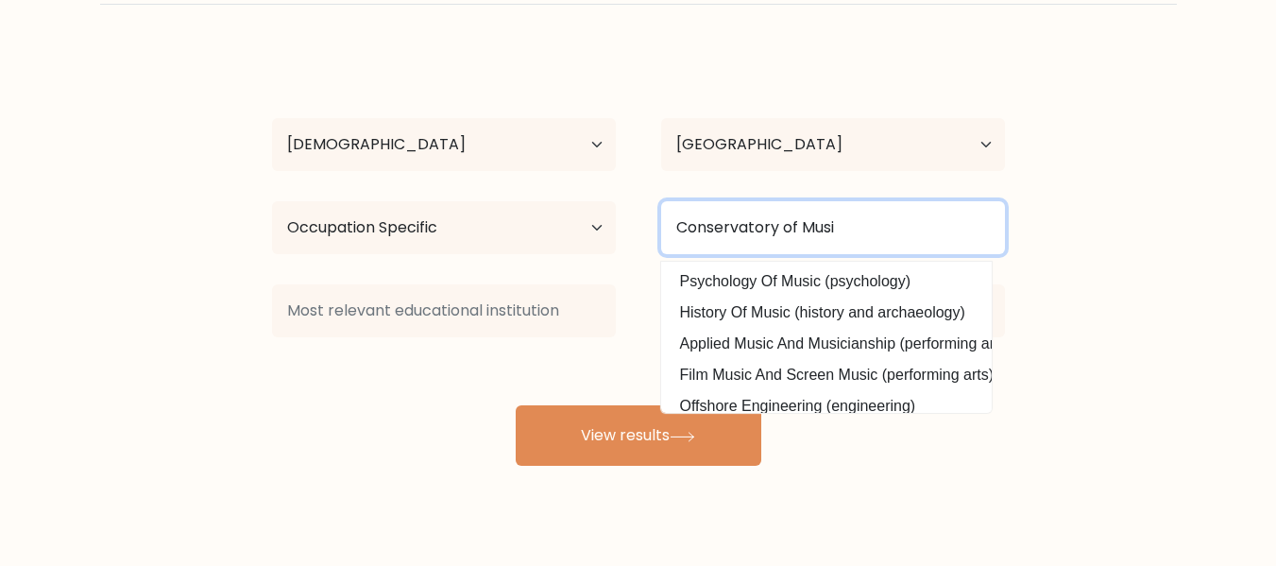
type input "Conservatory of Music"
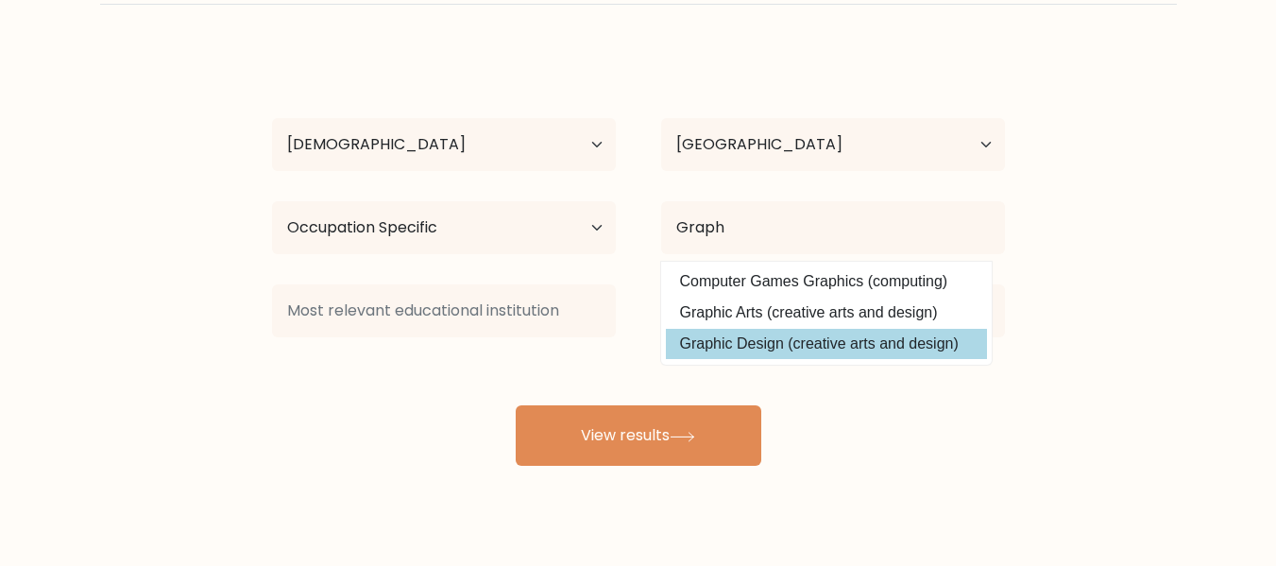
click at [857, 336] on option "Graphic Design (creative arts and design)" at bounding box center [826, 344] width 321 height 30
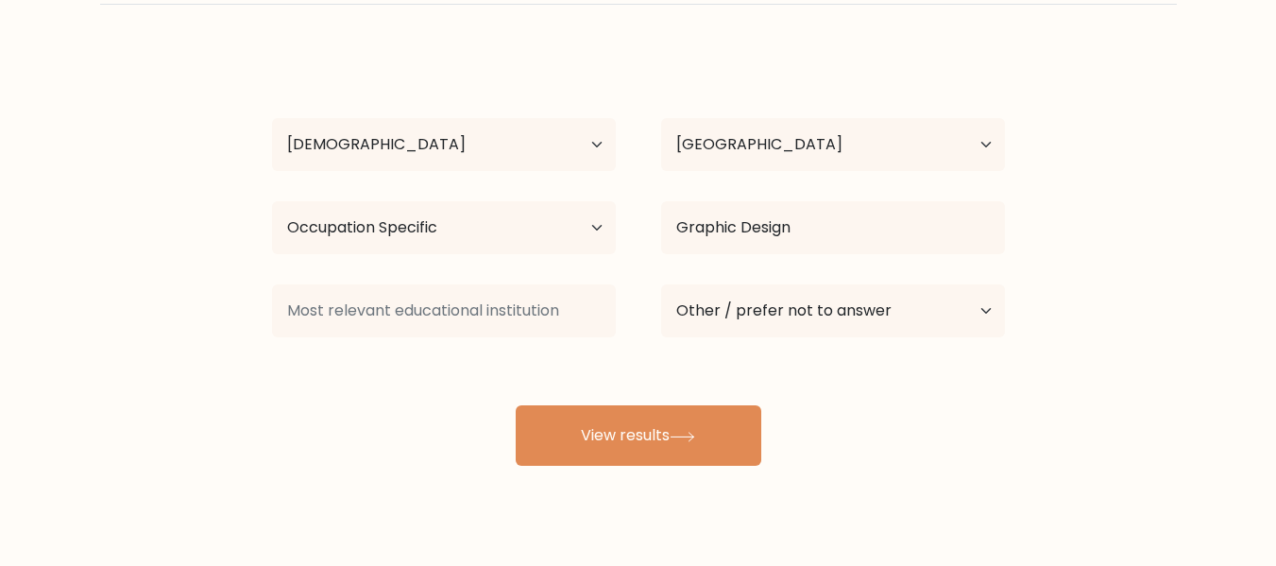
click at [398, 413] on div "Fernando Martin Caharian Age Under 18 years old 18-24 years old 25-34 years old…" at bounding box center [638, 257] width 755 height 415
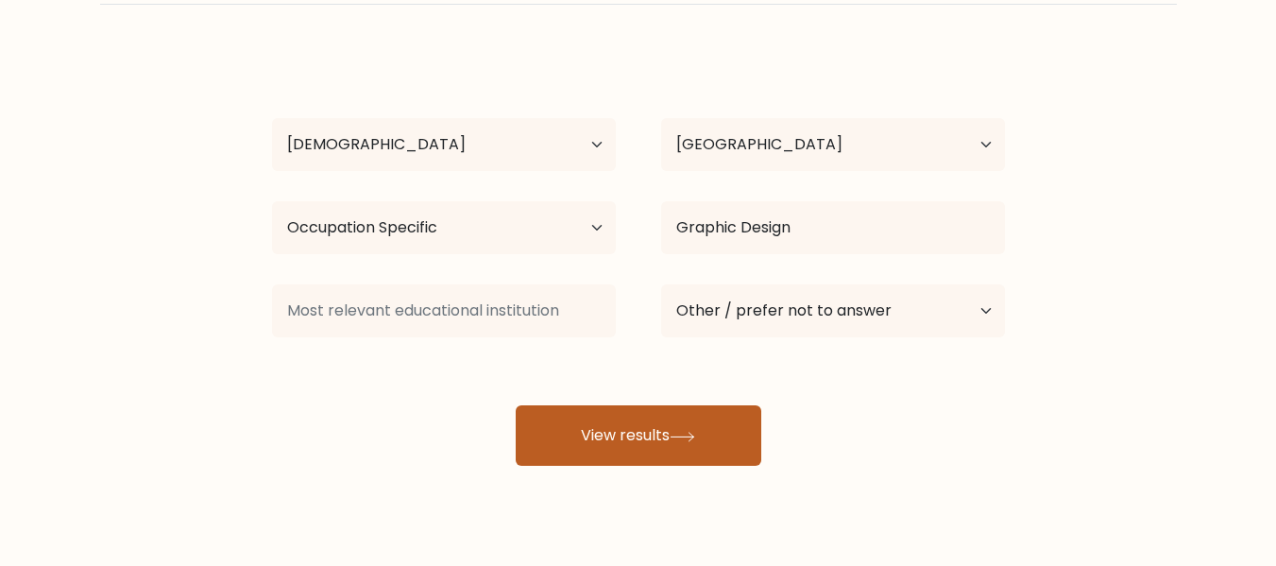
click at [632, 434] on button "View results" at bounding box center [638, 435] width 245 height 60
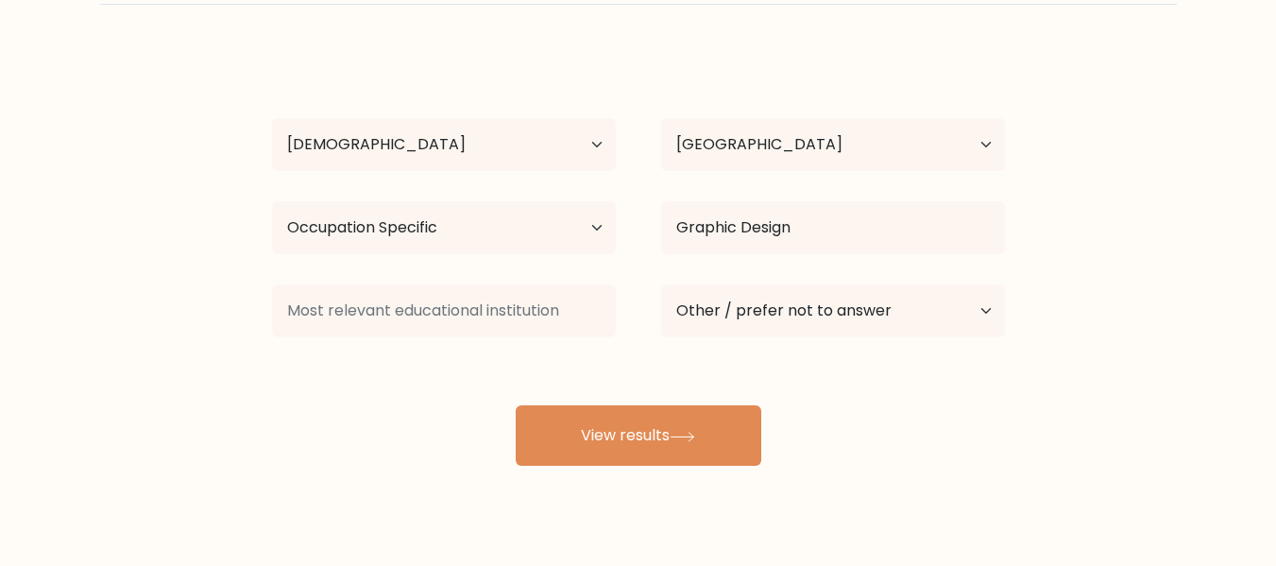
click at [291, 428] on div "Fernando Martin Caharian Age Under 18 years old 18-24 years old 25-34 years old…" at bounding box center [638, 257] width 755 height 415
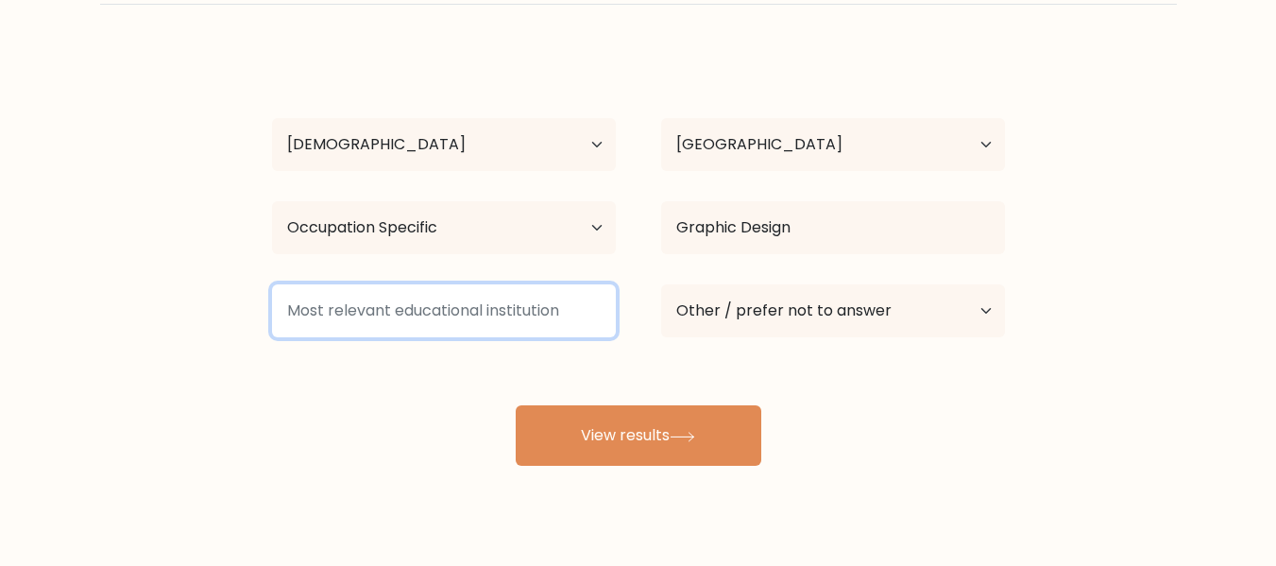
click at [354, 318] on input at bounding box center [444, 310] width 344 height 53
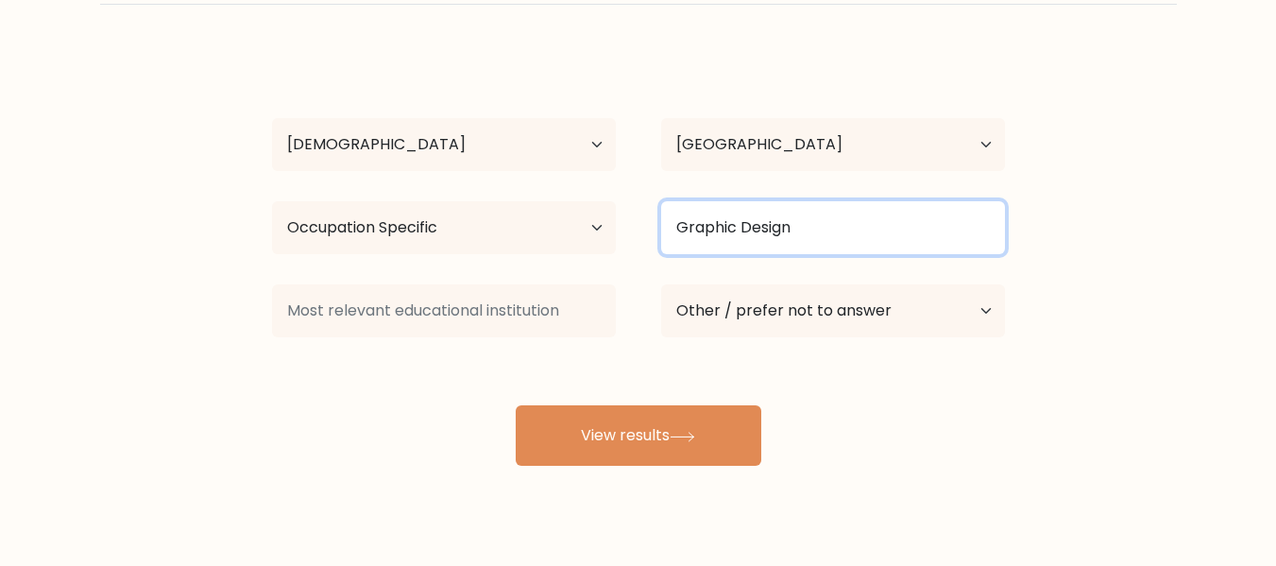
drag, startPoint x: 854, startPoint y: 234, endPoint x: 569, endPoint y: 219, distance: 284.6
click at [569, 219] on div "Highest education level No schooling Primary Lower Secondary Upper Secondary Oc…" at bounding box center [638, 228] width 778 height 68
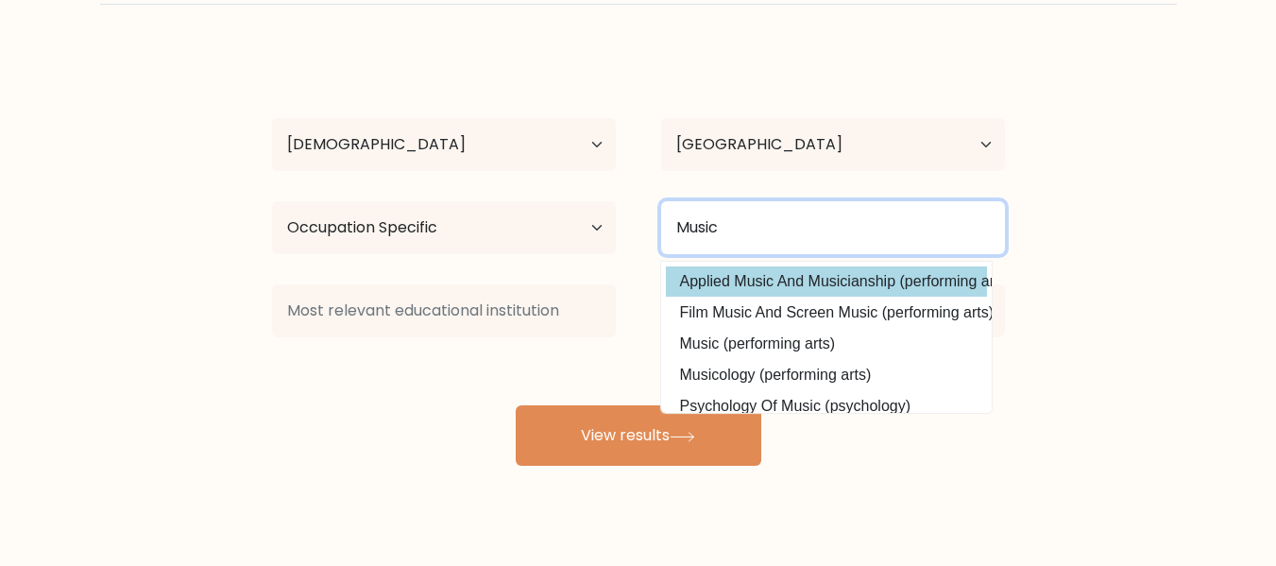
type input "Music"
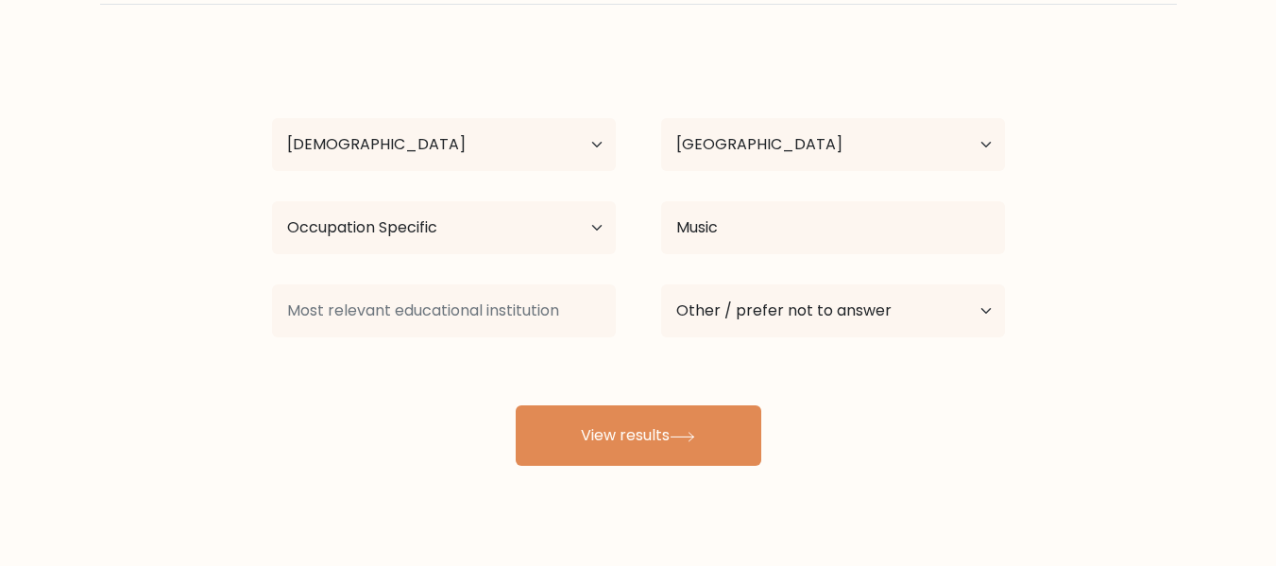
click at [802, 296] on div "Fernando Martin Caharian Age Under 18 years old 18-24 years old 25-34 years old…" at bounding box center [638, 257] width 755 height 415
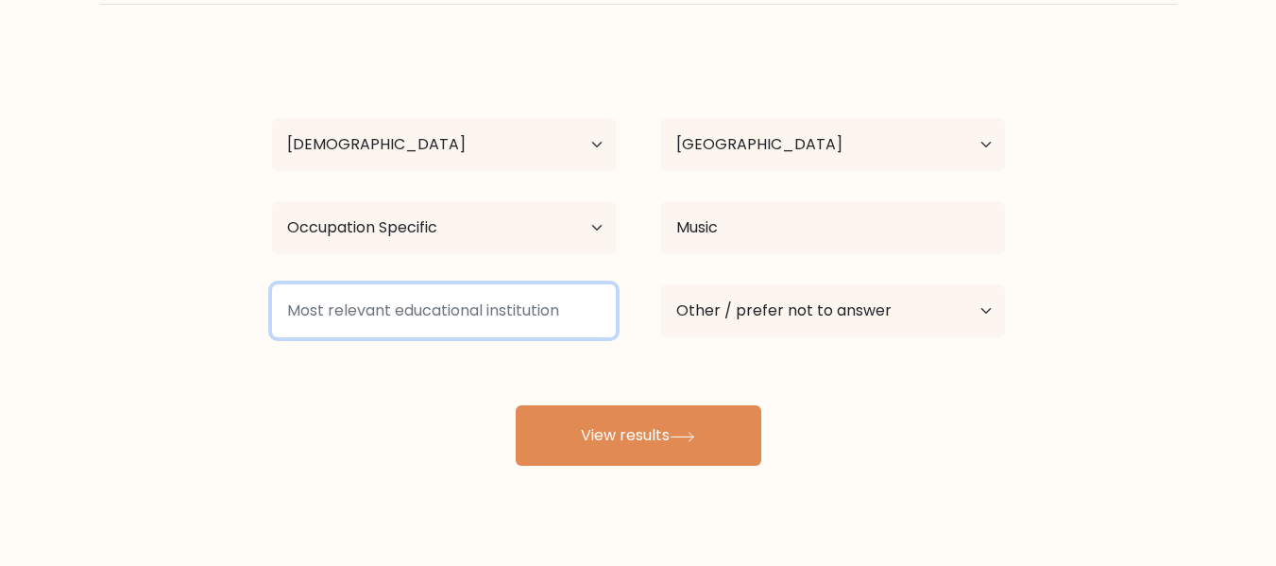
click at [487, 316] on input at bounding box center [444, 310] width 344 height 53
drag, startPoint x: 188, startPoint y: 304, endPoint x: 110, endPoint y: 299, distance: 77.6
click at [129, 304] on form "Compare your results to your peers Fernando Martin Caharian Age Under 18 years …" at bounding box center [638, 197] width 1276 height 536
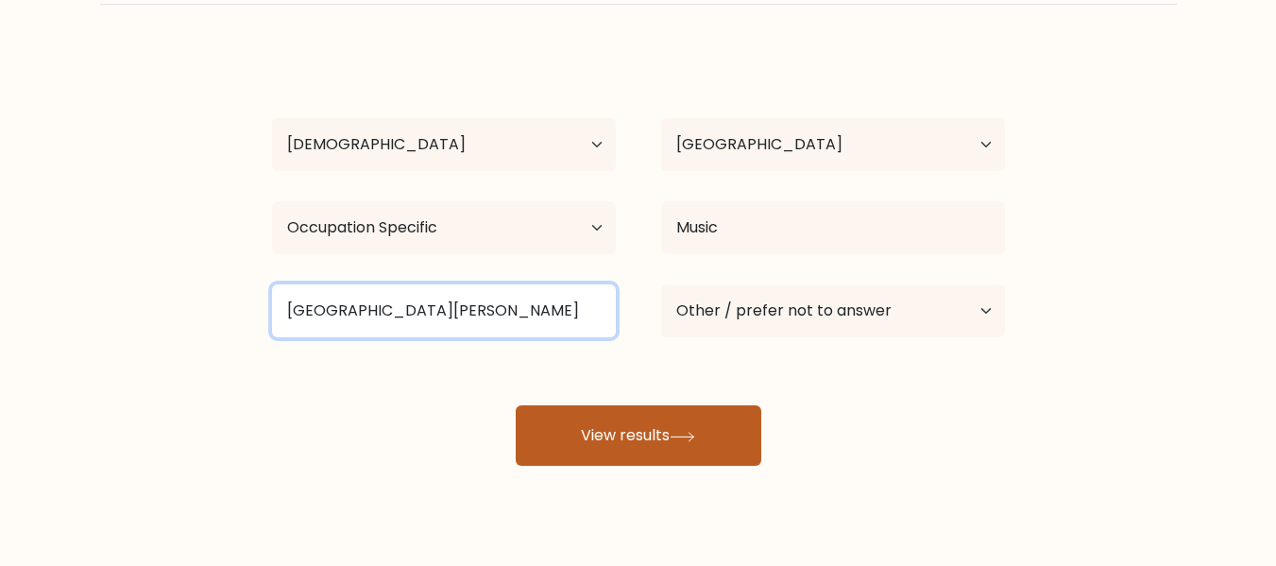
type input "University of Sto Tomas"
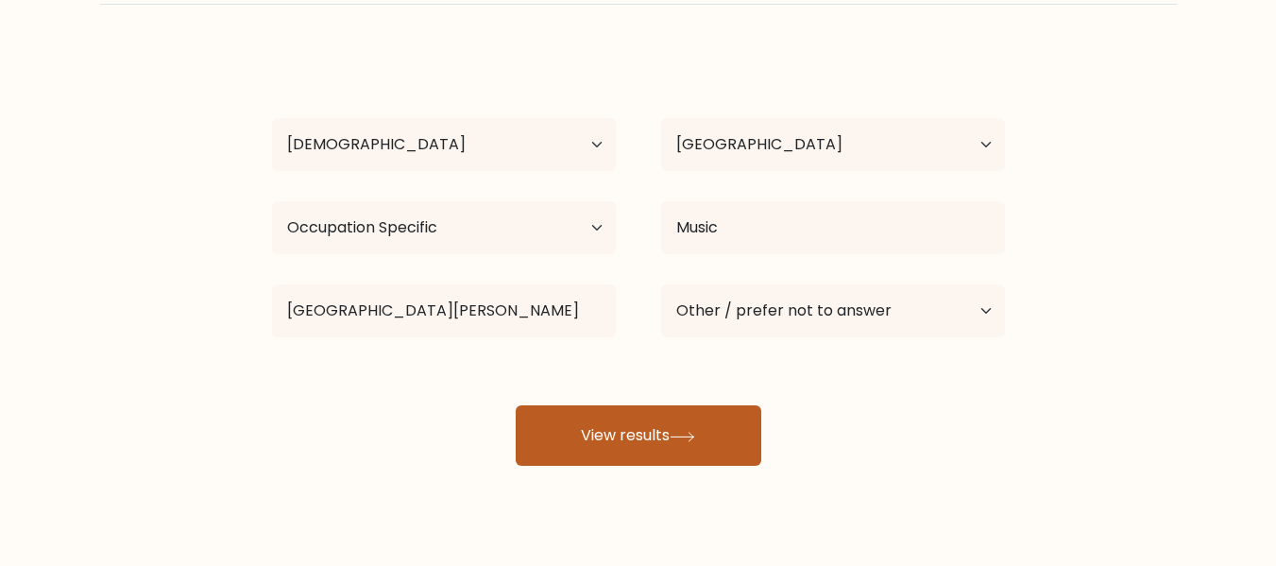
click at [710, 429] on button "View results" at bounding box center [638, 435] width 245 height 60
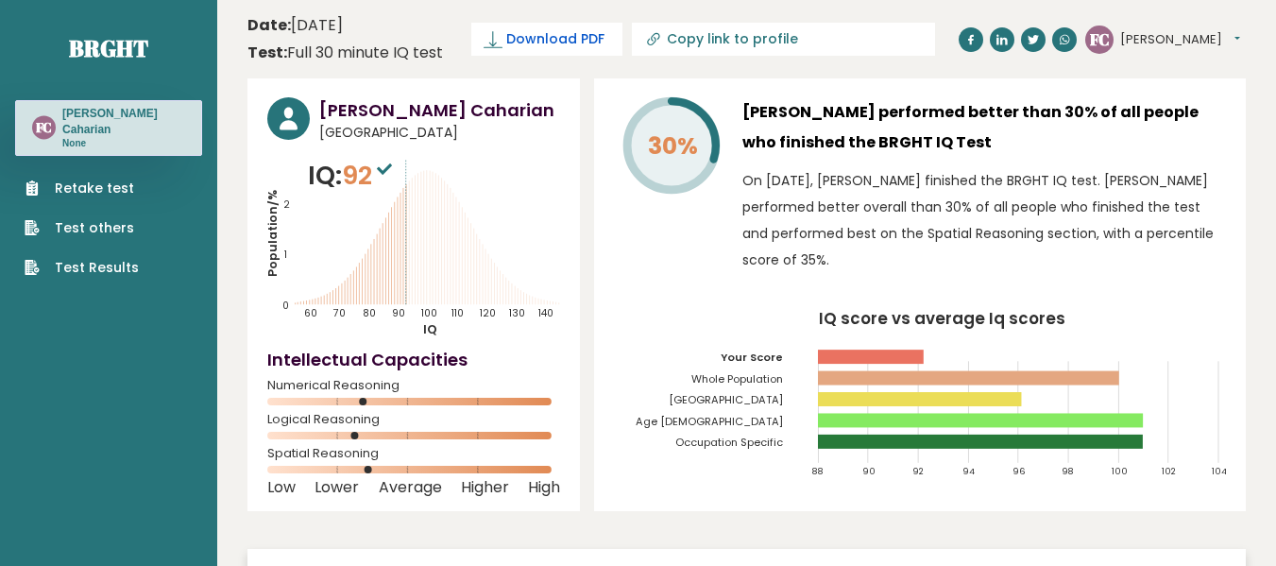
click at [513, 42] on span "Download PDF" at bounding box center [555, 39] width 98 height 20
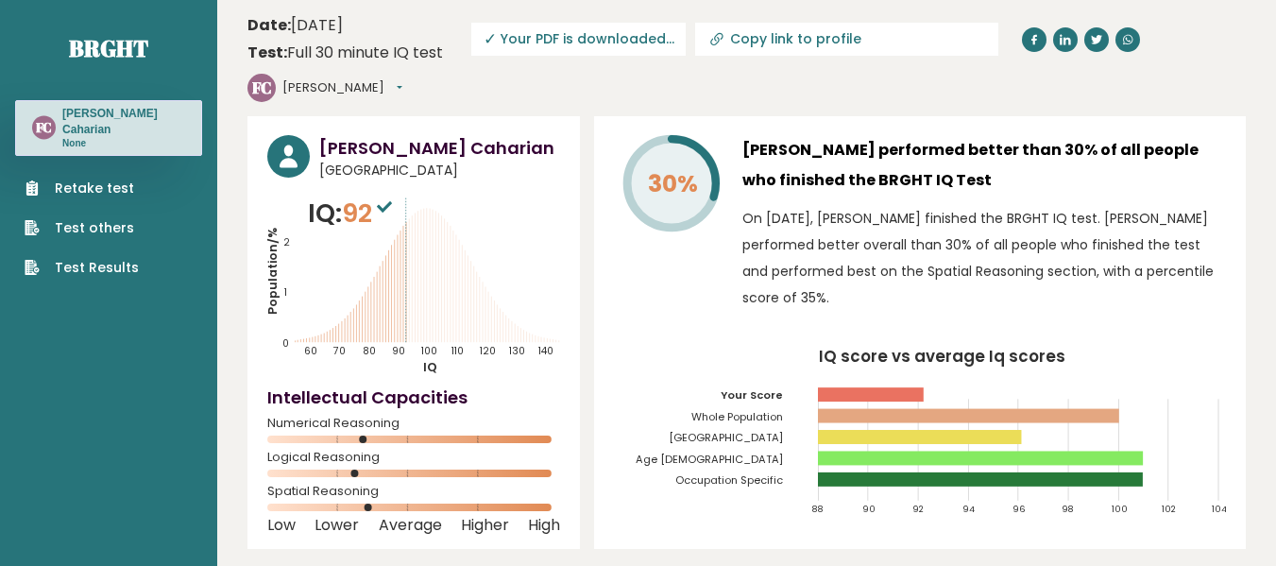
click at [602, 43] on span "✓ Your PDF is downloaded..." at bounding box center [578, 39] width 214 height 33
click at [784, 38] on input "Copy link to profile" at bounding box center [858, 38] width 257 height 15
type input "[URL][DOMAIN_NAME][PERSON_NAME]"
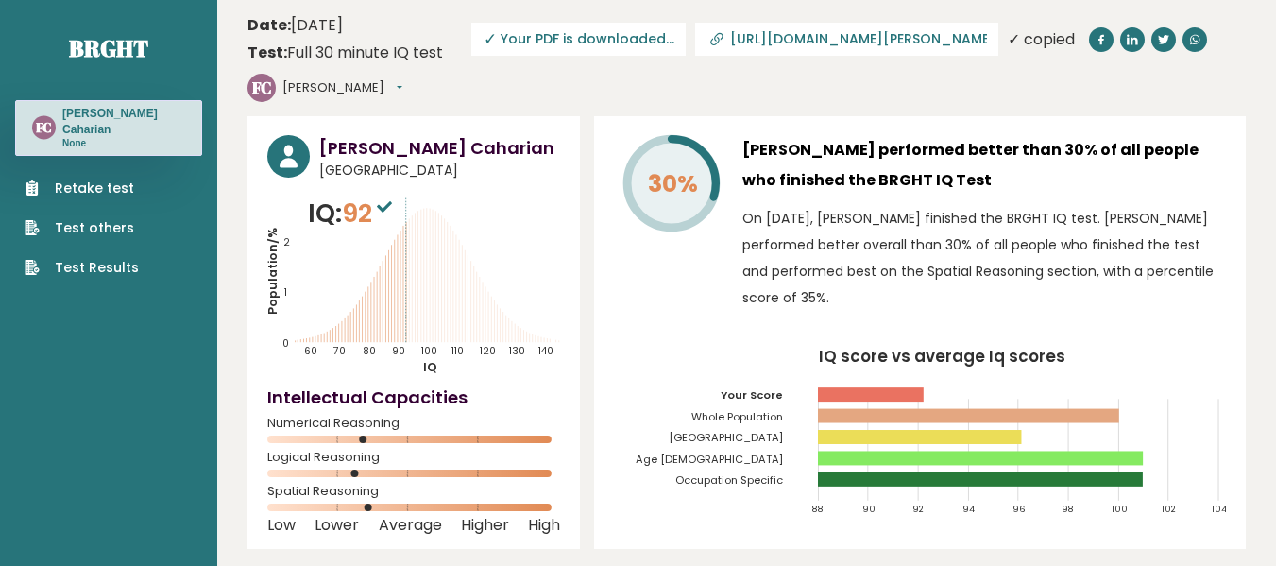
click at [592, 37] on span "✓ Your PDF is downloaded..." at bounding box center [578, 39] width 214 height 33
click at [732, 33] on input "[URL][DOMAIN_NAME][PERSON_NAME]" at bounding box center [858, 38] width 257 height 15
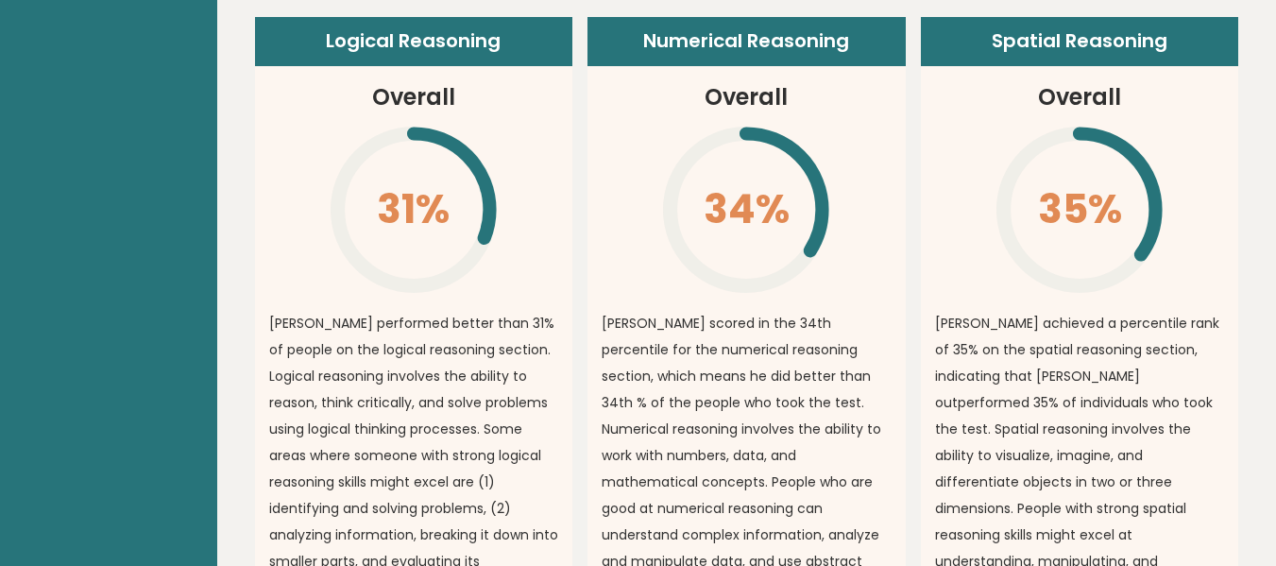
scroll to position [1415, 0]
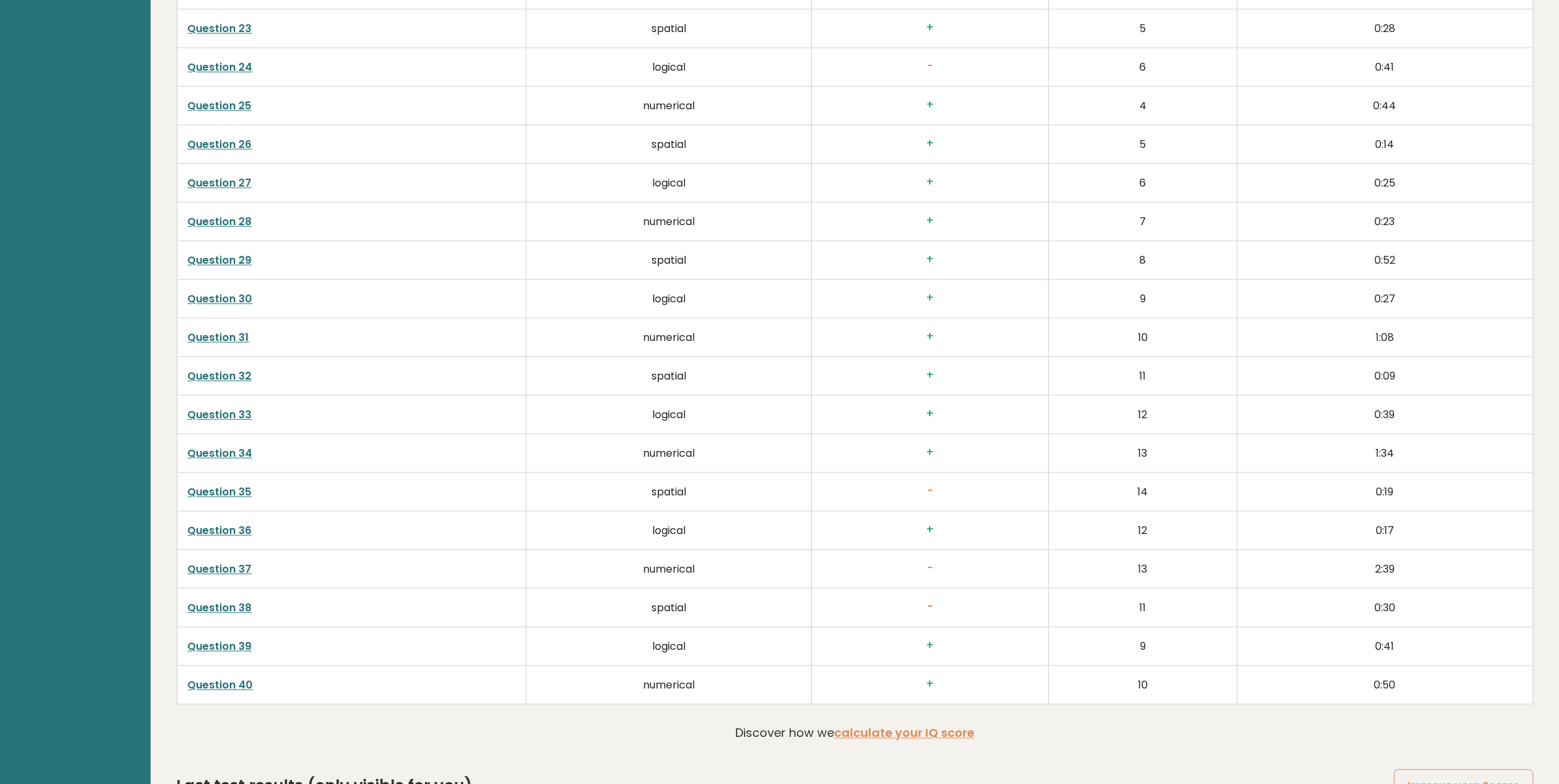
scroll to position [3359, 0]
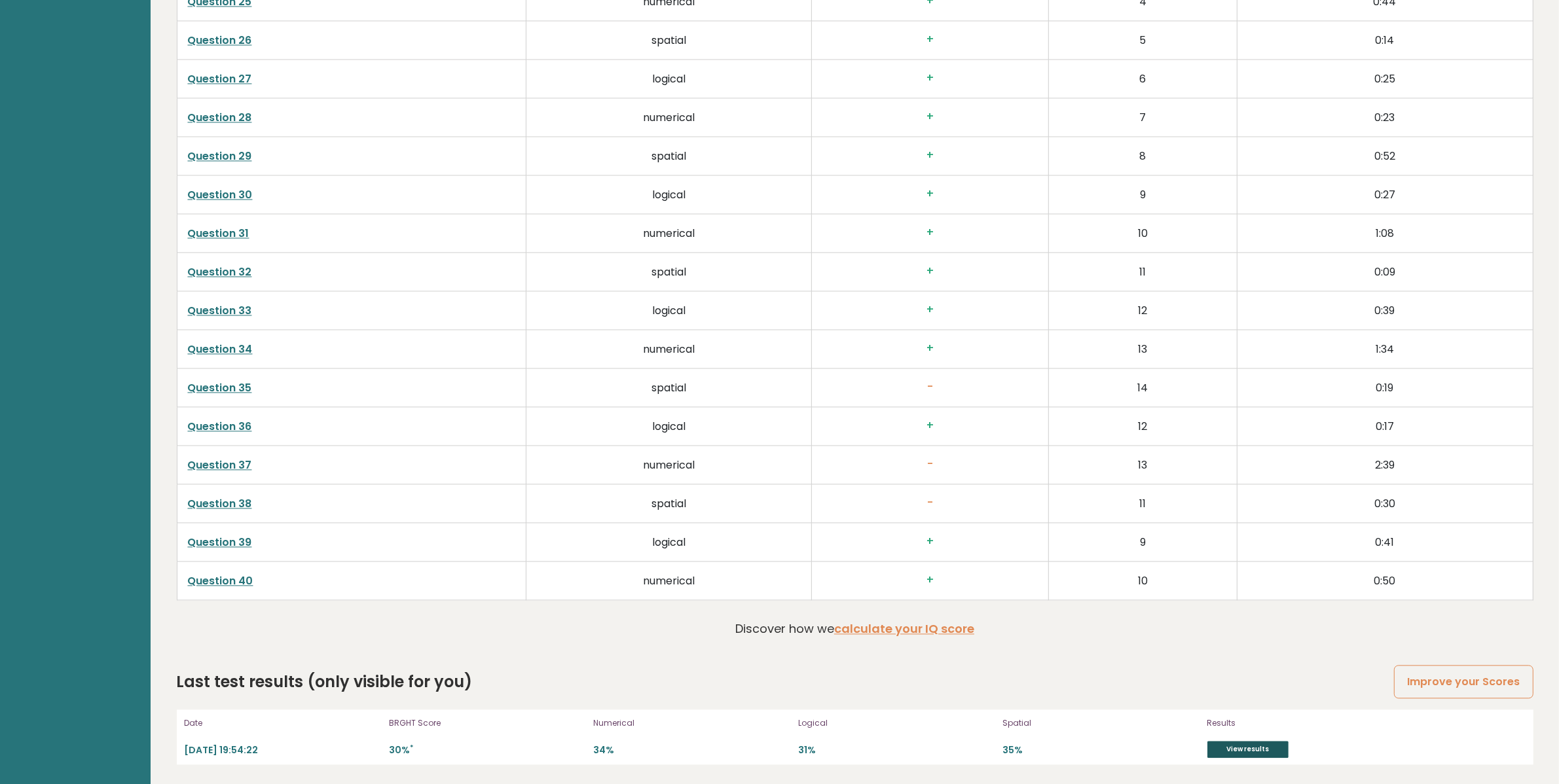
click at [884, 392] on link "View results" at bounding box center [1248, 749] width 81 height 17
